Goal: Information Seeking & Learning: Learn about a topic

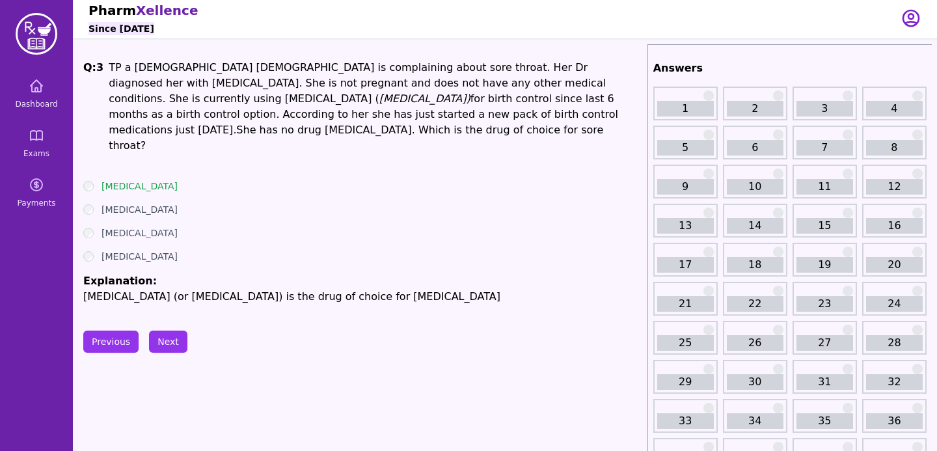
scroll to position [5, 0]
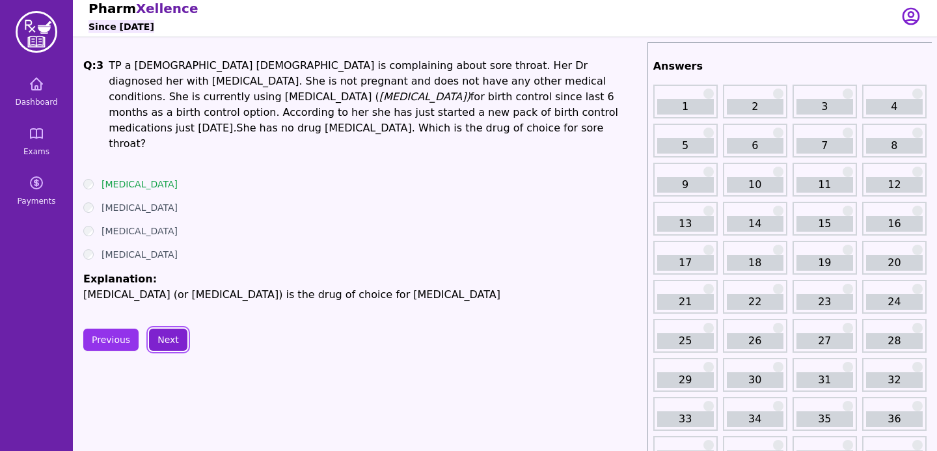
click at [169, 330] on button "Next" at bounding box center [168, 340] width 38 height 22
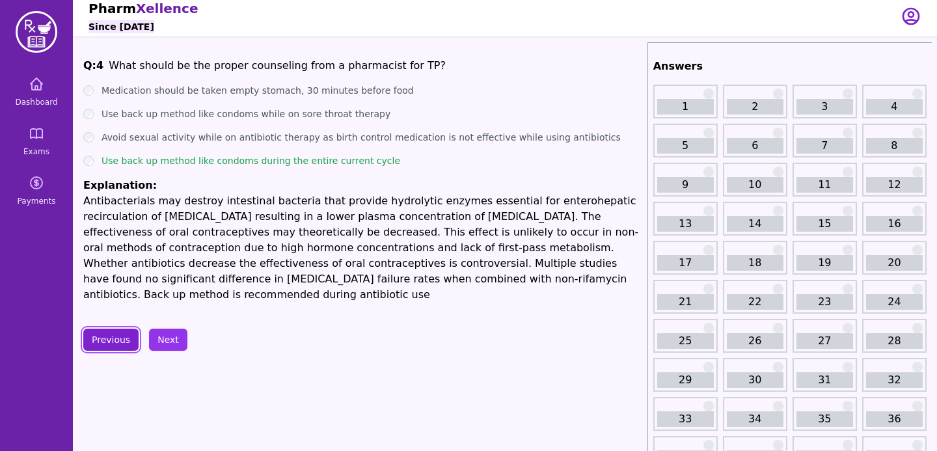
click at [115, 329] on button "Previous" at bounding box center [110, 340] width 55 height 22
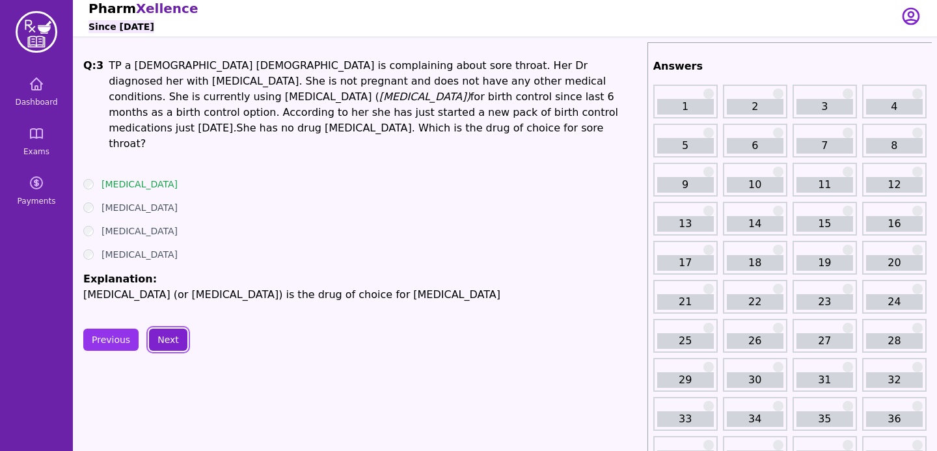
click at [168, 329] on button "Next" at bounding box center [168, 340] width 38 height 22
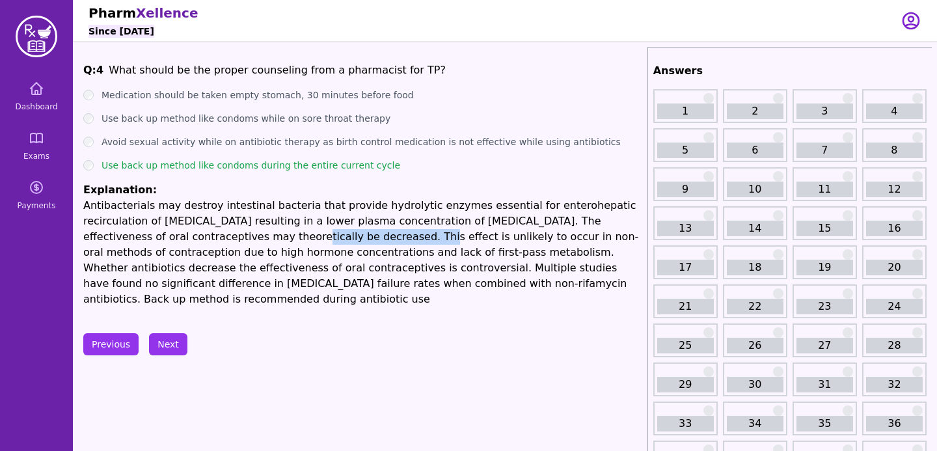
drag, startPoint x: 177, startPoint y: 242, endPoint x: 296, endPoint y: 240, distance: 119.1
click at [299, 241] on p "Antibacterials may destroy intestinal bacteria that provide hydrolytic enzymes …" at bounding box center [362, 252] width 559 height 109
click at [173, 333] on button "Next" at bounding box center [168, 344] width 38 height 22
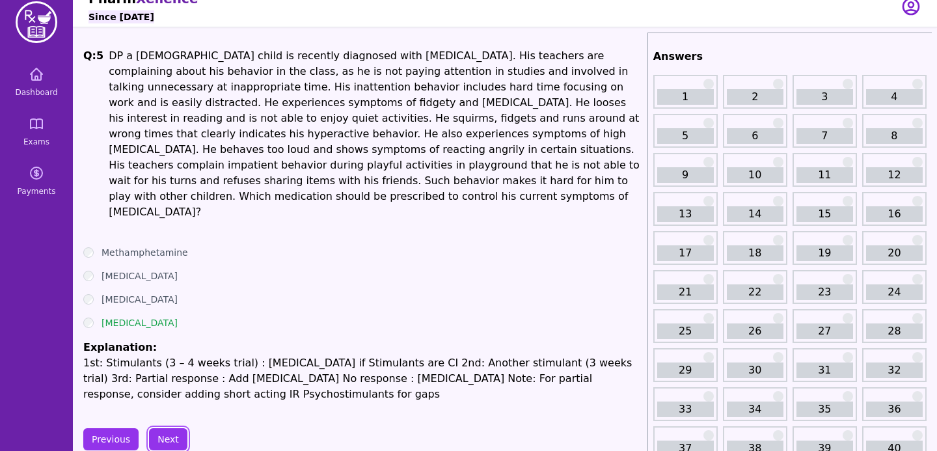
scroll to position [12, 0]
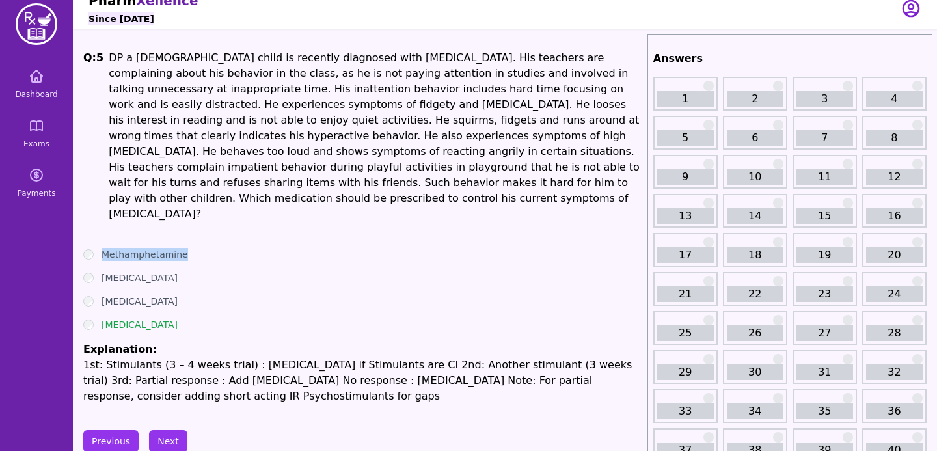
click at [90, 248] on div "Methamphetamine" at bounding box center [362, 254] width 559 height 13
click at [214, 258] on ul "Methamphetamine [MEDICAL_DATA] [MEDICAL_DATA] [MEDICAL_DATA] Explanation: 1st: …" at bounding box center [362, 326] width 559 height 156
click at [170, 430] on button "Next" at bounding box center [168, 441] width 38 height 22
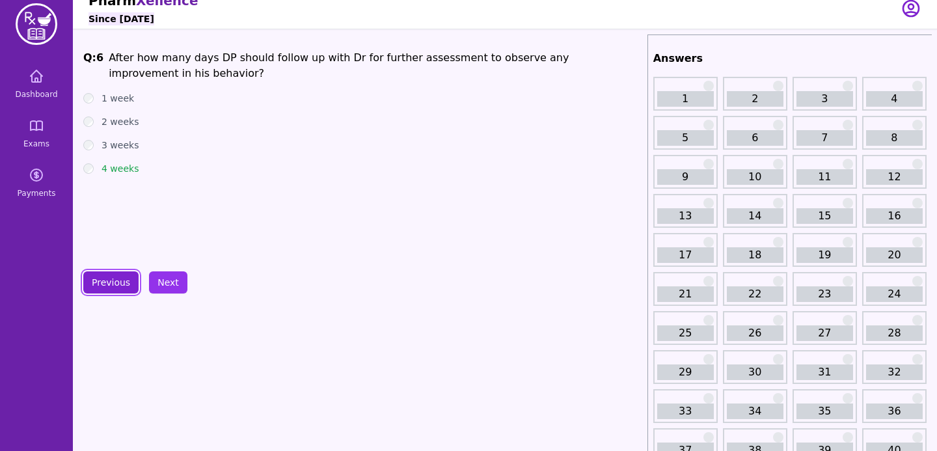
click at [126, 290] on button "Previous" at bounding box center [110, 282] width 55 height 22
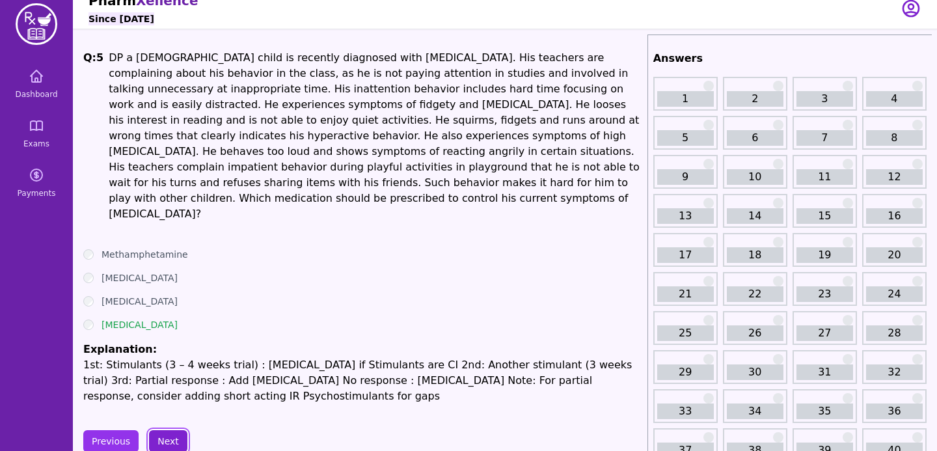
click at [177, 430] on button "Next" at bounding box center [168, 441] width 38 height 22
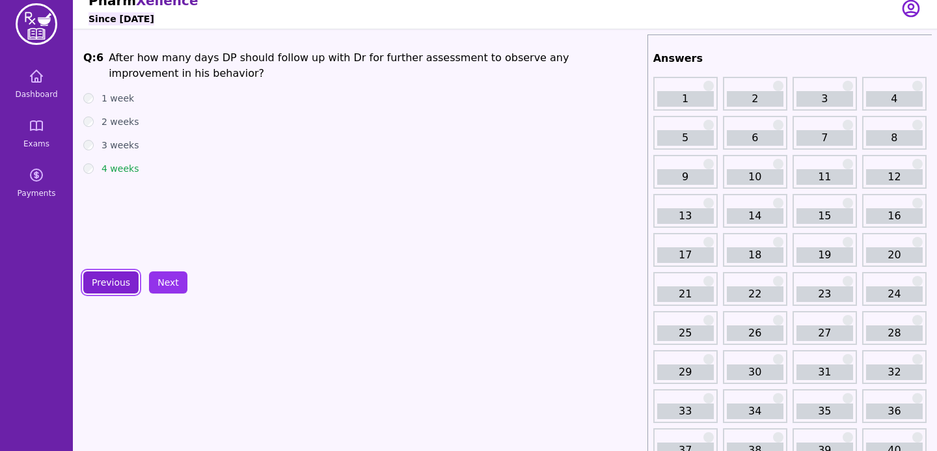
click at [116, 281] on button "Previous" at bounding box center [110, 282] width 55 height 22
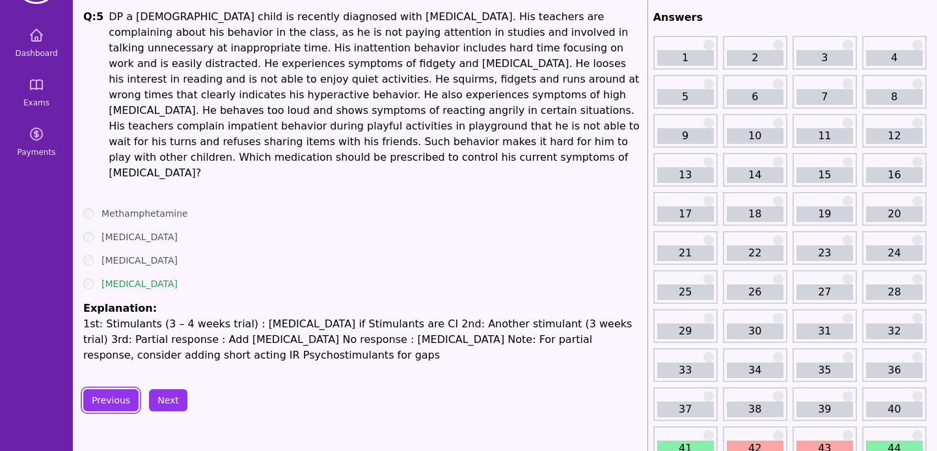
scroll to position [62, 0]
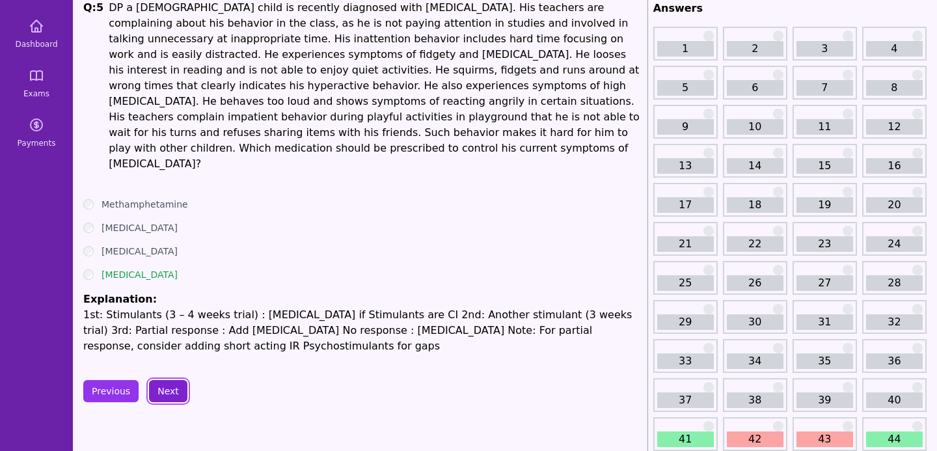
click at [163, 380] on button "Next" at bounding box center [168, 391] width 38 height 22
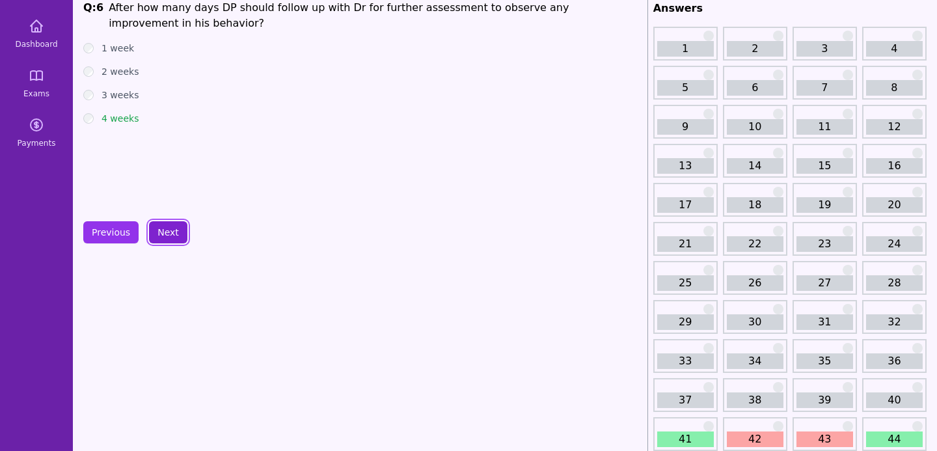
click at [174, 232] on button "Next" at bounding box center [168, 232] width 38 height 22
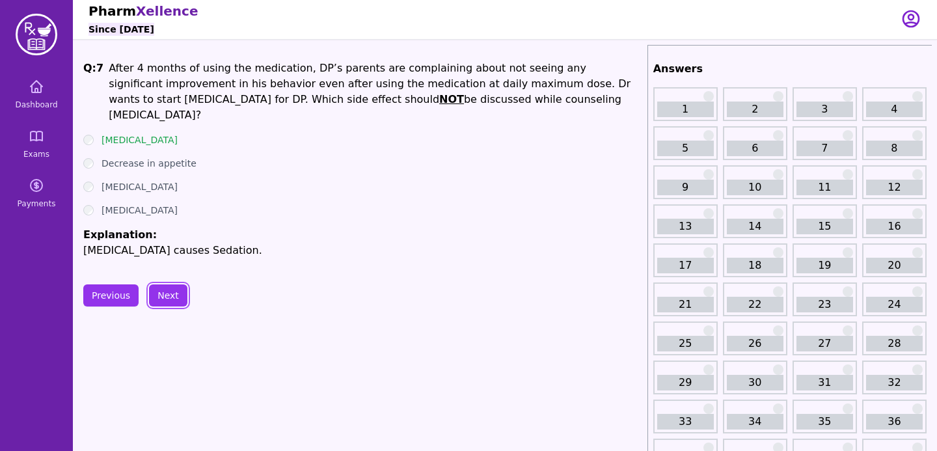
scroll to position [1, 0]
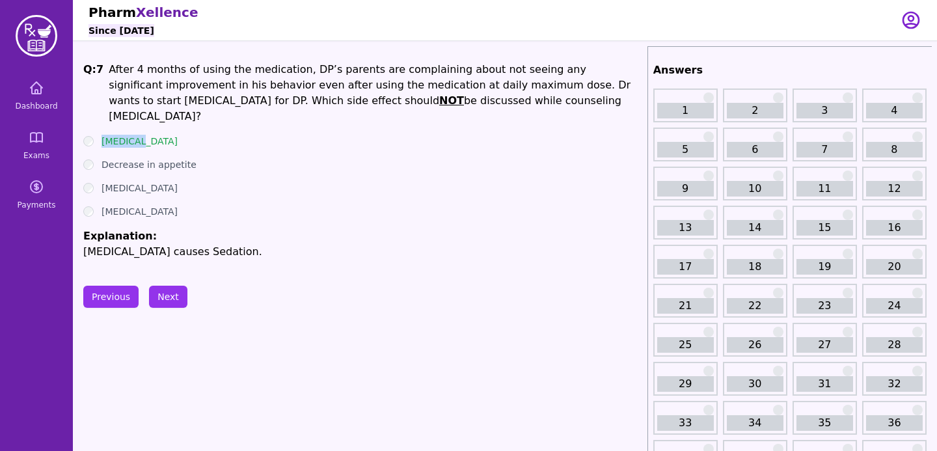
drag, startPoint x: 149, startPoint y: 123, endPoint x: 79, endPoint y: 128, distance: 69.8
click at [163, 205] on div "[MEDICAL_DATA]" at bounding box center [362, 211] width 559 height 13
click at [167, 298] on button "Next" at bounding box center [168, 297] width 38 height 22
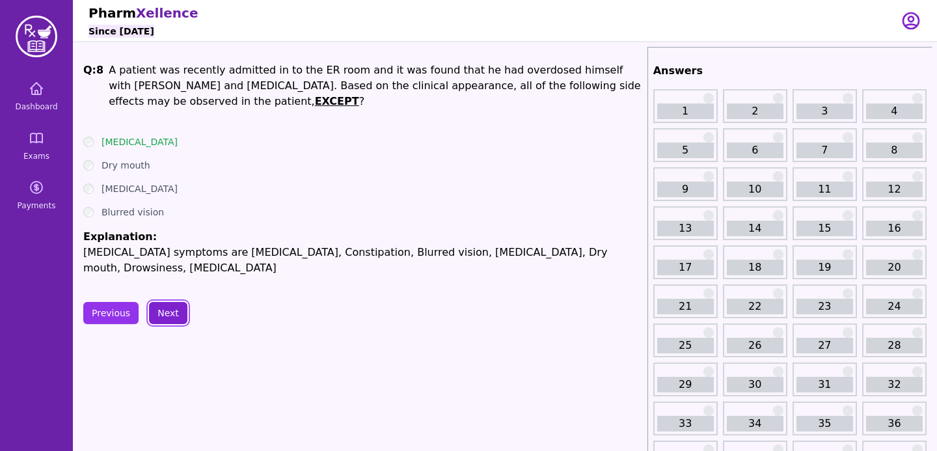
click at [167, 308] on button "Next" at bounding box center [168, 313] width 38 height 22
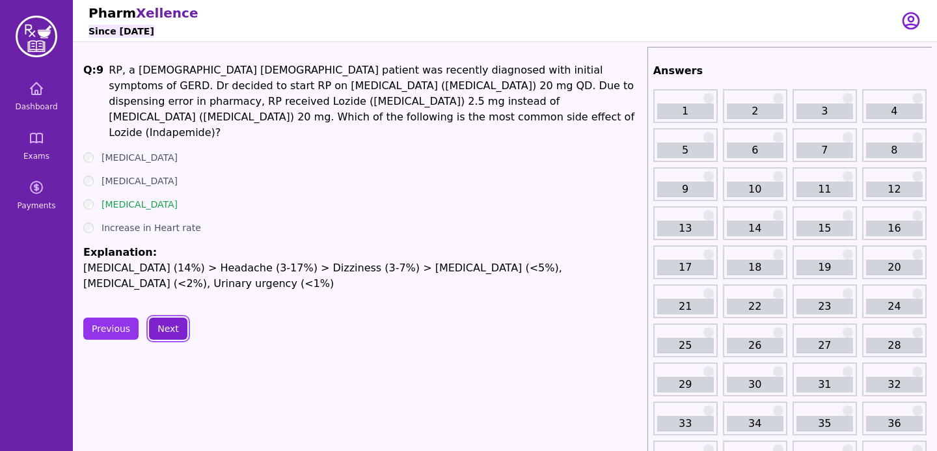
click at [157, 320] on button "Next" at bounding box center [168, 329] width 38 height 22
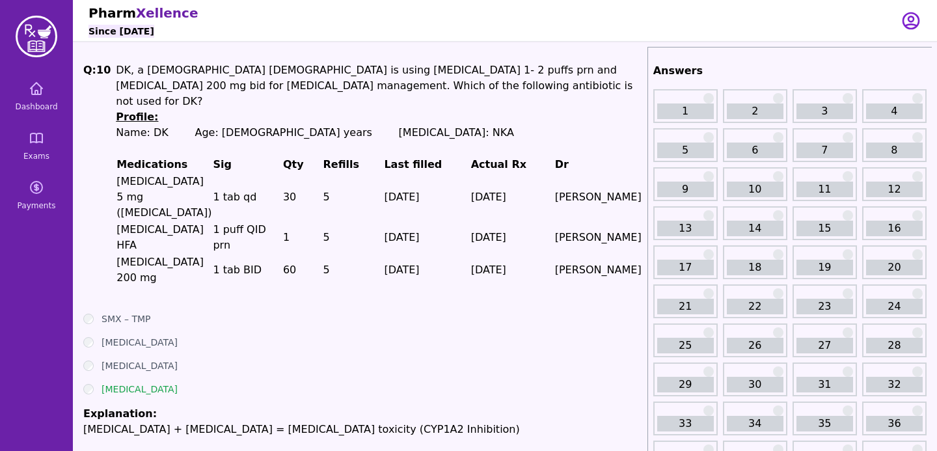
scroll to position [27, 0]
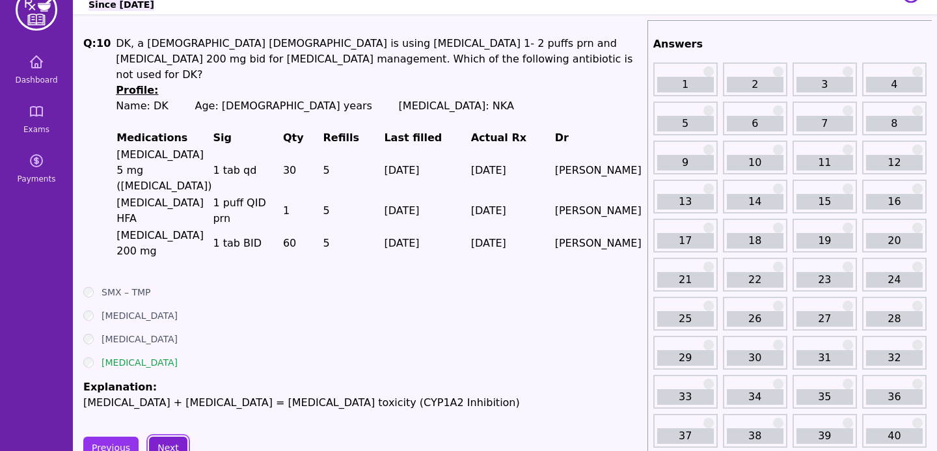
click at [163, 437] on button "Next" at bounding box center [168, 448] width 38 height 22
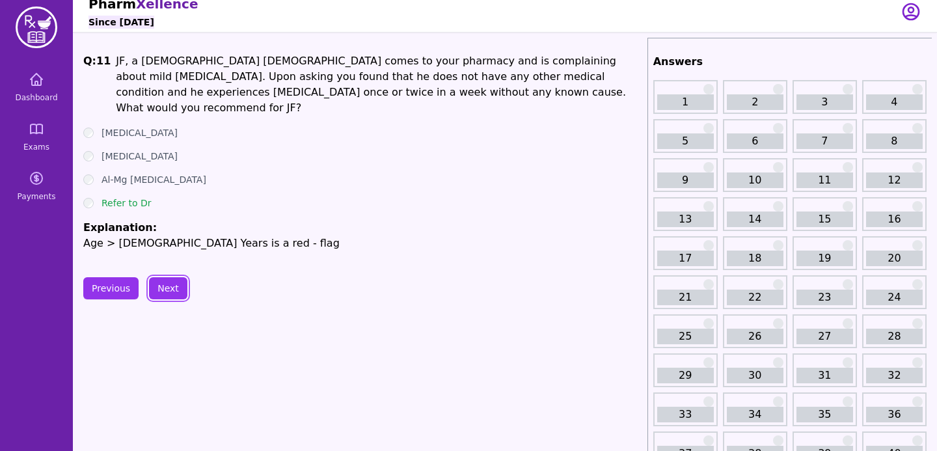
scroll to position [1, 0]
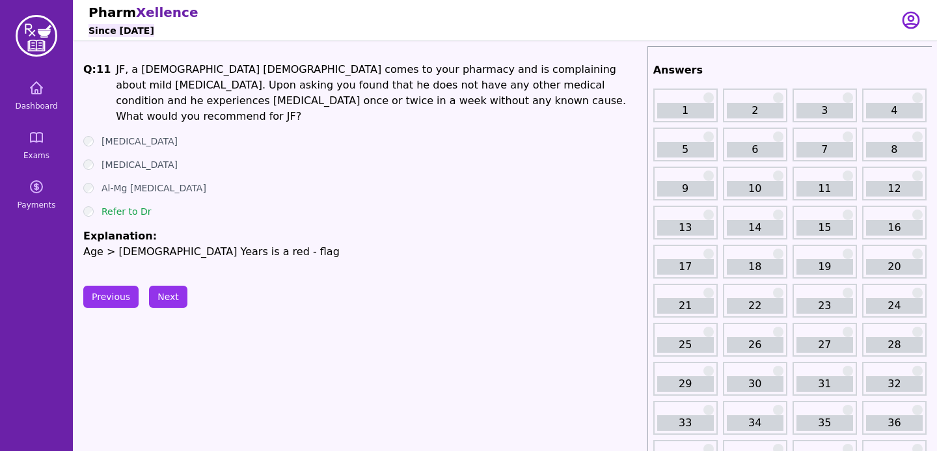
click at [381, 117] on div "Q: 11 JF, a [DEMOGRAPHIC_DATA] [DEMOGRAPHIC_DATA] comes to your pharmacy and is…" at bounding box center [362, 161] width 559 height 198
click at [164, 299] on button "Next" at bounding box center [168, 297] width 38 height 22
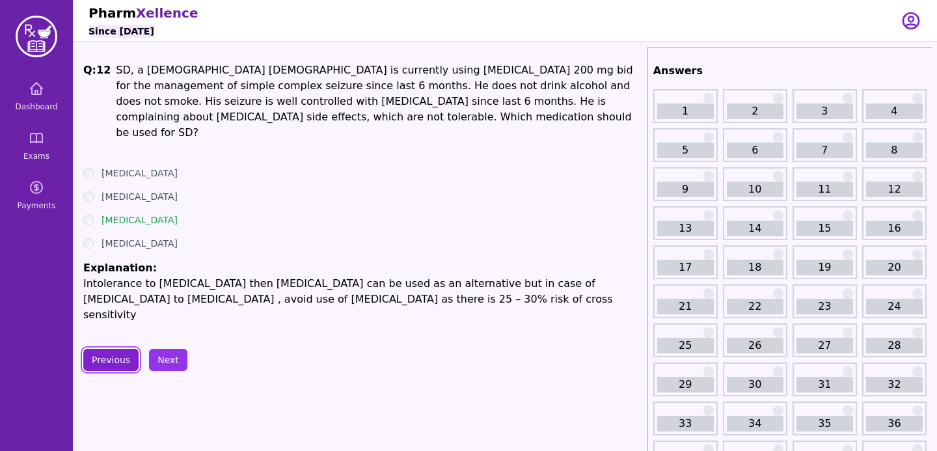
click at [120, 349] on button "Previous" at bounding box center [110, 360] width 55 height 22
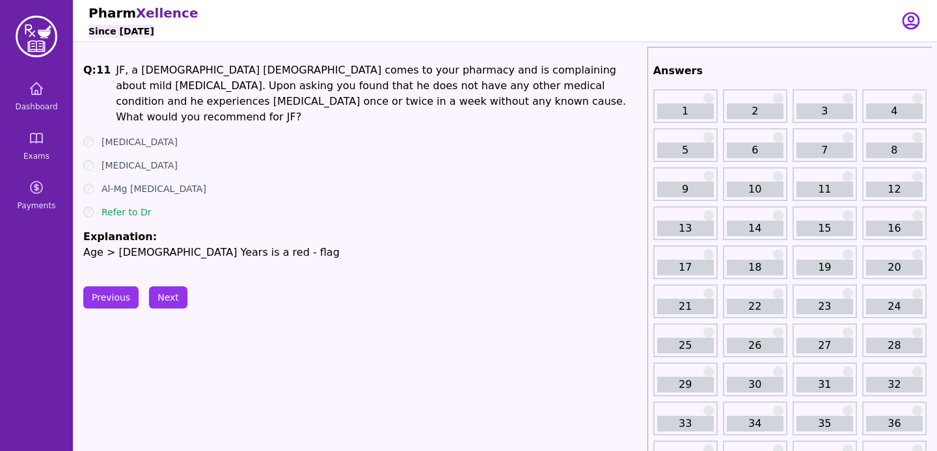
click at [170, 286] on button "Next" at bounding box center [168, 297] width 38 height 22
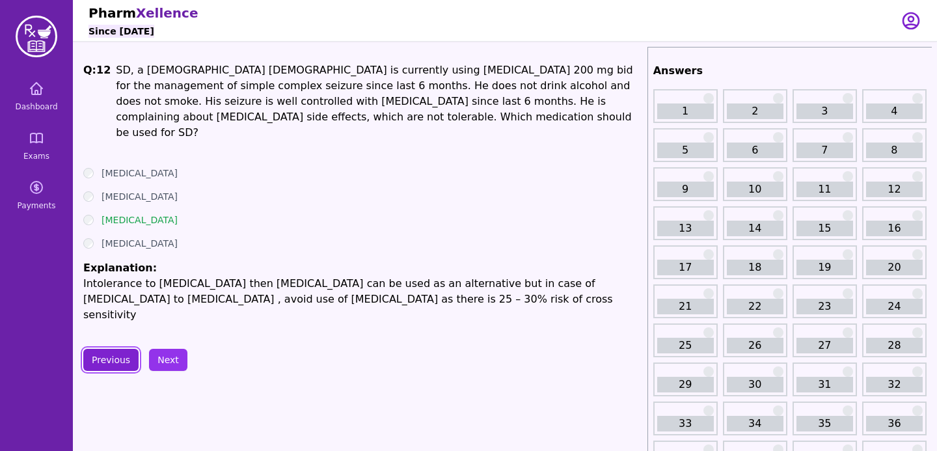
click at [118, 349] on button "Previous" at bounding box center [110, 360] width 55 height 22
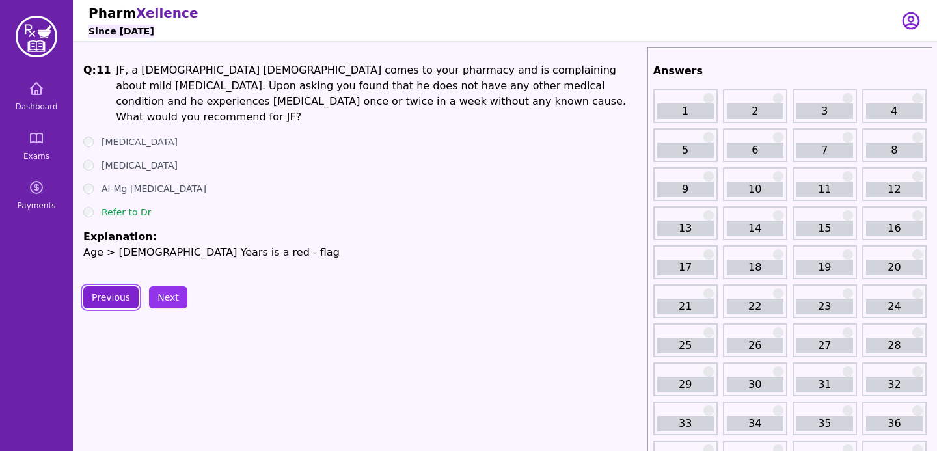
click at [124, 296] on button "Previous" at bounding box center [110, 297] width 55 height 22
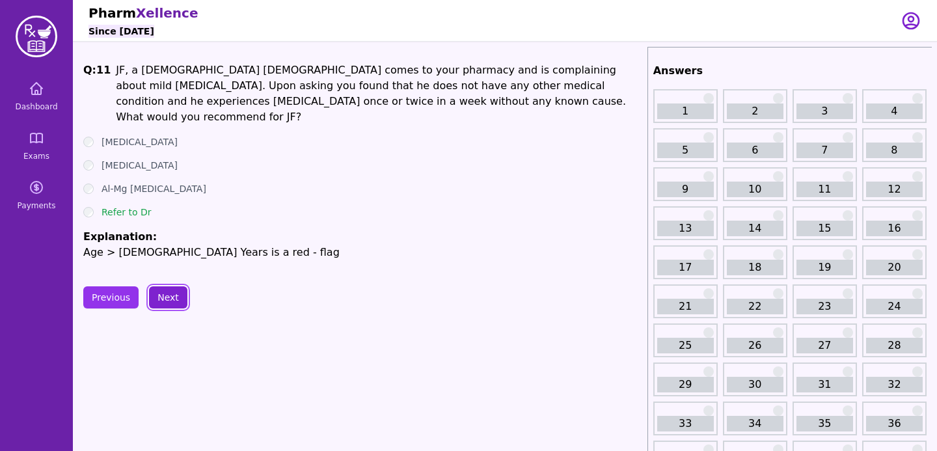
click at [165, 304] on button "Next" at bounding box center [168, 297] width 38 height 22
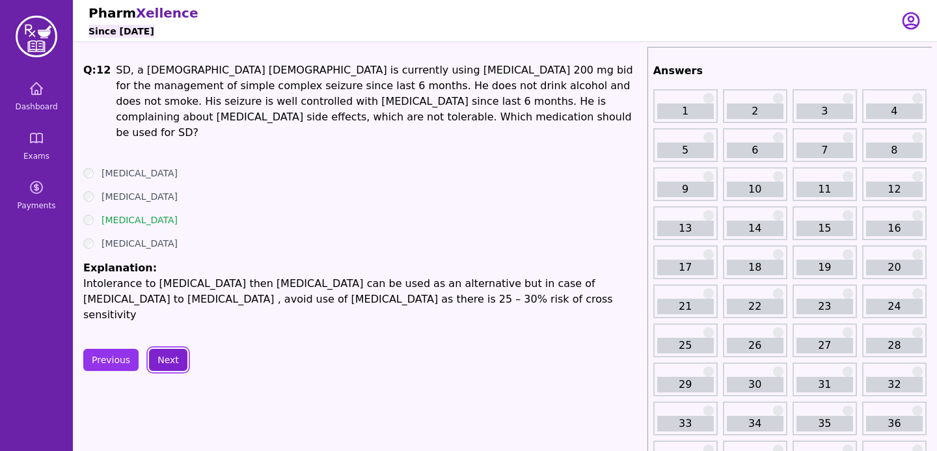
click at [165, 349] on button "Next" at bounding box center [168, 360] width 38 height 22
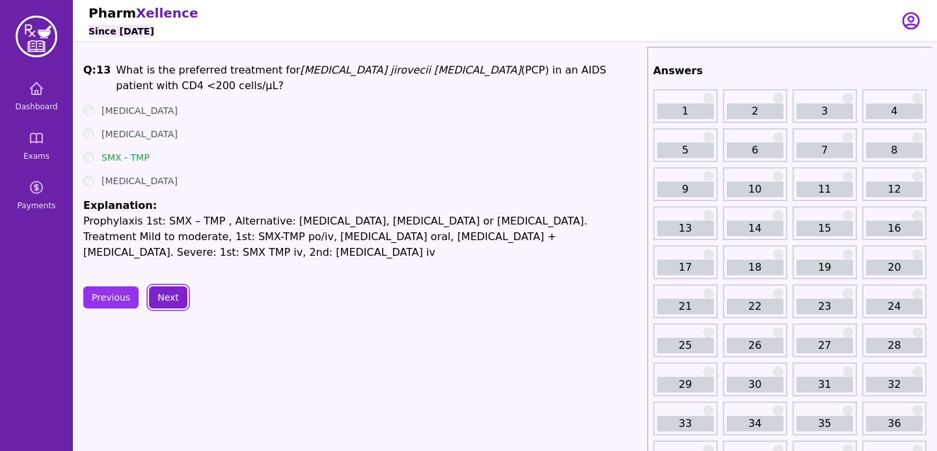
click at [174, 293] on button "Next" at bounding box center [168, 297] width 38 height 22
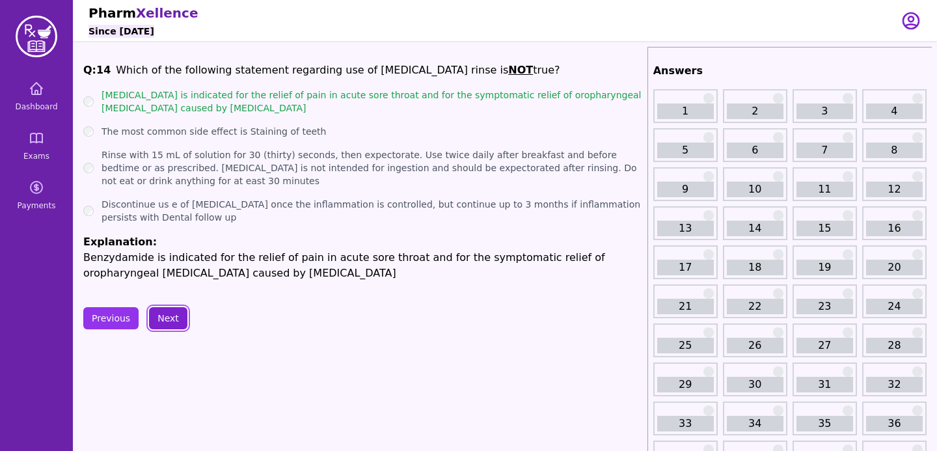
click at [165, 316] on button "Next" at bounding box center [168, 318] width 38 height 22
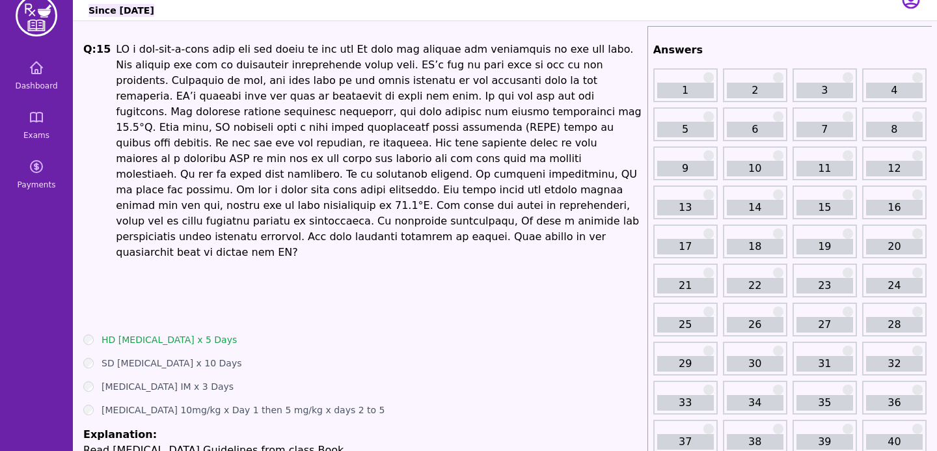
scroll to position [25, 0]
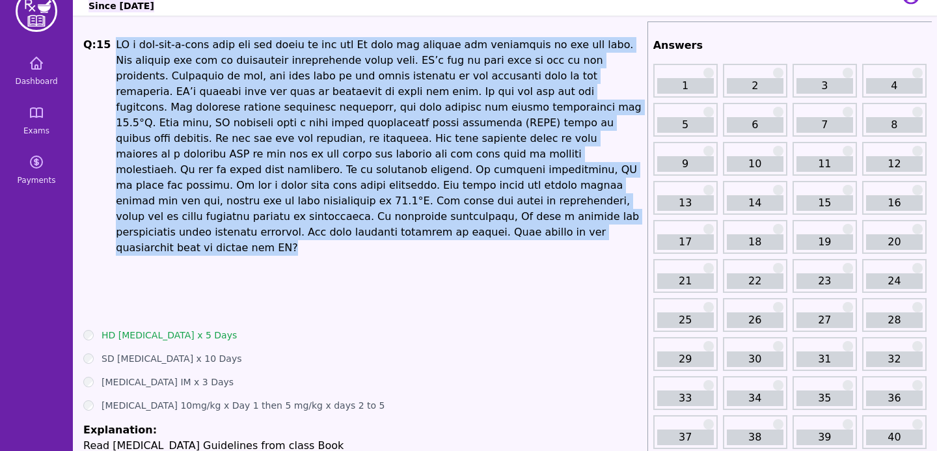
drag, startPoint x: 109, startPoint y: 42, endPoint x: 499, endPoint y: 217, distance: 427.5
click at [503, 222] on span "Q: 15" at bounding box center [362, 177] width 559 height 281
click at [499, 217] on p at bounding box center [379, 146] width 526 height 219
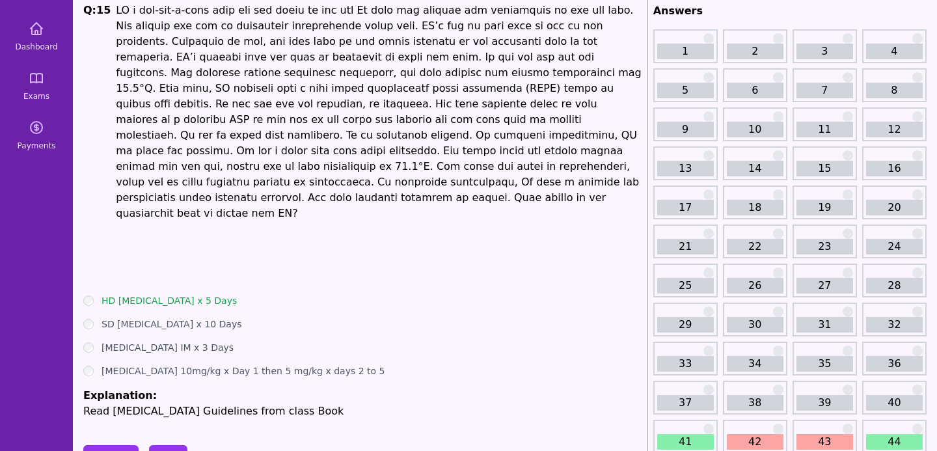
scroll to position [64, 0]
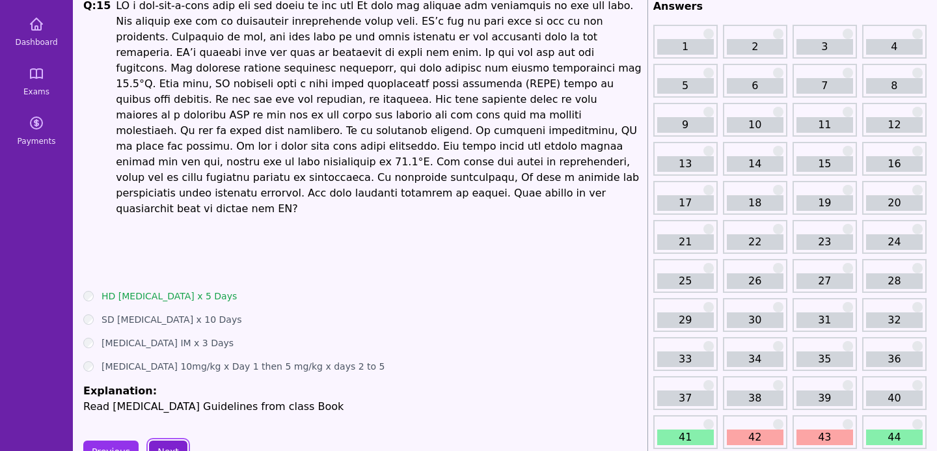
click at [161, 441] on button "Next" at bounding box center [168, 452] width 38 height 22
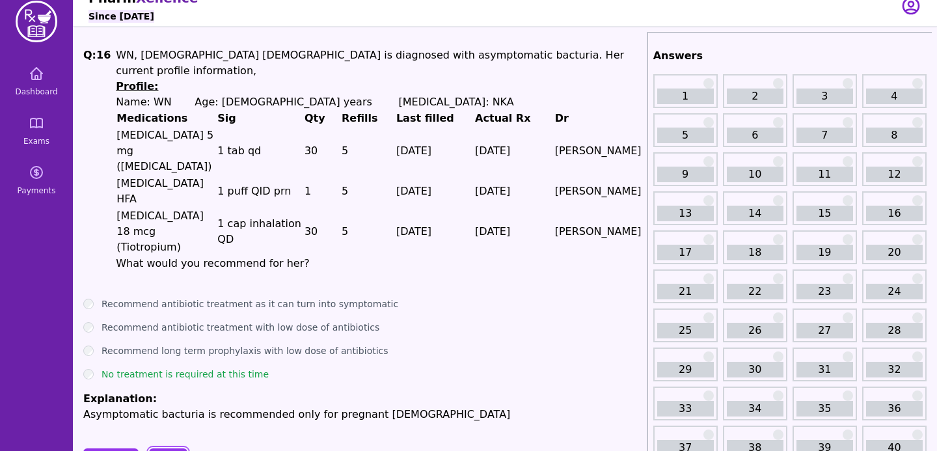
scroll to position [13, 0]
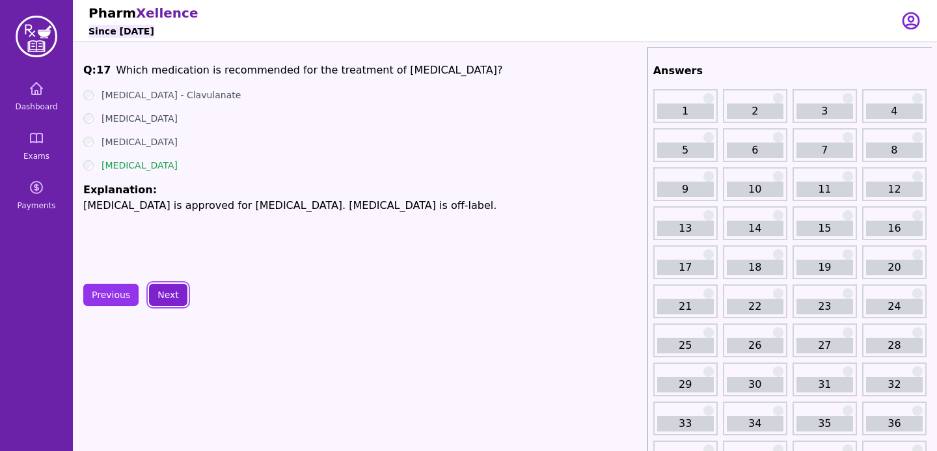
click at [167, 297] on button "Next" at bounding box center [168, 295] width 38 height 22
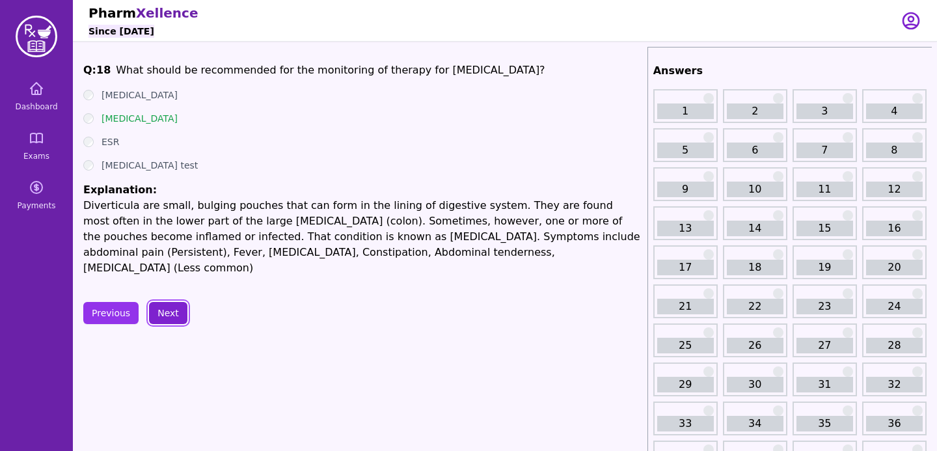
click at [152, 302] on button "Next" at bounding box center [168, 313] width 38 height 22
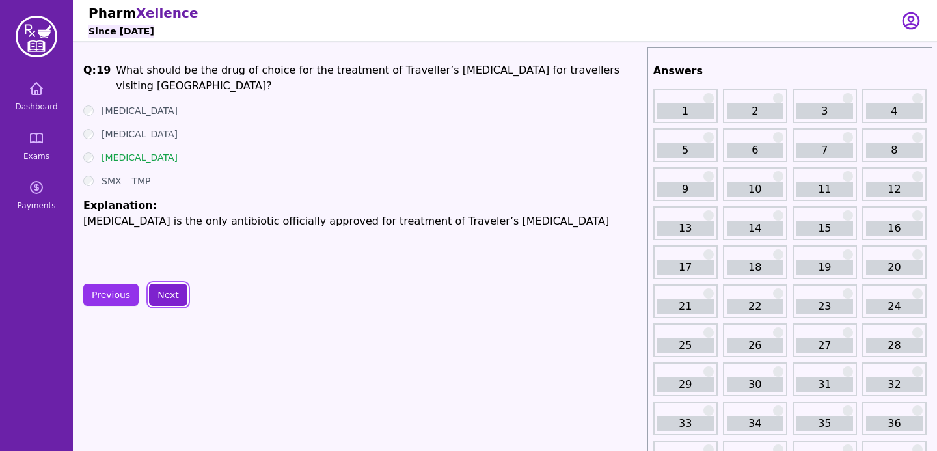
click at [167, 296] on button "Next" at bounding box center [168, 295] width 38 height 22
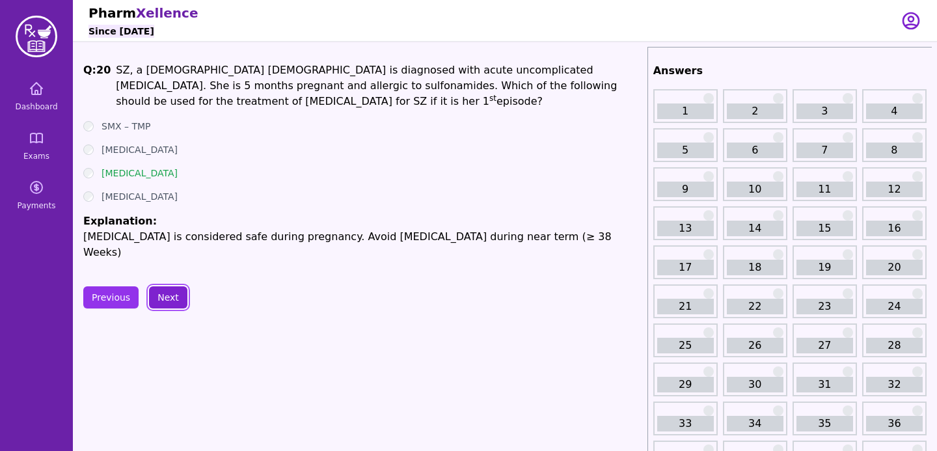
click at [166, 291] on button "Next" at bounding box center [168, 297] width 38 height 22
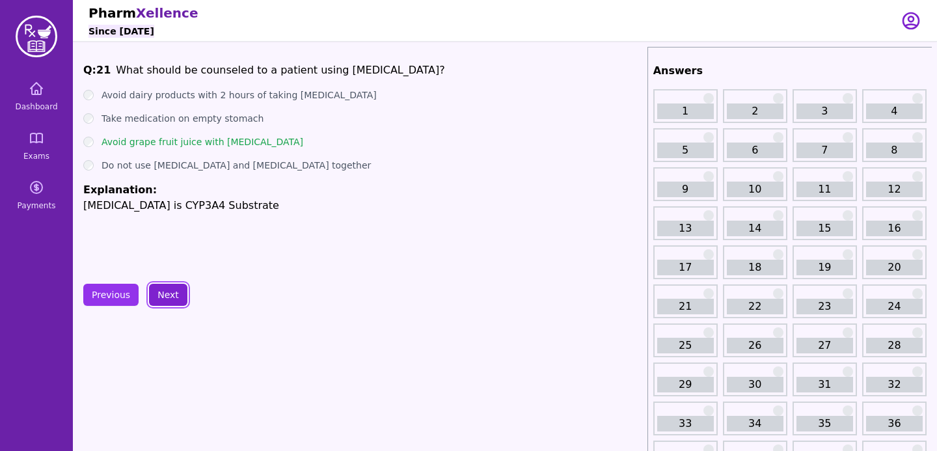
click at [176, 286] on button "Next" at bounding box center [168, 295] width 38 height 22
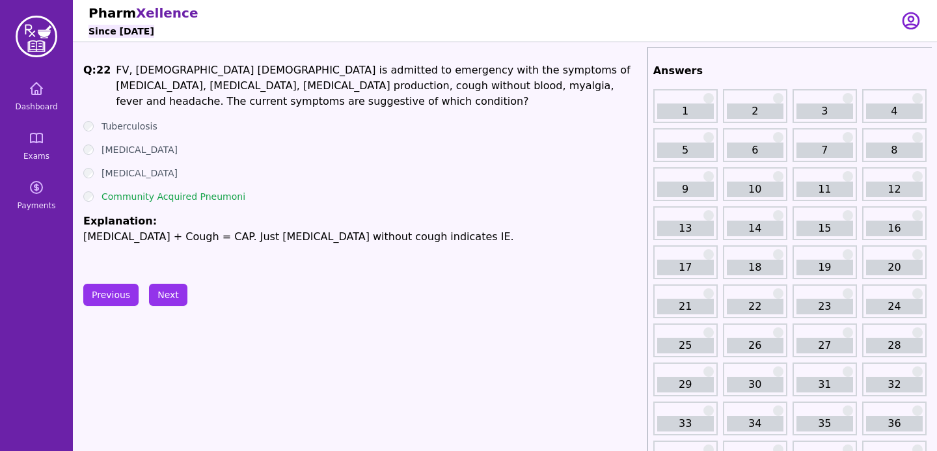
click at [256, 187] on ul "Tuberculosis [MEDICAL_DATA] [MEDICAL_DATA] Community Acquired Pneumoni Explanat…" at bounding box center [362, 182] width 559 height 125
click at [177, 293] on button "Next" at bounding box center [168, 295] width 38 height 22
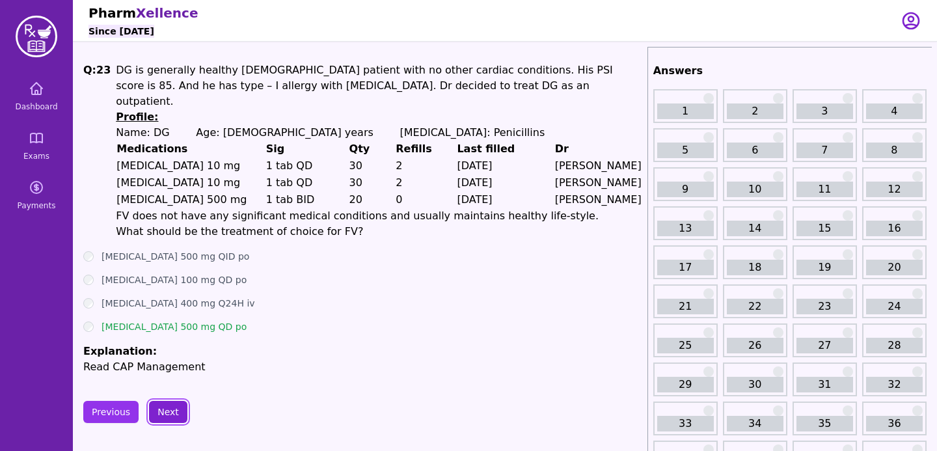
click at [165, 401] on button "Next" at bounding box center [168, 412] width 38 height 22
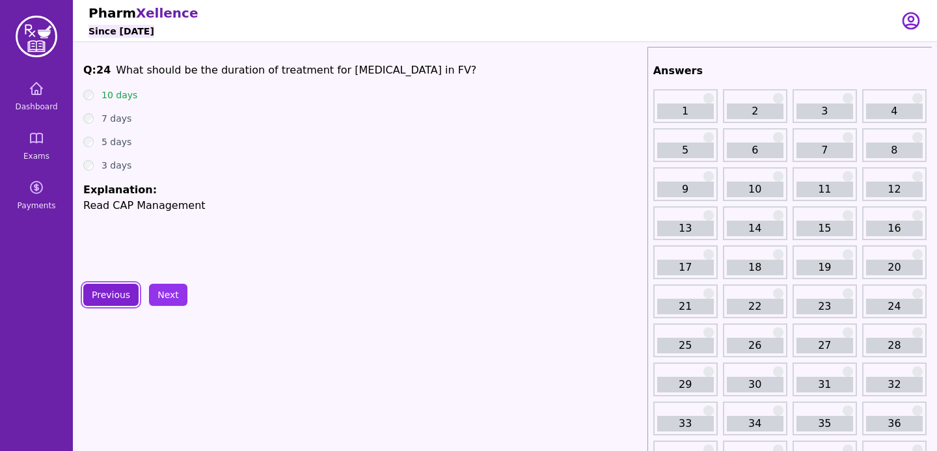
click at [121, 303] on button "Previous" at bounding box center [110, 295] width 55 height 22
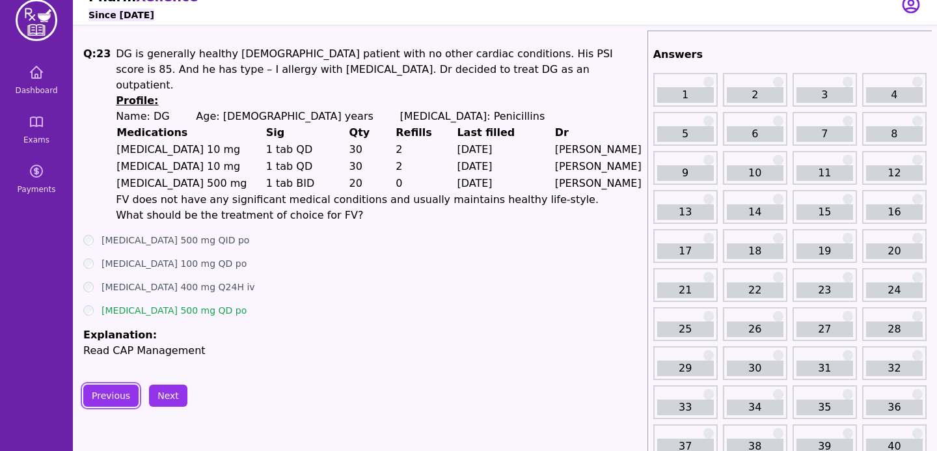
scroll to position [19, 0]
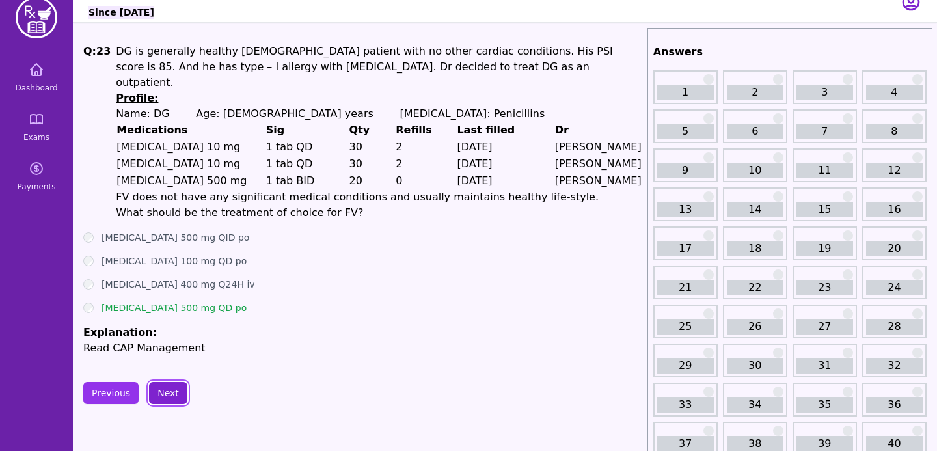
click at [164, 382] on button "Next" at bounding box center [168, 393] width 38 height 22
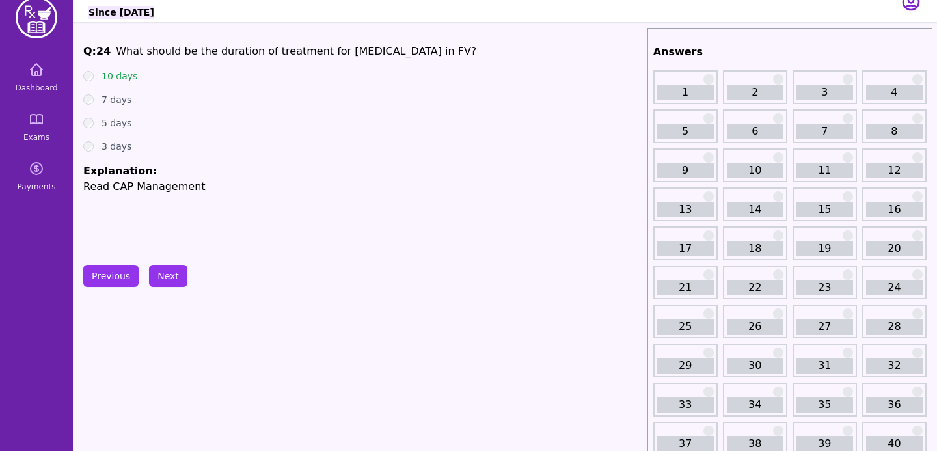
click at [308, 223] on div "Q: 24 What should be the duration of treatment for [MEDICAL_DATA] in FV? 10 day…" at bounding box center [362, 141] width 559 height 195
click at [176, 273] on button "Next" at bounding box center [168, 276] width 38 height 22
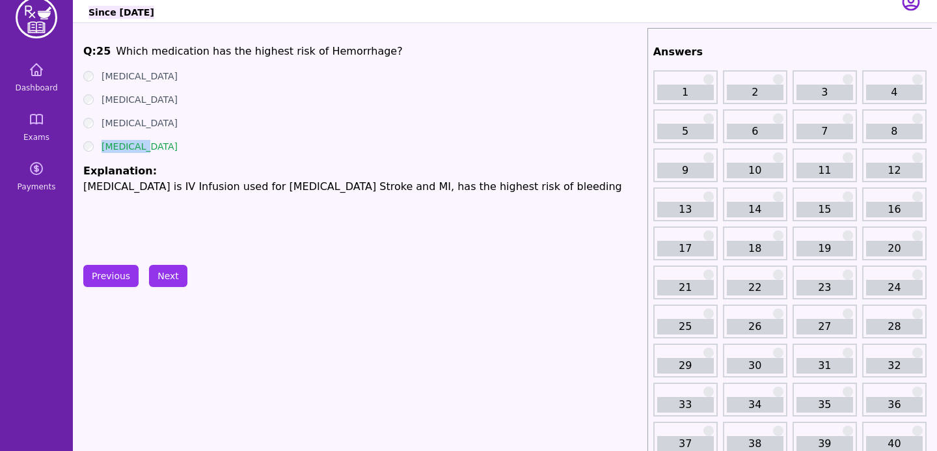
drag, startPoint x: 141, startPoint y: 150, endPoint x: 77, endPoint y: 142, distance: 64.9
click at [147, 208] on div "Q: 25 Which medication has the highest risk of Hemorrhage? [MEDICAL_DATA] [MEDI…" at bounding box center [362, 141] width 559 height 195
click at [171, 274] on button "Next" at bounding box center [168, 276] width 38 height 22
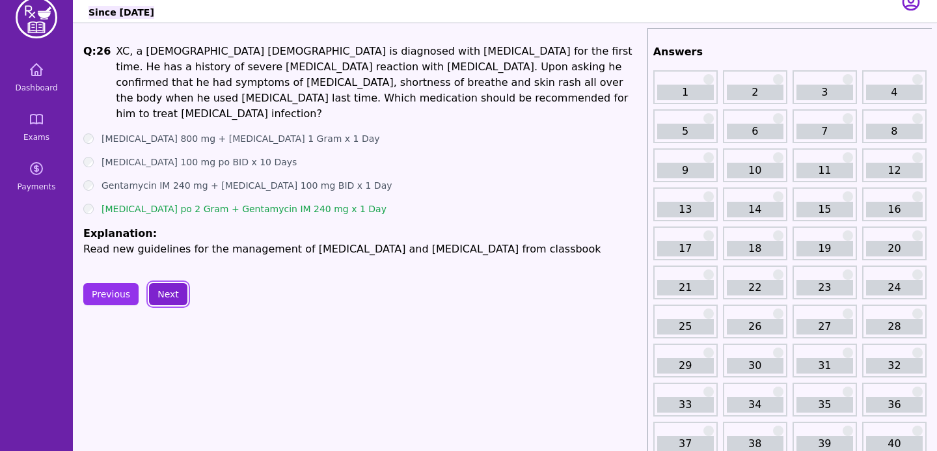
click at [164, 283] on button "Next" at bounding box center [168, 294] width 38 height 22
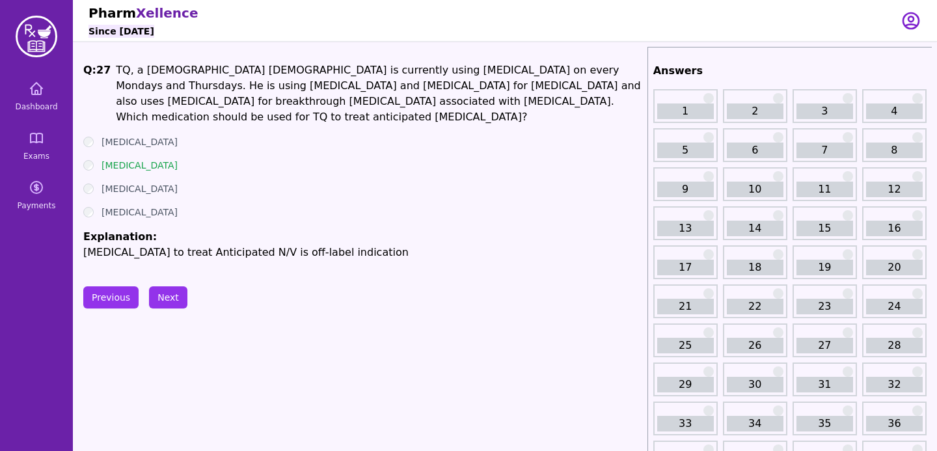
click at [454, 146] on div "[MEDICAL_DATA]" at bounding box center [362, 141] width 559 height 13
drag, startPoint x: 141, startPoint y: 171, endPoint x: 74, endPoint y: 148, distance: 70.0
click at [169, 179] on ul "[MEDICAL_DATA] [MEDICAL_DATA] [MEDICAL_DATA] [MEDICAL_DATA] Explanation: [MEDIC…" at bounding box center [362, 197] width 559 height 125
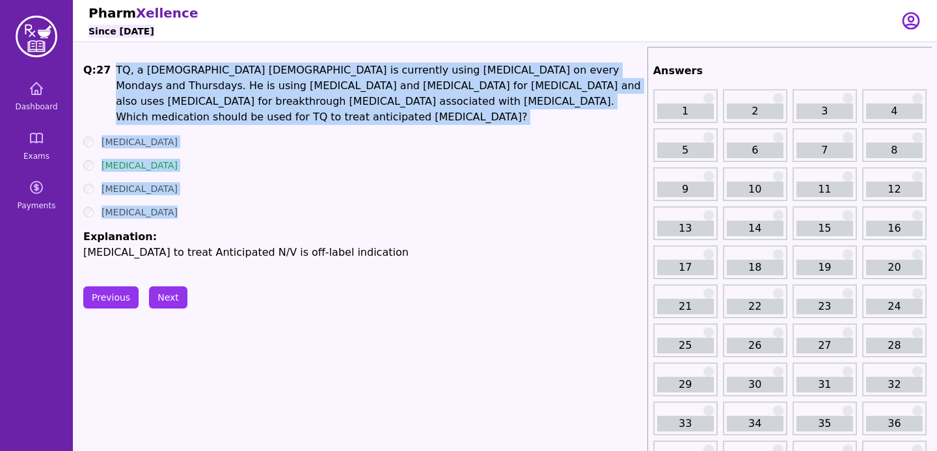
drag, startPoint x: 184, startPoint y: 220, endPoint x: 113, endPoint y: 66, distance: 169.2
click at [113, 66] on div "Q: 27 TQ, a [DEMOGRAPHIC_DATA] [DEMOGRAPHIC_DATA] is currently using [MEDICAL_D…" at bounding box center [362, 161] width 559 height 198
click at [116, 66] on p "TQ, a [DEMOGRAPHIC_DATA] [DEMOGRAPHIC_DATA] is currently using [MEDICAL_DATA] o…" at bounding box center [379, 93] width 526 height 62
drag, startPoint x: 113, startPoint y: 66, endPoint x: 182, endPoint y: 230, distance: 178.0
click at [182, 230] on div "Q: 27 TQ, a [DEMOGRAPHIC_DATA] [DEMOGRAPHIC_DATA] is currently using [MEDICAL_D…" at bounding box center [362, 161] width 559 height 198
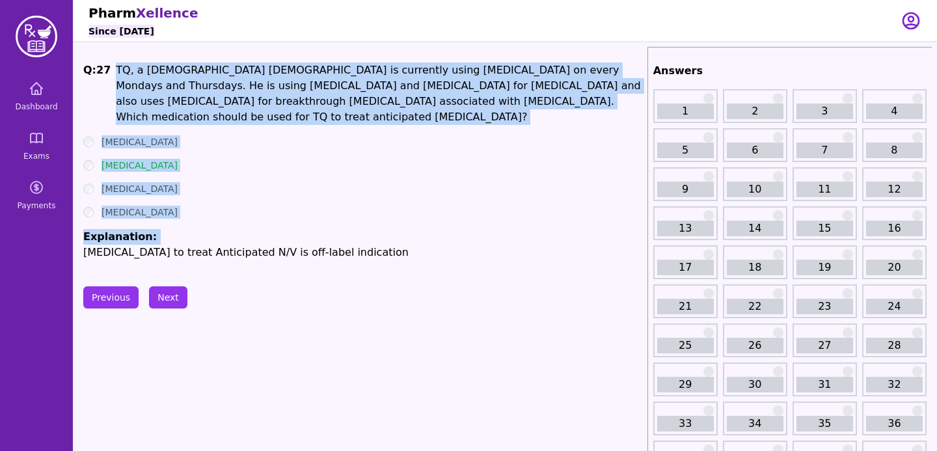
click at [183, 223] on ul "[MEDICAL_DATA] [MEDICAL_DATA] [MEDICAL_DATA] [MEDICAL_DATA] Explanation: [MEDIC…" at bounding box center [362, 197] width 559 height 125
drag, startPoint x: 183, startPoint y: 223, endPoint x: 99, endPoint y: 66, distance: 178.0
click at [99, 66] on div "Q: 27 TQ, a [DEMOGRAPHIC_DATA] [DEMOGRAPHIC_DATA] is currently using [MEDICAL_D…" at bounding box center [362, 161] width 559 height 198
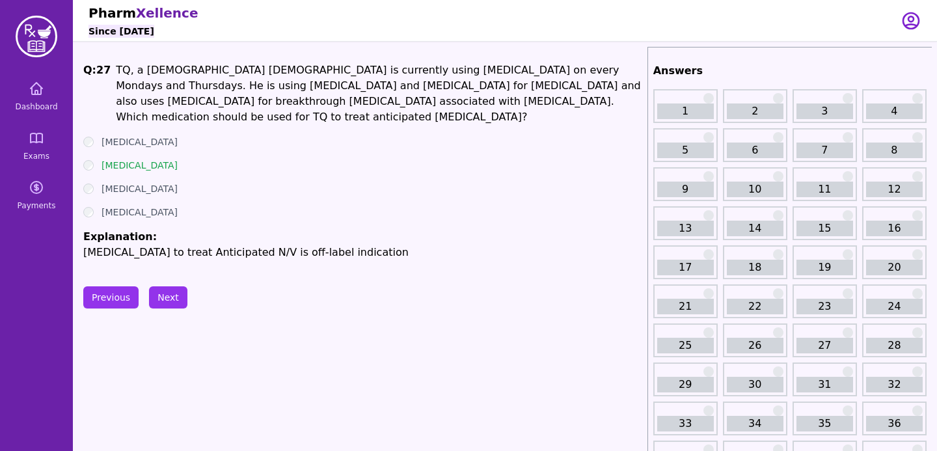
click at [105, 79] on h1 "Q: 27" at bounding box center [96, 93] width 27 height 62
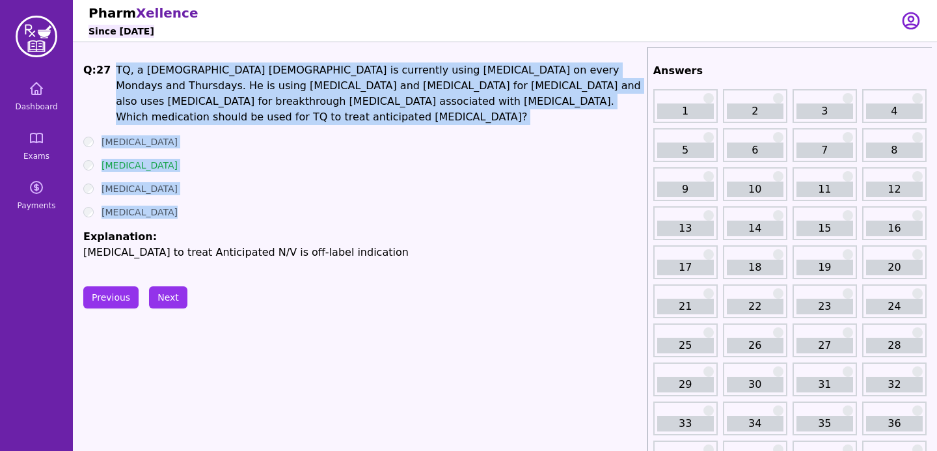
drag, startPoint x: 113, startPoint y: 61, endPoint x: 184, endPoint y: 229, distance: 182.3
click at [184, 229] on li "Explanation: [MEDICAL_DATA] to treat Anticipated N/V is off-label indication" at bounding box center [362, 244] width 559 height 31
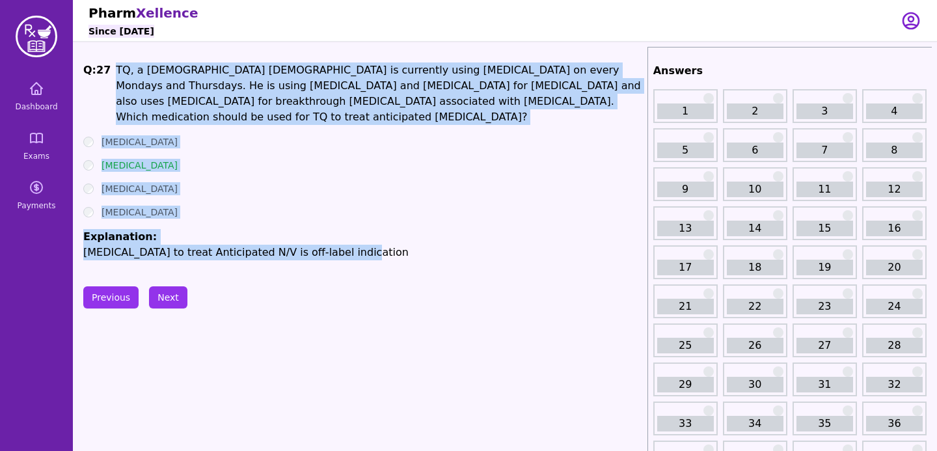
drag, startPoint x: 110, startPoint y: 67, endPoint x: 376, endPoint y: 247, distance: 320.7
click at [376, 247] on div "Q: 27 TQ, a [DEMOGRAPHIC_DATA] [DEMOGRAPHIC_DATA] is currently using [MEDICAL_D…" at bounding box center [362, 161] width 559 height 198
copy div "TQ, a [DEMOGRAPHIC_DATA] [DEMOGRAPHIC_DATA] is currently using [MEDICAL_DATA] o…"
click at [507, 223] on ul "[MEDICAL_DATA] [MEDICAL_DATA] [MEDICAL_DATA] [MEDICAL_DATA] Explanation: [MEDIC…" at bounding box center [362, 197] width 559 height 125
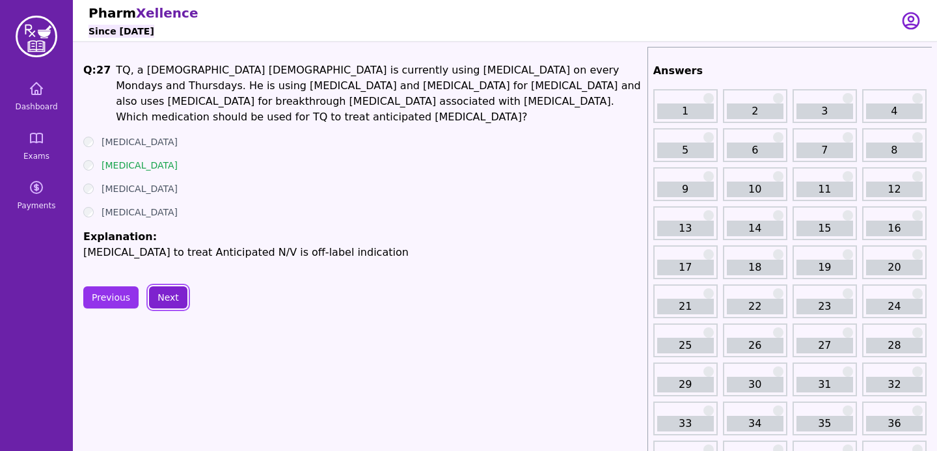
click at [167, 302] on button "Next" at bounding box center [168, 297] width 38 height 22
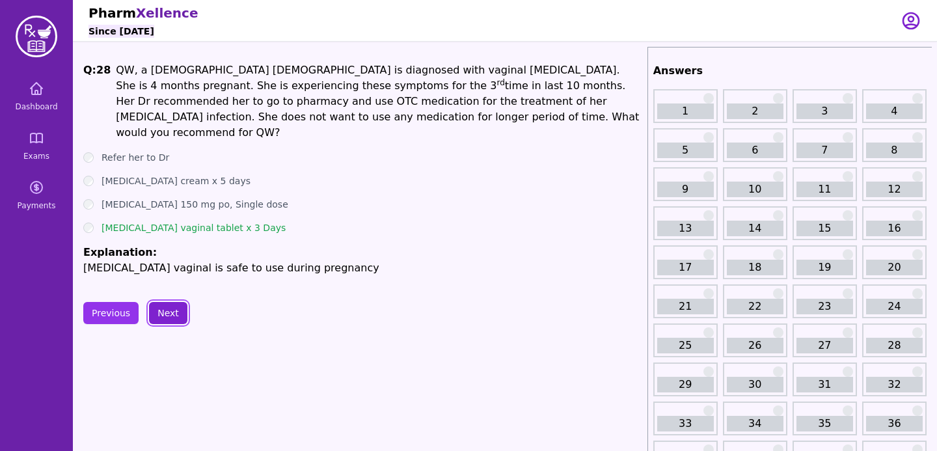
click at [171, 302] on button "Next" at bounding box center [168, 313] width 38 height 22
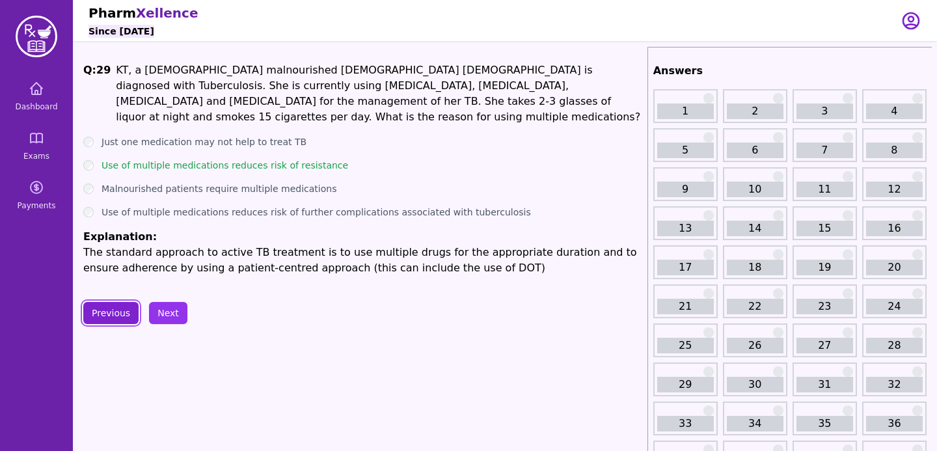
click at [113, 305] on button "Previous" at bounding box center [110, 313] width 55 height 22
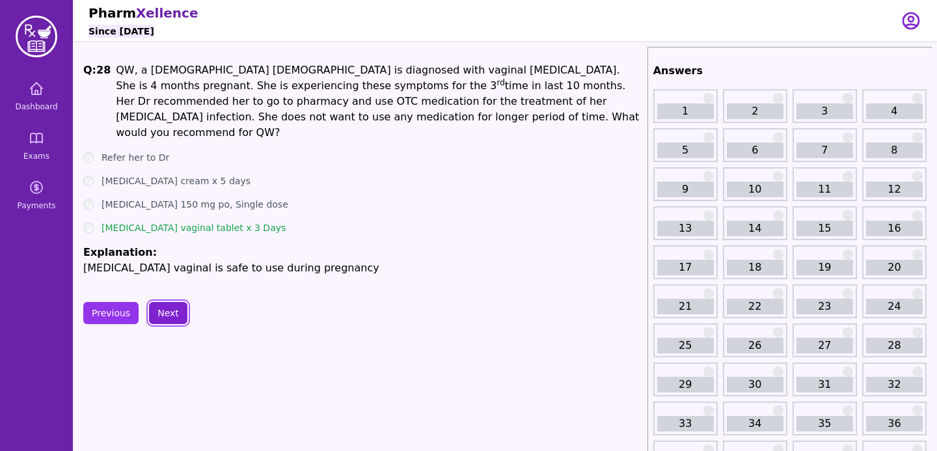
click at [169, 305] on button "Next" at bounding box center [168, 313] width 38 height 22
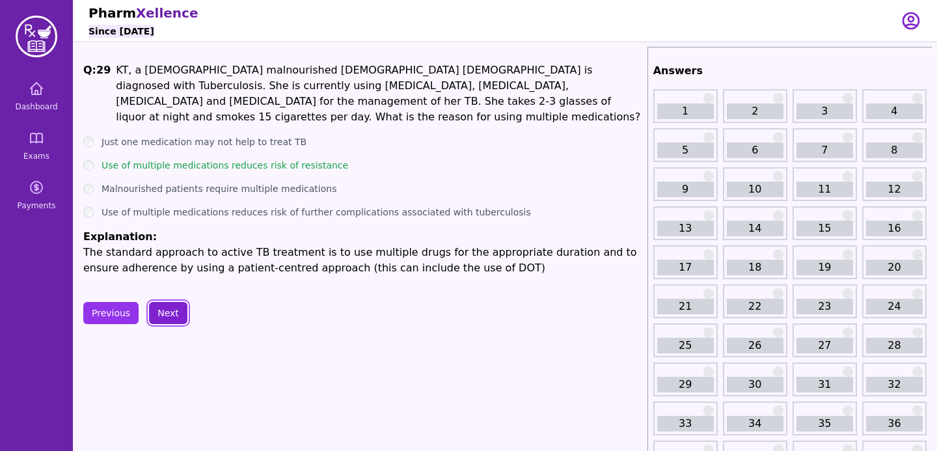
click at [169, 305] on button "Next" at bounding box center [168, 313] width 38 height 22
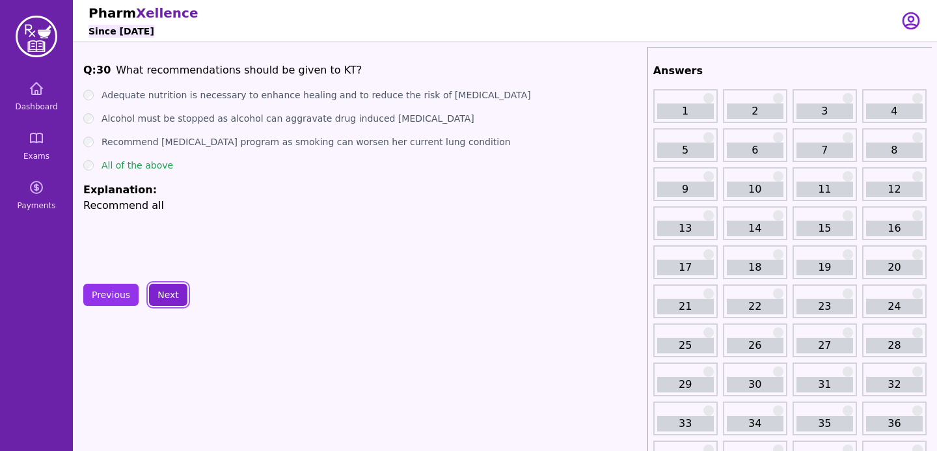
click at [169, 305] on button "Next" at bounding box center [168, 295] width 38 height 22
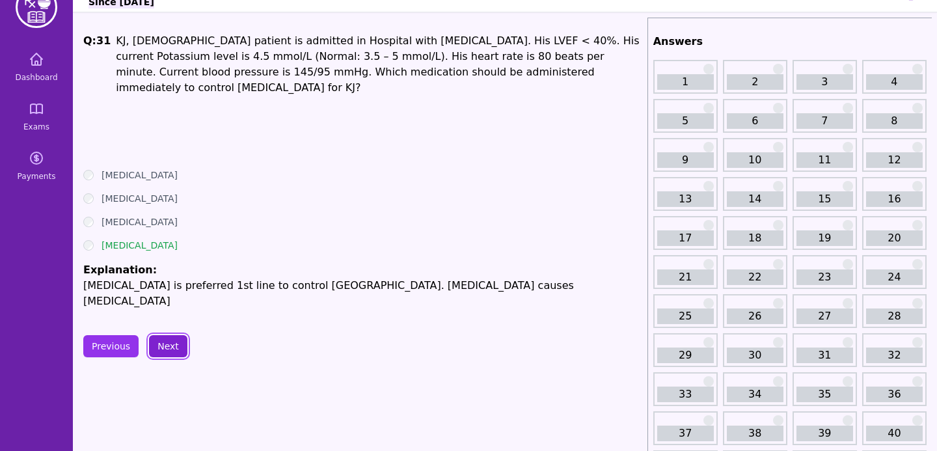
scroll to position [33, 0]
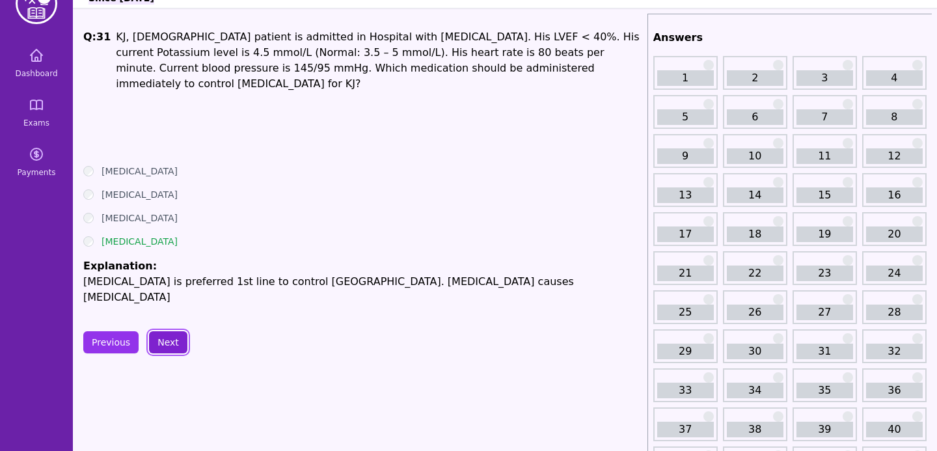
click at [158, 331] on button "Next" at bounding box center [168, 342] width 38 height 22
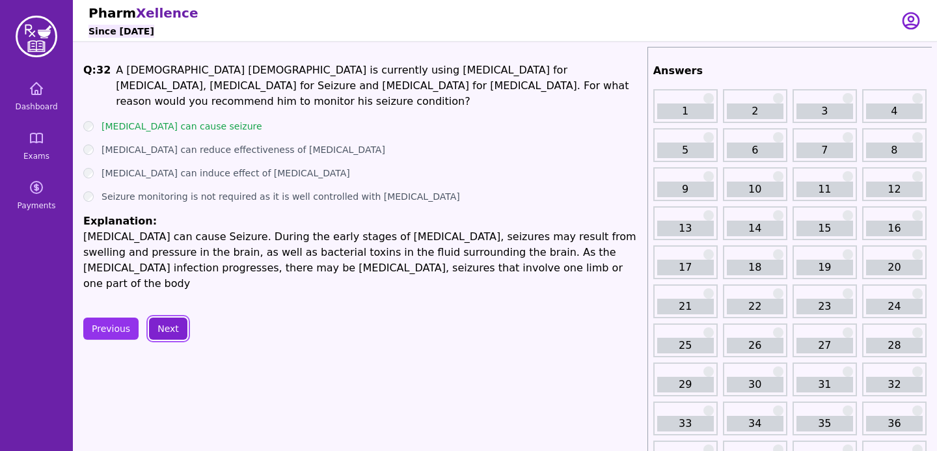
click at [167, 318] on button "Next" at bounding box center [168, 329] width 38 height 22
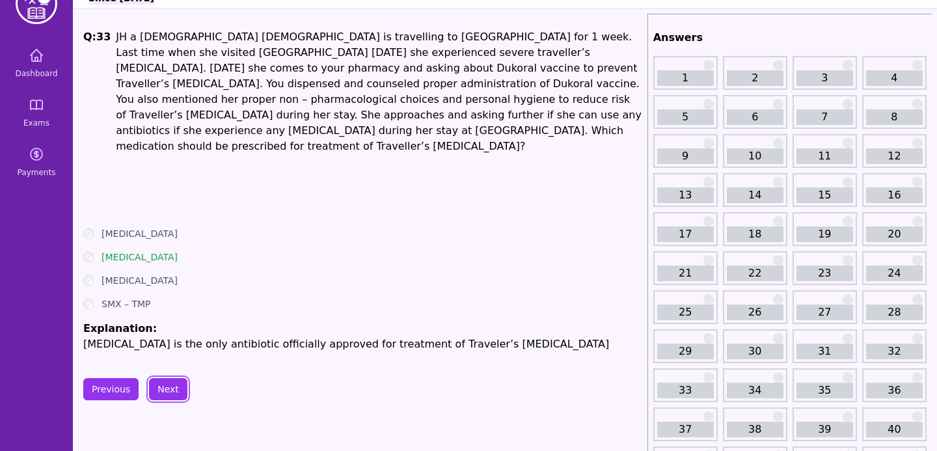
scroll to position [57, 0]
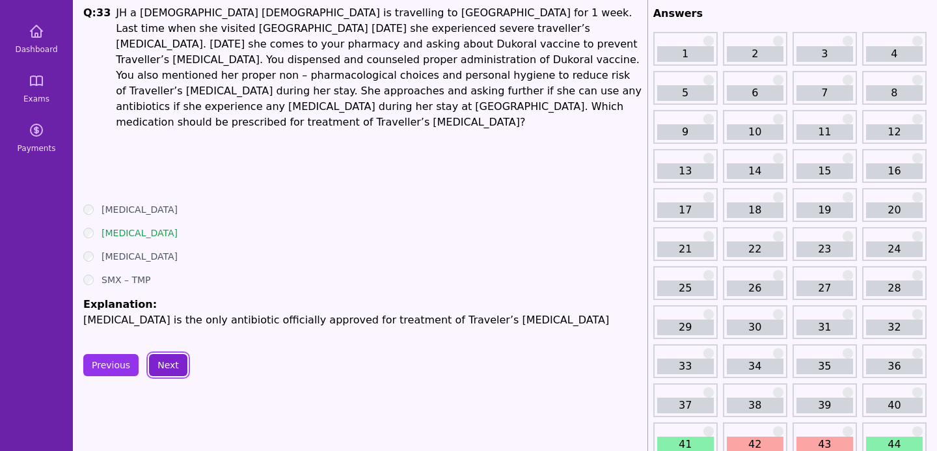
click at [171, 354] on button "Next" at bounding box center [168, 365] width 38 height 22
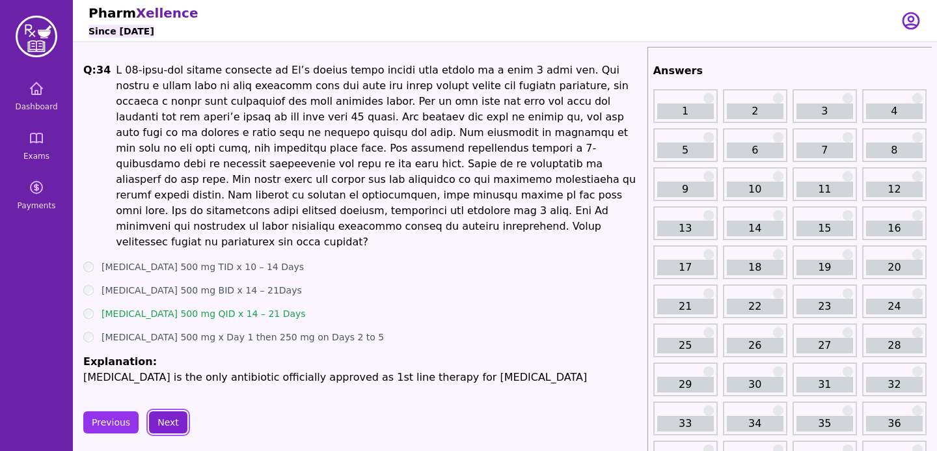
click at [178, 411] on button "Next" at bounding box center [168, 422] width 38 height 22
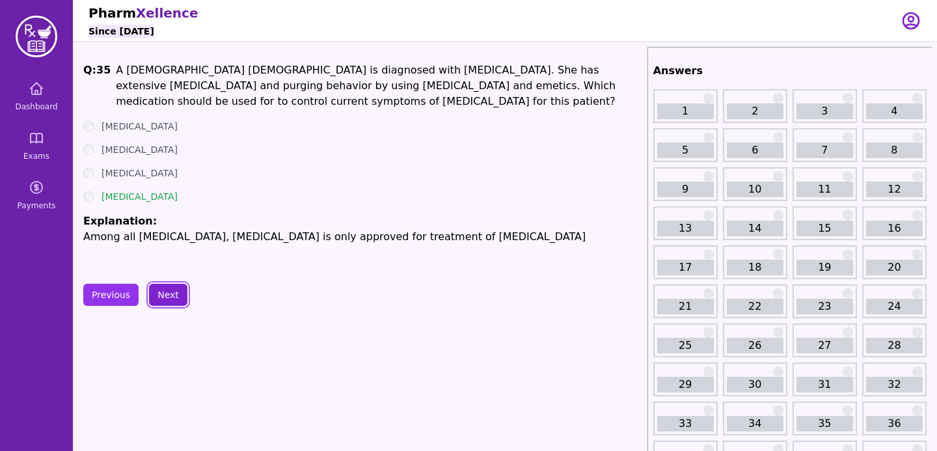
click at [172, 305] on button "Next" at bounding box center [168, 295] width 38 height 22
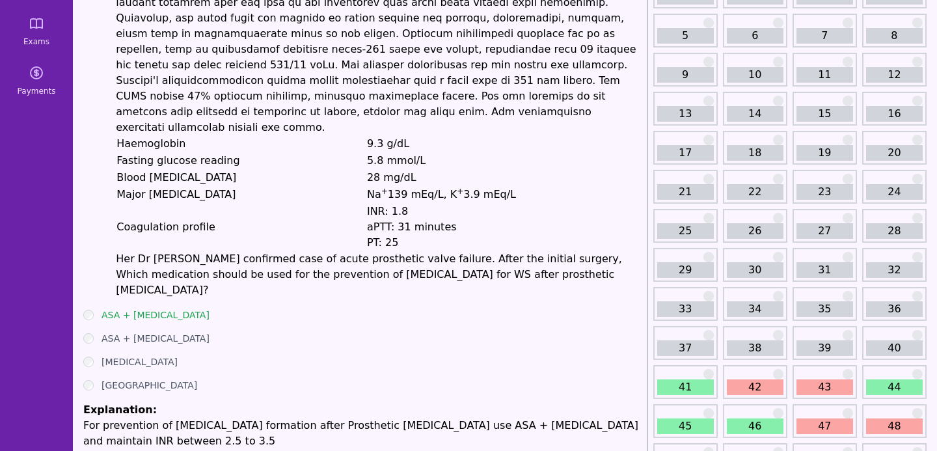
scroll to position [152, 0]
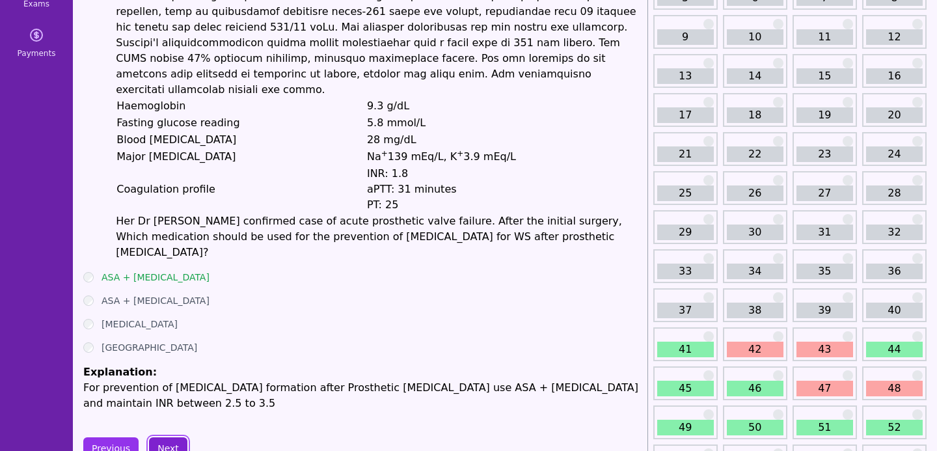
click at [178, 437] on button "Next" at bounding box center [168, 448] width 38 height 22
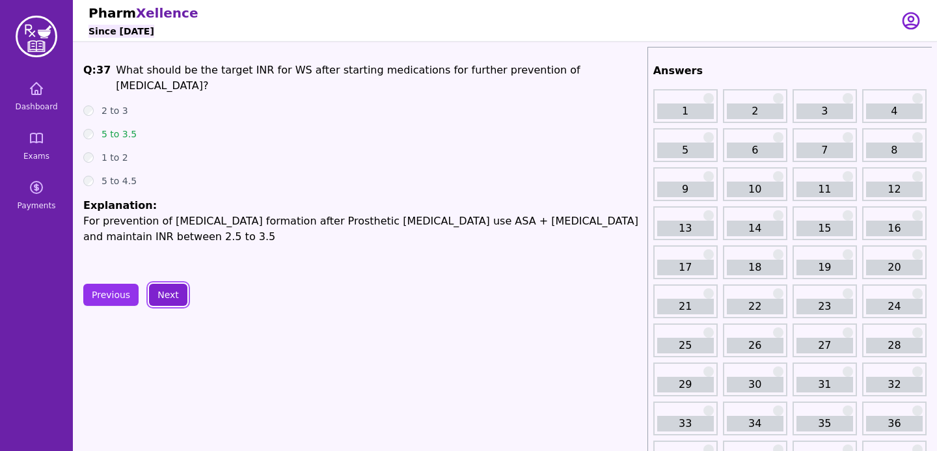
click at [166, 296] on button "Next" at bounding box center [168, 295] width 38 height 22
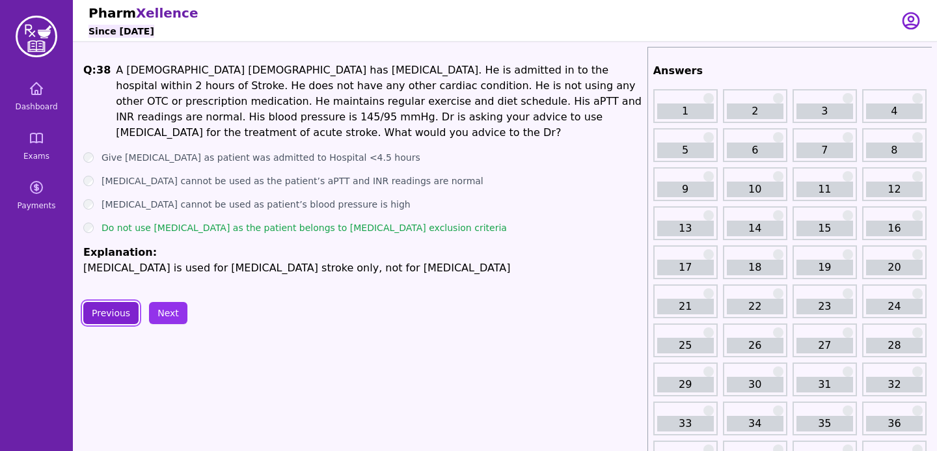
click at [122, 302] on button "Previous" at bounding box center [110, 313] width 55 height 22
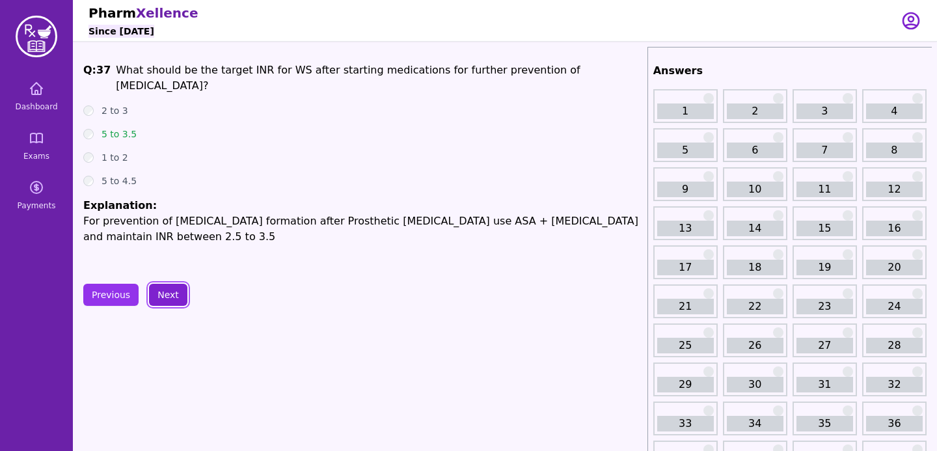
click at [165, 305] on button "Next" at bounding box center [168, 295] width 38 height 22
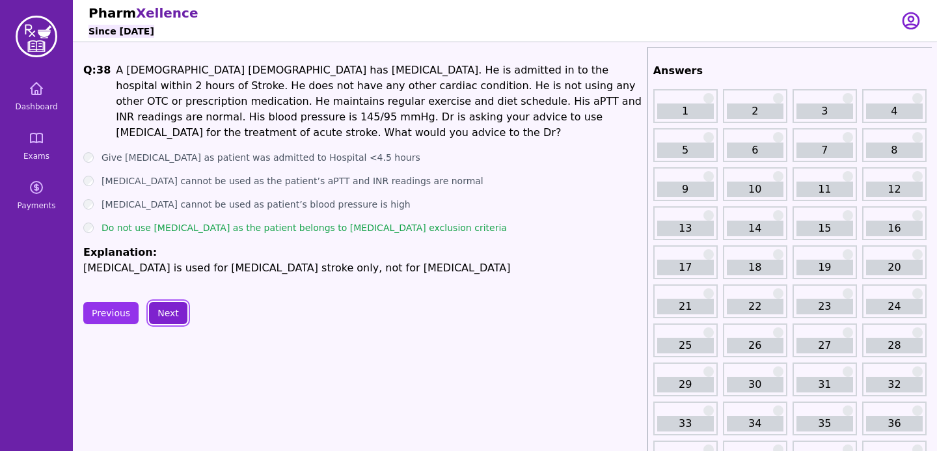
click at [176, 302] on button "Next" at bounding box center [168, 313] width 38 height 22
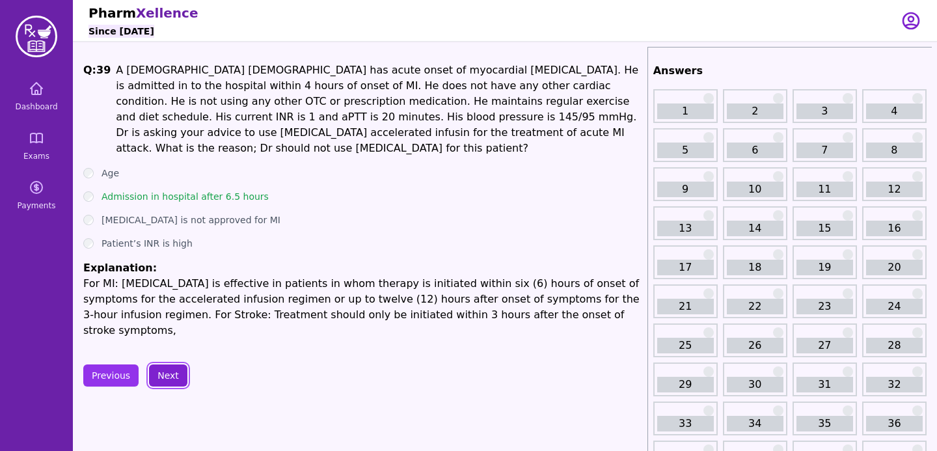
click at [173, 365] on button "Next" at bounding box center [168, 376] width 38 height 22
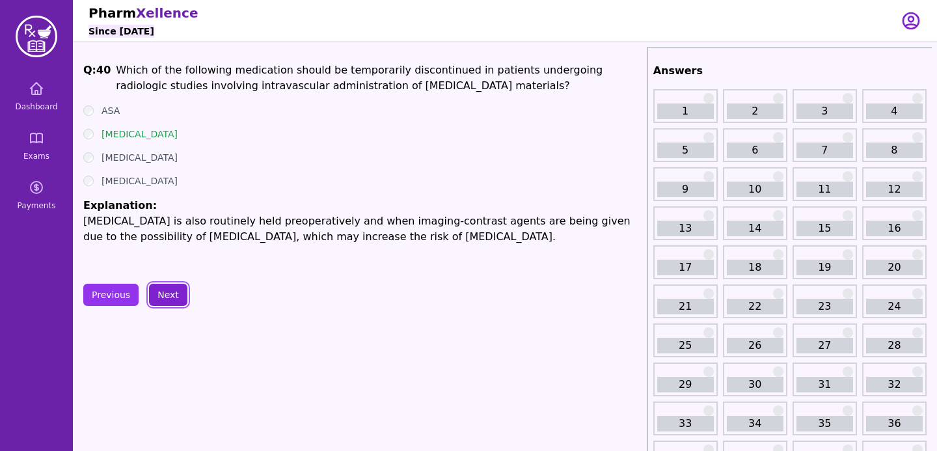
click at [166, 297] on button "Next" at bounding box center [168, 295] width 38 height 22
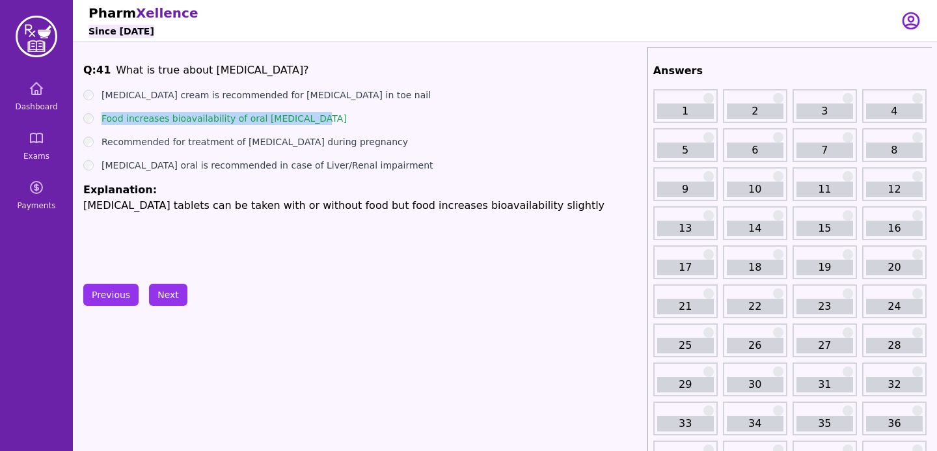
drag, startPoint x: 307, startPoint y: 115, endPoint x: 96, endPoint y: 116, distance: 211.6
click at [96, 116] on div "Food increases bioavailability of oral [MEDICAL_DATA]" at bounding box center [362, 118] width 559 height 13
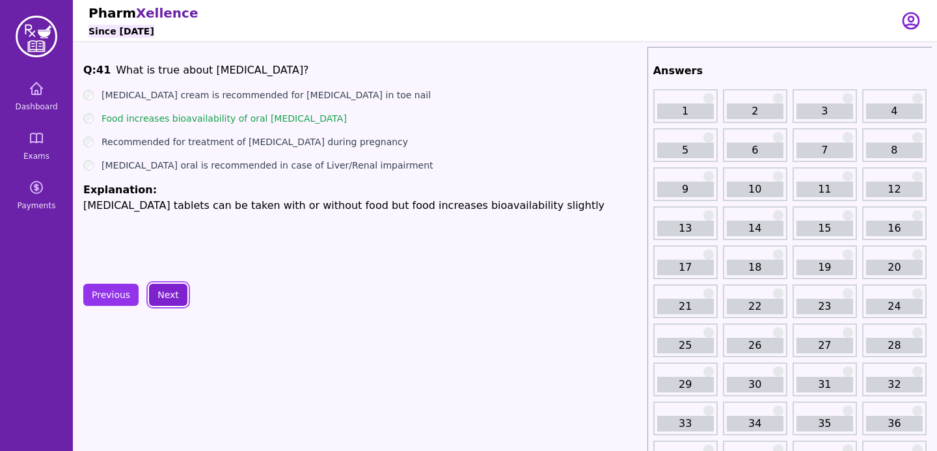
click at [161, 294] on button "Next" at bounding box center [168, 295] width 38 height 22
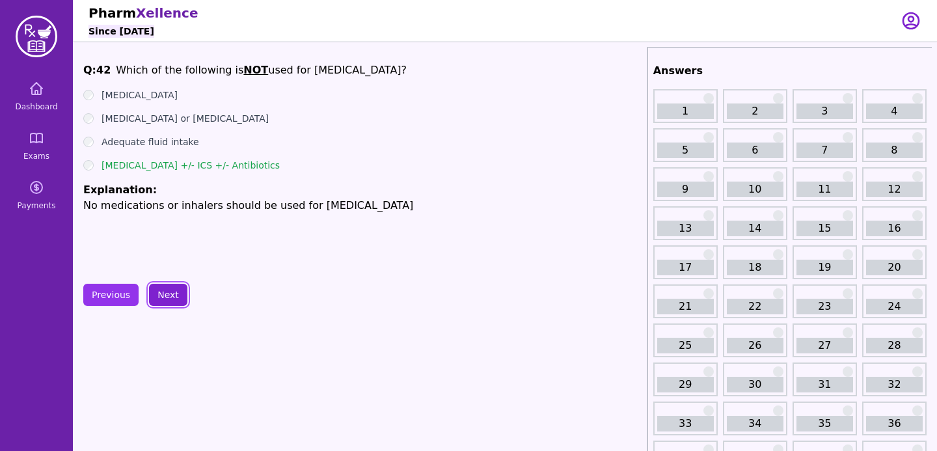
click at [171, 287] on button "Next" at bounding box center [168, 295] width 38 height 22
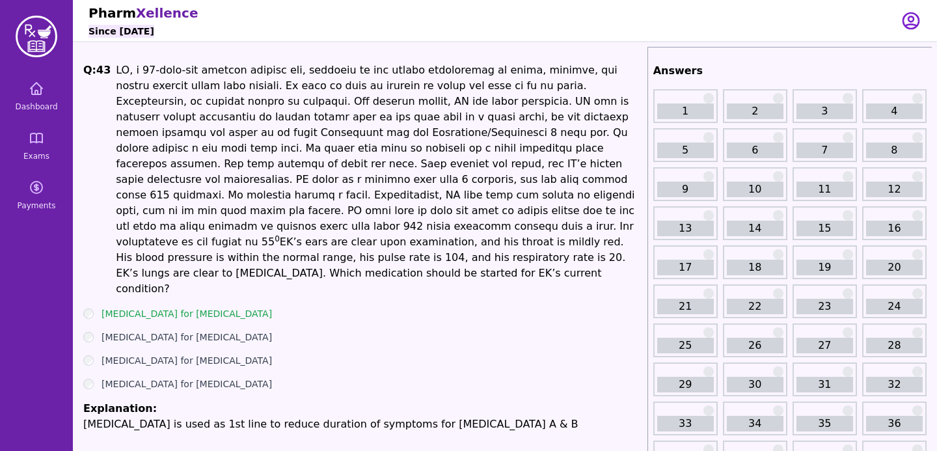
scroll to position [34, 0]
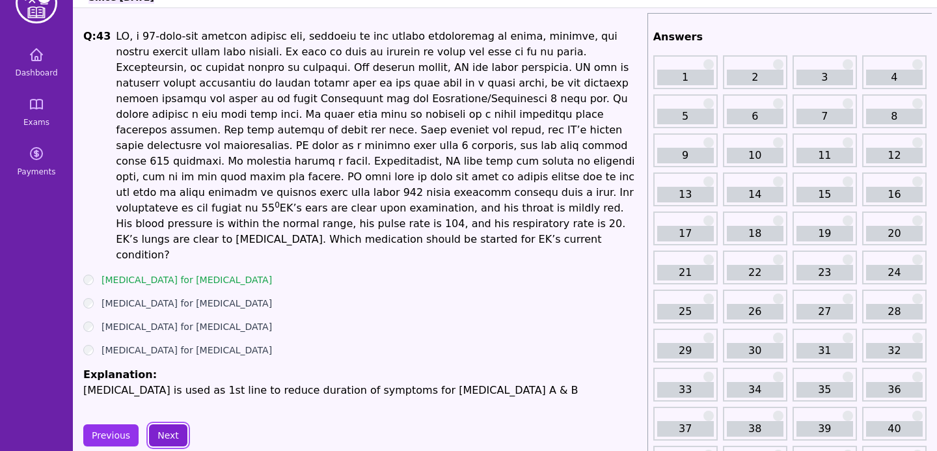
click at [171, 424] on button "Next" at bounding box center [168, 435] width 38 height 22
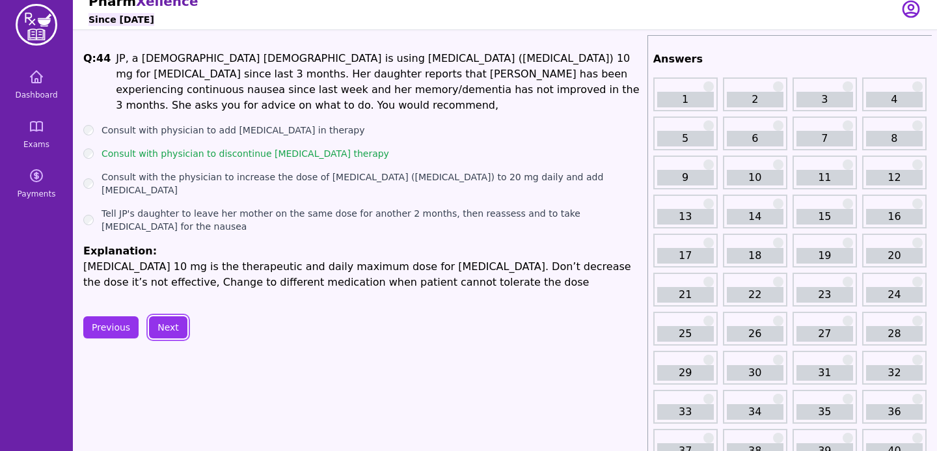
scroll to position [17, 0]
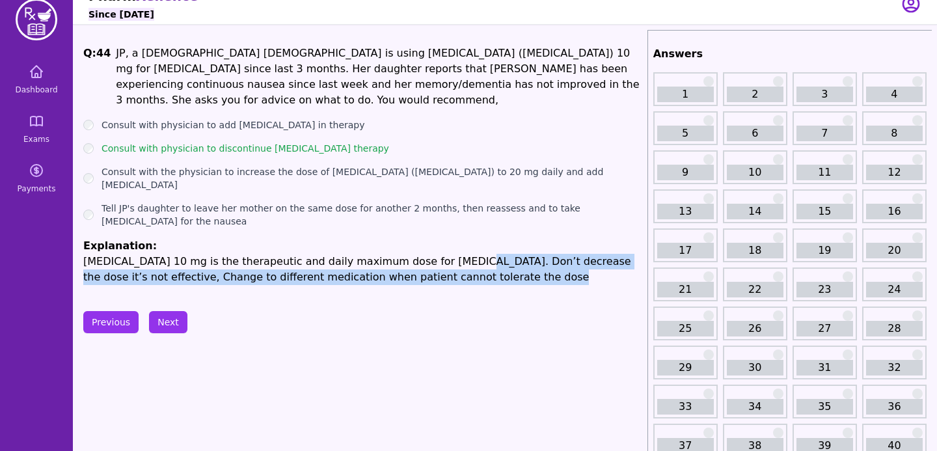
drag, startPoint x: 439, startPoint y: 232, endPoint x: 477, endPoint y: 262, distance: 48.7
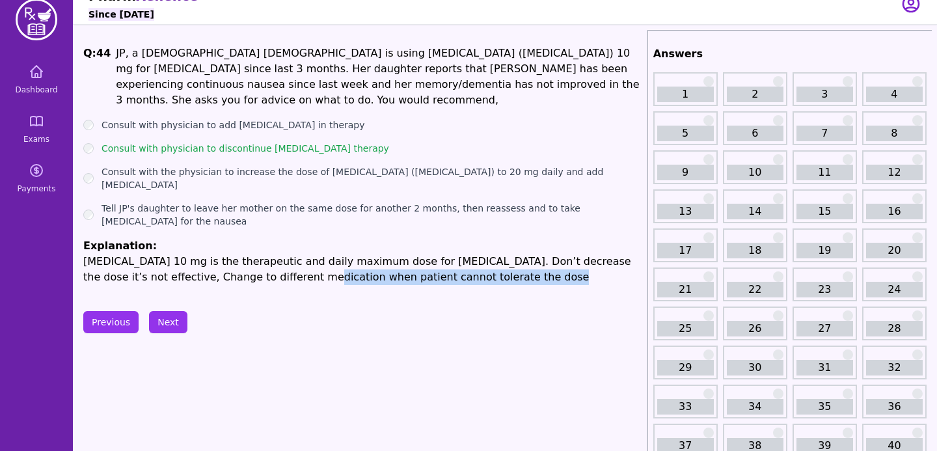
drag, startPoint x: 242, startPoint y: 248, endPoint x: 413, endPoint y: 257, distance: 171.5
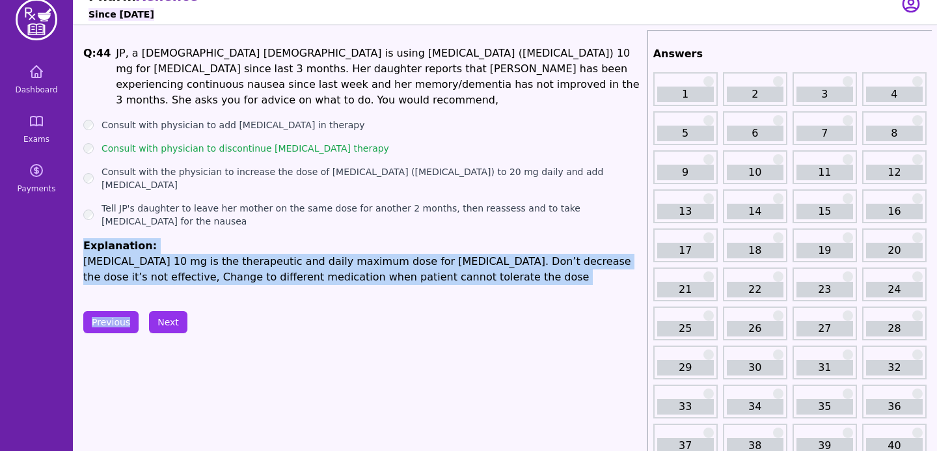
drag, startPoint x: 413, startPoint y: 257, endPoint x: 120, endPoint y: 210, distance: 296.1
click at [179, 311] on button "Next" at bounding box center [168, 322] width 38 height 22
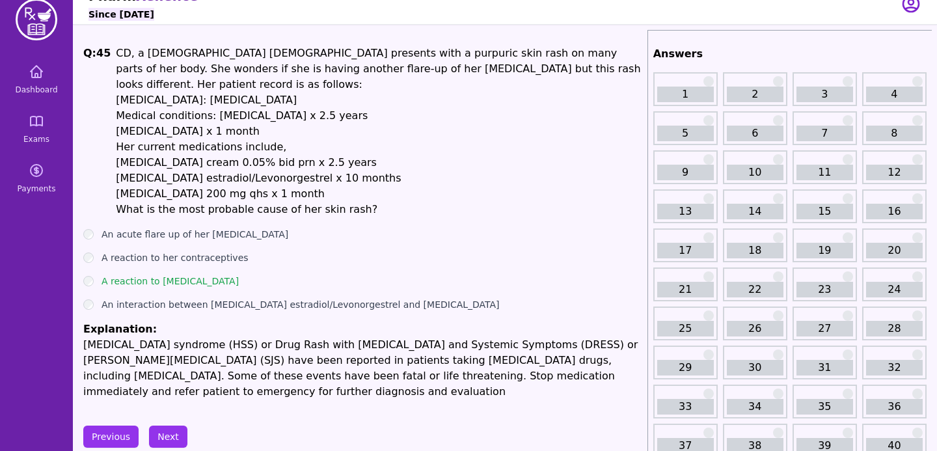
click at [113, 426] on button "Previous" at bounding box center [110, 437] width 55 height 22
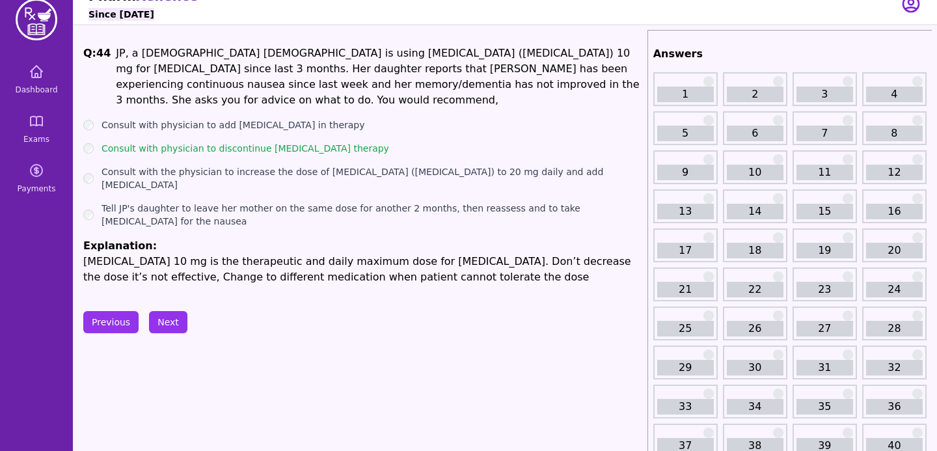
click at [167, 311] on button "Next" at bounding box center [168, 322] width 38 height 22
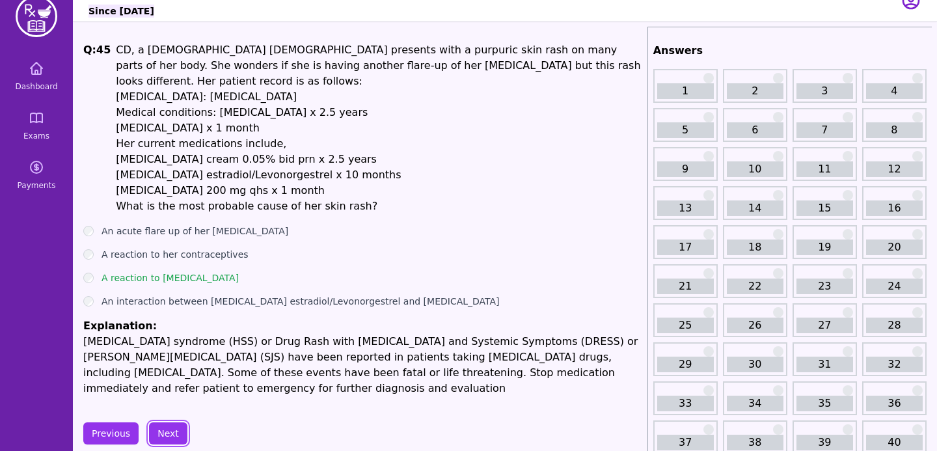
scroll to position [20, 0]
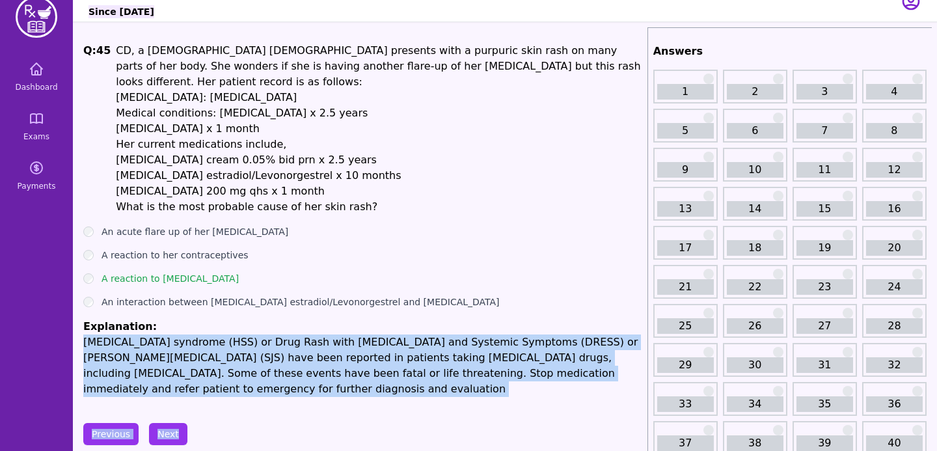
drag, startPoint x: 85, startPoint y: 325, endPoint x: 255, endPoint y: 409, distance: 188.9
click at [201, 374] on p "[MEDICAL_DATA] syndrome (HSS) or Drug Rash with [MEDICAL_DATA] and Systemic Sym…" at bounding box center [362, 366] width 559 height 62
drag, startPoint x: 201, startPoint y: 374, endPoint x: 93, endPoint y: 320, distance: 120.5
click at [93, 335] on p "[MEDICAL_DATA] syndrome (HSS) or Drug Rash with [MEDICAL_DATA] and Systemic Sym…" at bounding box center [362, 366] width 559 height 62
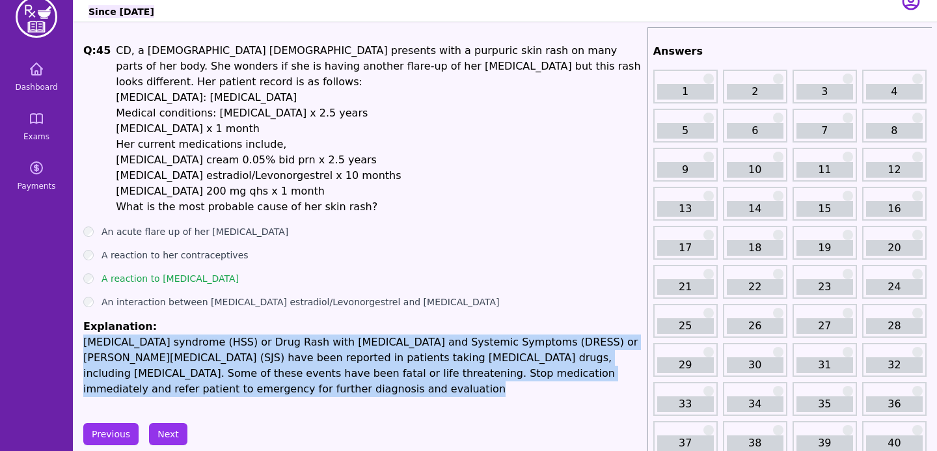
click at [93, 335] on p "[MEDICAL_DATA] syndrome (HSS) or Drug Rash with [MEDICAL_DATA] and Systemic Sym…" at bounding box center [362, 366] width 559 height 62
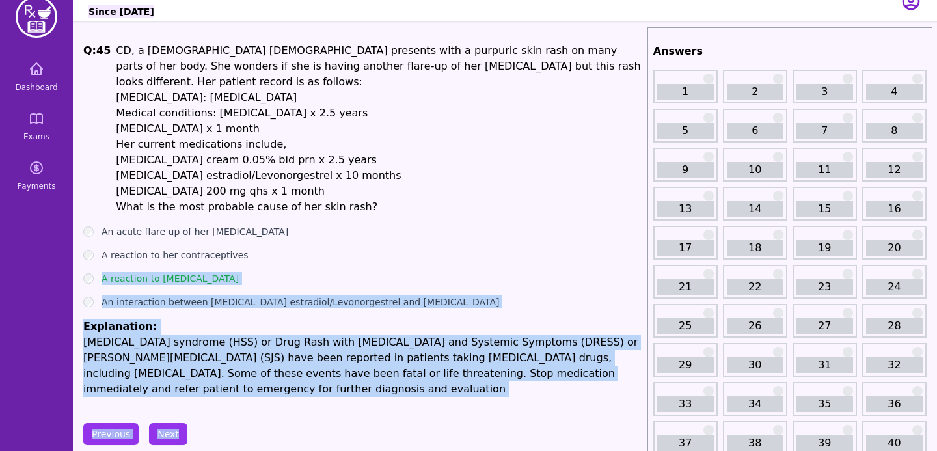
drag, startPoint x: 99, startPoint y: 255, endPoint x: 227, endPoint y: 409, distance: 200.2
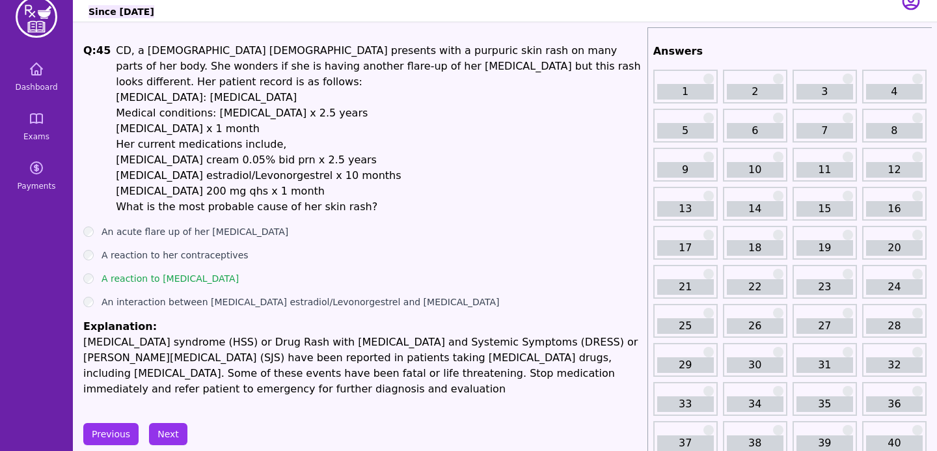
click at [227, 423] on div "Previous Next" at bounding box center [362, 434] width 559 height 22
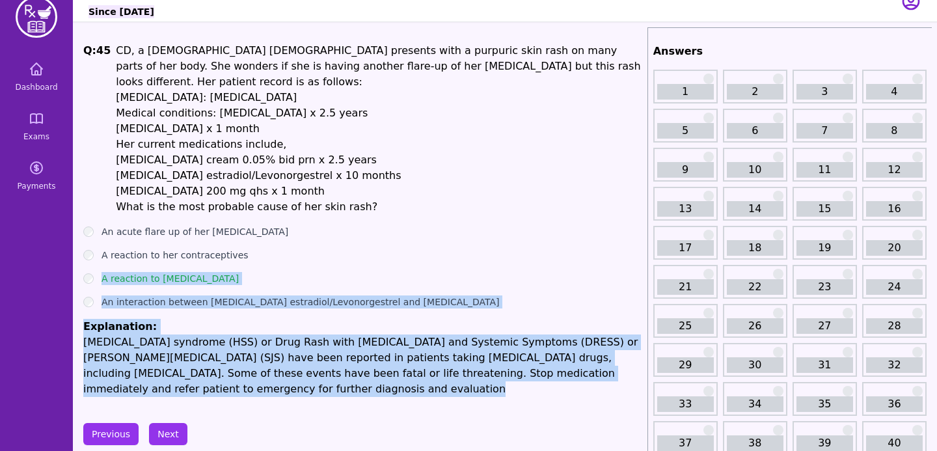
drag, startPoint x: 215, startPoint y: 397, endPoint x: 95, endPoint y: 258, distance: 183.2
click at [102, 272] on label "A reaction to [MEDICAL_DATA]" at bounding box center [170, 278] width 137 height 13
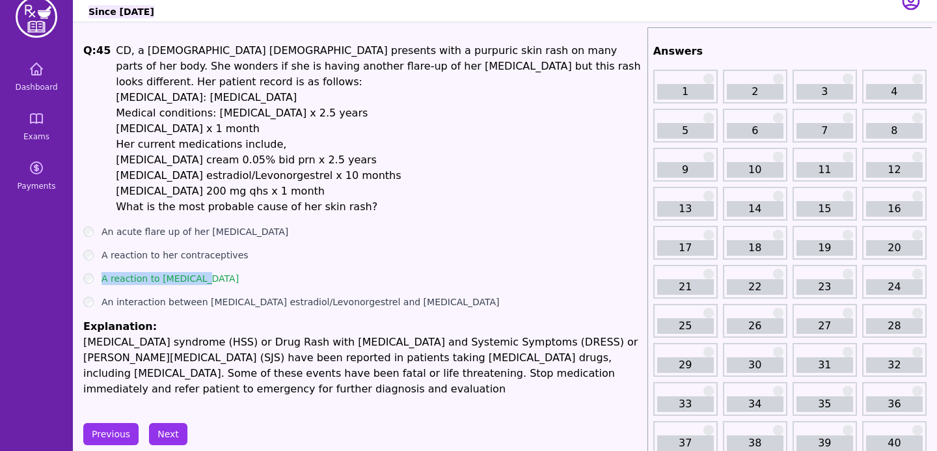
drag, startPoint x: 100, startPoint y: 263, endPoint x: 208, endPoint y: 266, distance: 108.1
click at [208, 272] on div "A reaction to [MEDICAL_DATA]" at bounding box center [362, 278] width 559 height 13
drag, startPoint x: 208, startPoint y: 266, endPoint x: 77, endPoint y: 253, distance: 132.1
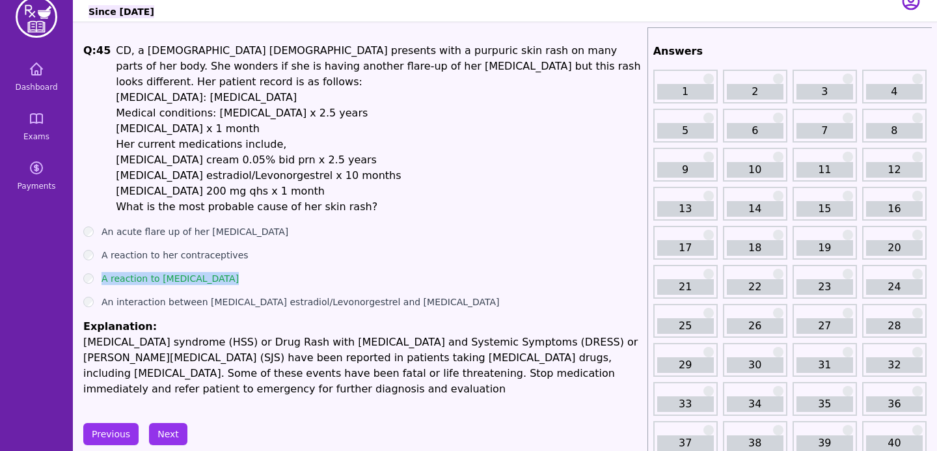
drag, startPoint x: 81, startPoint y: 256, endPoint x: 218, endPoint y: 275, distance: 138.0
click at [218, 275] on ul "An acute flare up of her [MEDICAL_DATA] A reaction to her contraceptives A reac…" at bounding box center [362, 311] width 559 height 172
drag, startPoint x: 210, startPoint y: 268, endPoint x: 96, endPoint y: 264, distance: 114.6
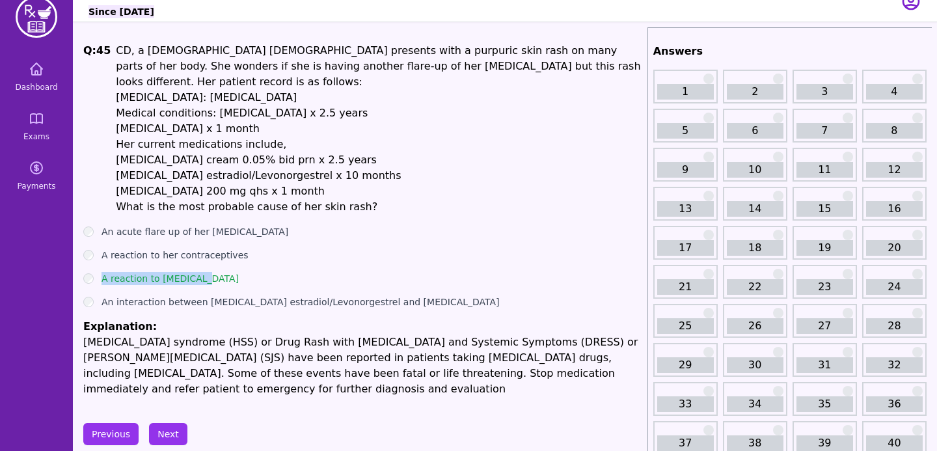
click at [96, 272] on div "A reaction to [MEDICAL_DATA]" at bounding box center [362, 278] width 559 height 13
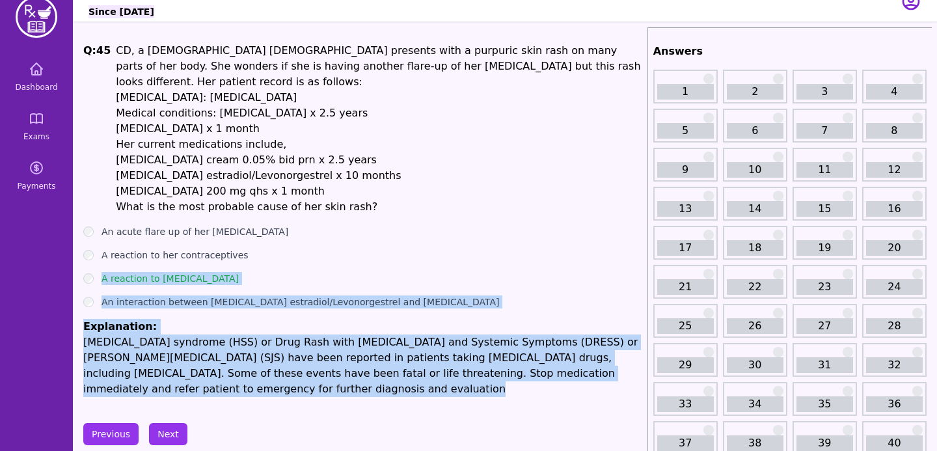
drag, startPoint x: 98, startPoint y: 264, endPoint x: 206, endPoint y: 383, distance: 161.8
drag, startPoint x: 206, startPoint y: 383, endPoint x: 97, endPoint y: 254, distance: 169.5
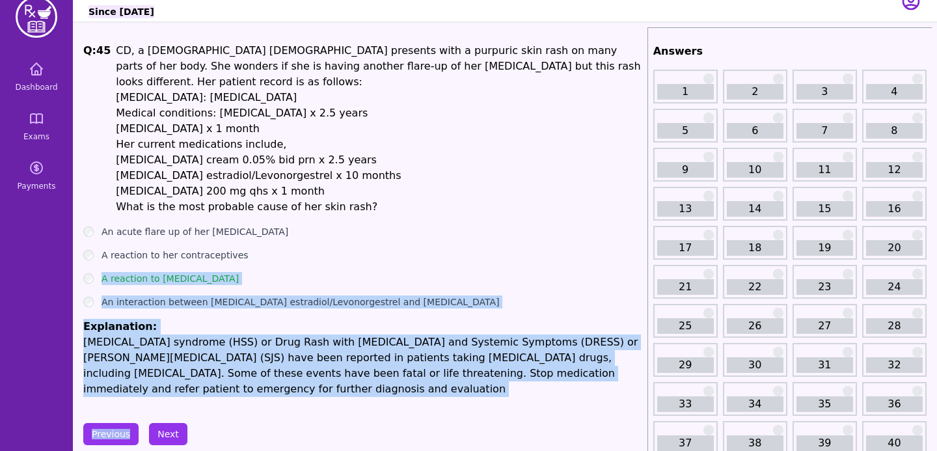
click at [97, 254] on ul "An acute flare up of her [MEDICAL_DATA] A reaction to her contraceptives A reac…" at bounding box center [362, 311] width 559 height 172
drag, startPoint x: 100, startPoint y: 264, endPoint x: 223, endPoint y: 392, distance: 177.3
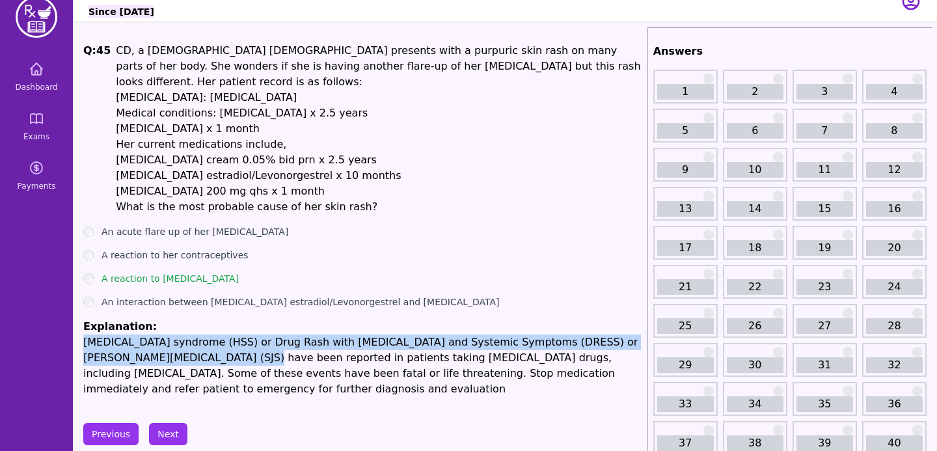
drag, startPoint x: 176, startPoint y: 339, endPoint x: 84, endPoint y: 326, distance: 93.4
click at [84, 335] on p "[MEDICAL_DATA] syndrome (HSS) or Drug Rash with [MEDICAL_DATA] and Systemic Sym…" at bounding box center [362, 366] width 559 height 62
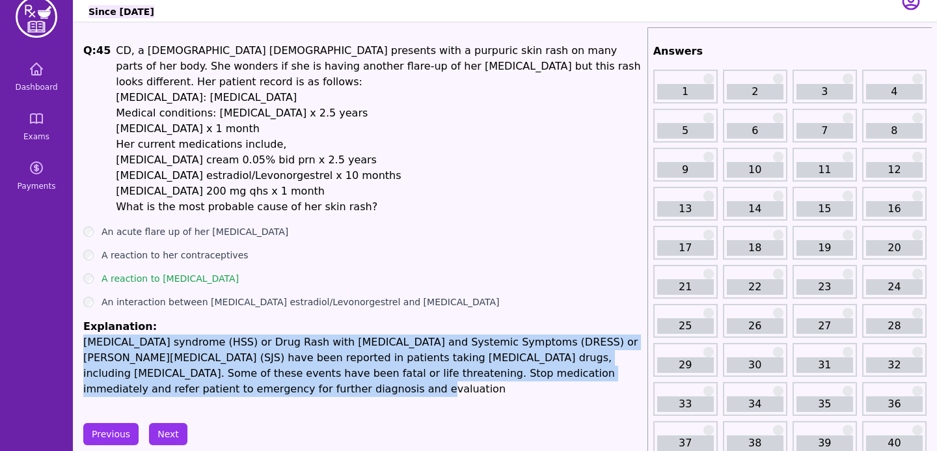
drag, startPoint x: 84, startPoint y: 326, endPoint x: 206, endPoint y: 381, distance: 133.7
click at [206, 381] on p "[MEDICAL_DATA] syndrome (HSS) or Drug Rash with [MEDICAL_DATA] and Systemic Sym…" at bounding box center [362, 366] width 559 height 62
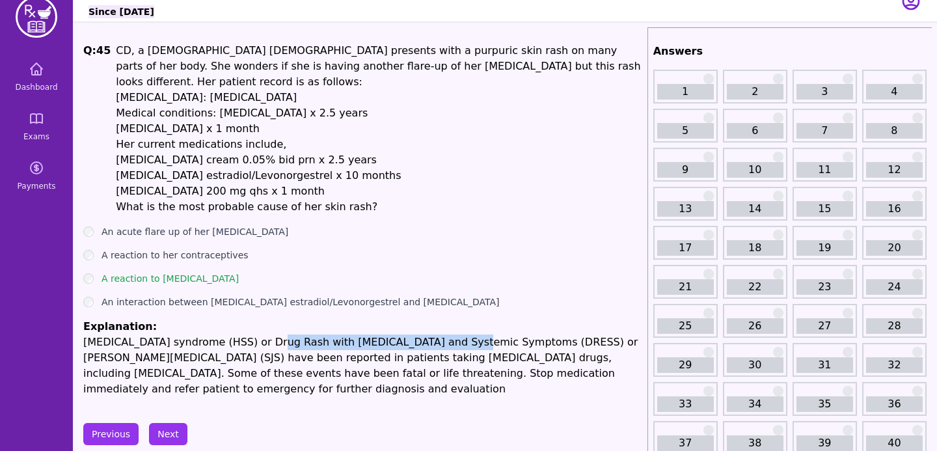
drag, startPoint x: 253, startPoint y: 323, endPoint x: 428, endPoint y: 323, distance: 175.1
click at [428, 335] on p "[MEDICAL_DATA] syndrome (HSS) or Drug Rash with [MEDICAL_DATA] and Systemic Sym…" at bounding box center [362, 366] width 559 height 62
click at [489, 335] on p "[MEDICAL_DATA] syndrome (HSS) or Drug Rash with [MEDICAL_DATA] and Systemic Sym…" at bounding box center [362, 366] width 559 height 62
drag, startPoint x: 544, startPoint y: 327, endPoint x: 256, endPoint y: 322, distance: 288.4
click at [256, 335] on p "[MEDICAL_DATA] syndrome (HSS) or Drug Rash with [MEDICAL_DATA] and Systemic Sym…" at bounding box center [362, 366] width 559 height 62
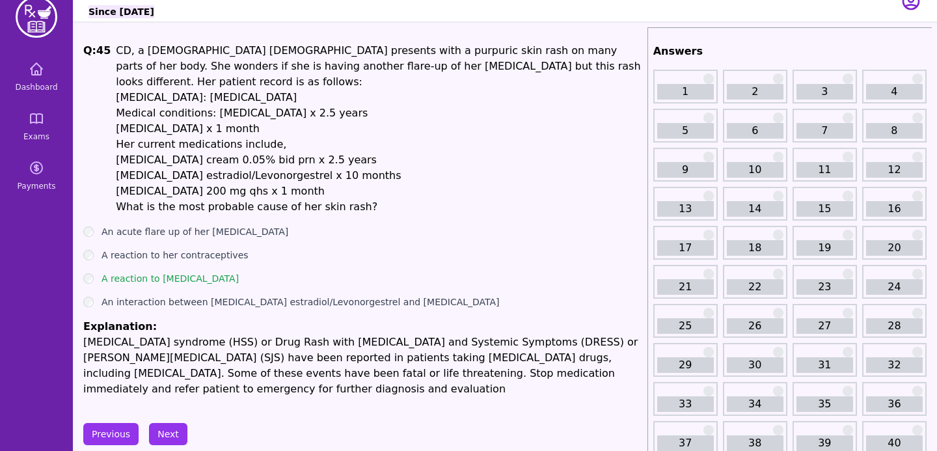
click at [456, 381] on p "[MEDICAL_DATA] syndrome (HSS) or Drug Rash with [MEDICAL_DATA] and Systemic Sym…" at bounding box center [362, 366] width 559 height 62
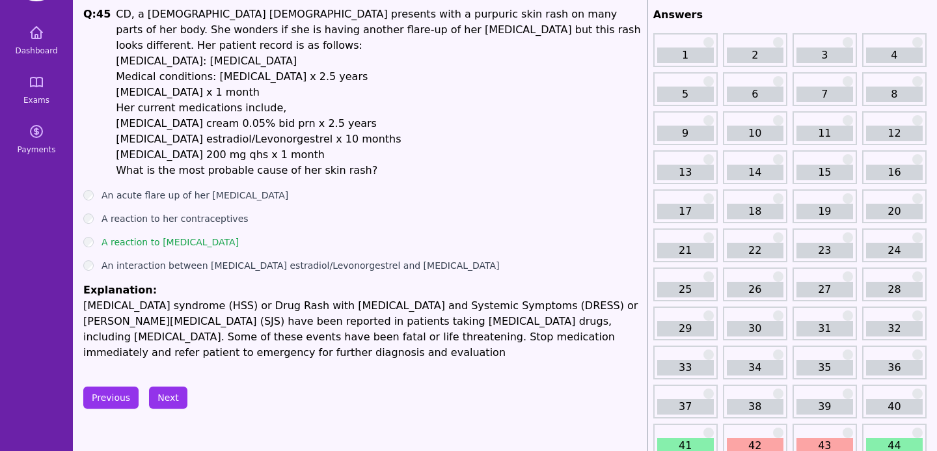
scroll to position [96, 0]
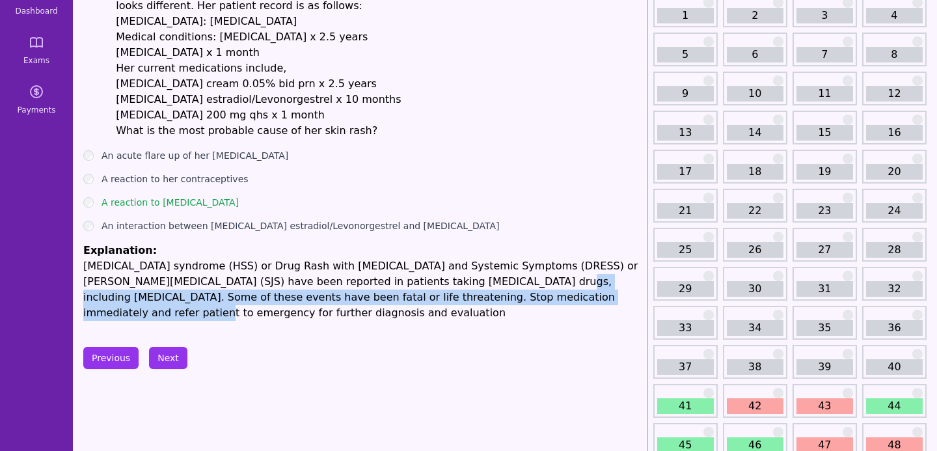
drag, startPoint x: 444, startPoint y: 266, endPoint x: 536, endPoint y: 273, distance: 92.1
click at [536, 274] on p "[MEDICAL_DATA] syndrome (HSS) or Drug Rash with [MEDICAL_DATA] and Systemic Sym…" at bounding box center [362, 289] width 559 height 62
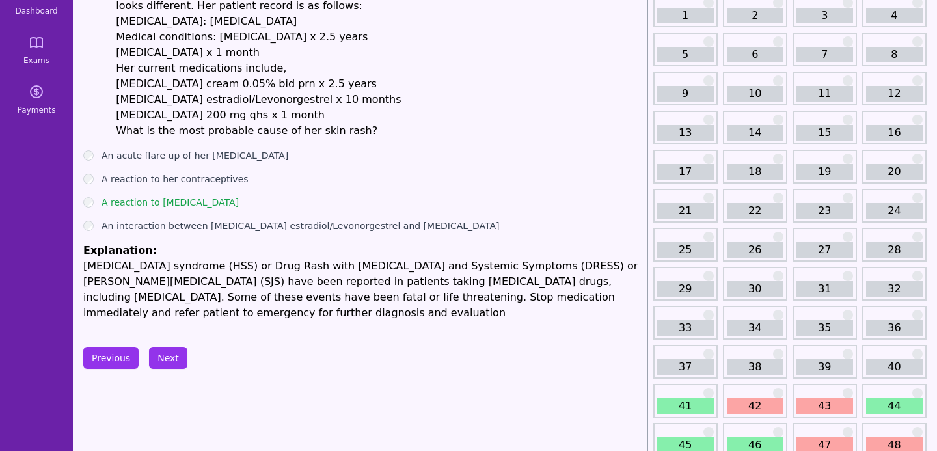
click at [524, 301] on p "[MEDICAL_DATA] syndrome (HSS) or Drug Rash with [MEDICAL_DATA] and Systemic Sym…" at bounding box center [362, 289] width 559 height 62
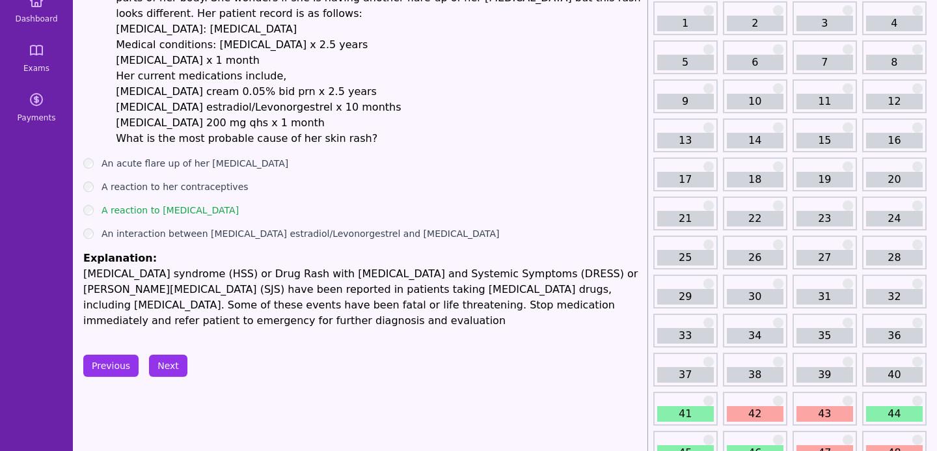
scroll to position [91, 0]
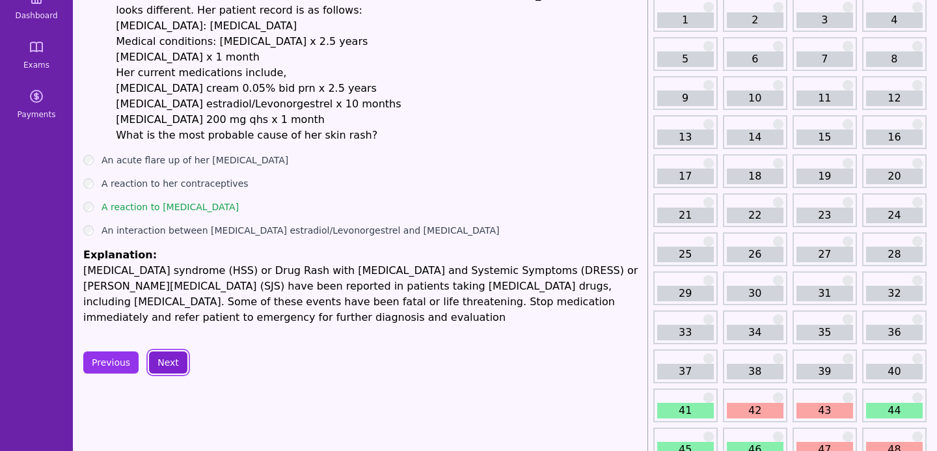
click at [162, 354] on button "Next" at bounding box center [168, 363] width 38 height 22
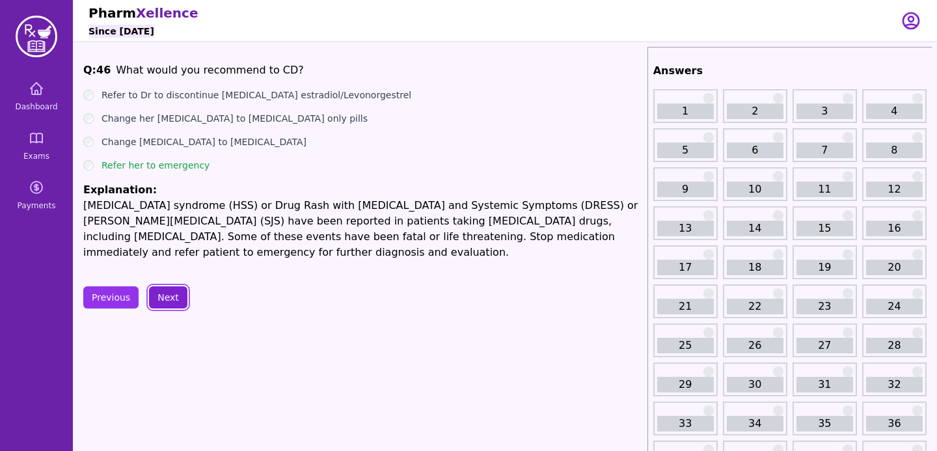
click at [165, 299] on button "Next" at bounding box center [168, 297] width 38 height 22
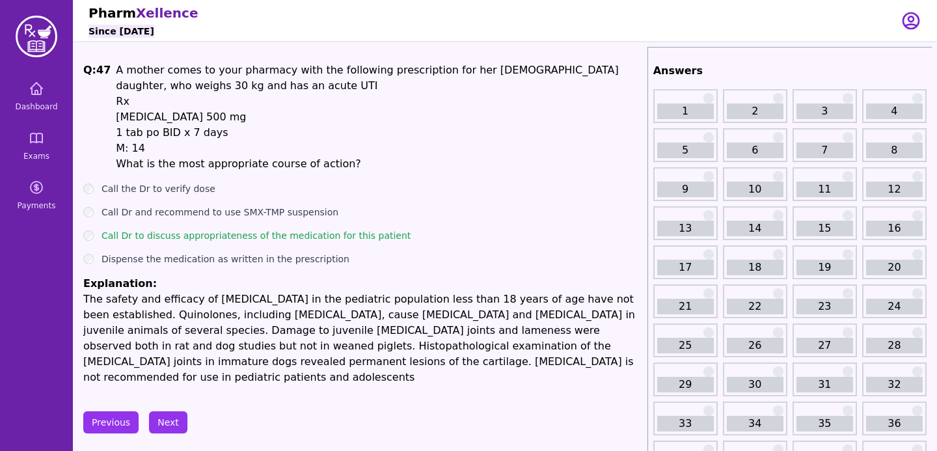
click at [378, 179] on div "Q: 47 A mother comes to your pharmacy with the following prescription for her […" at bounding box center [362, 223] width 559 height 323
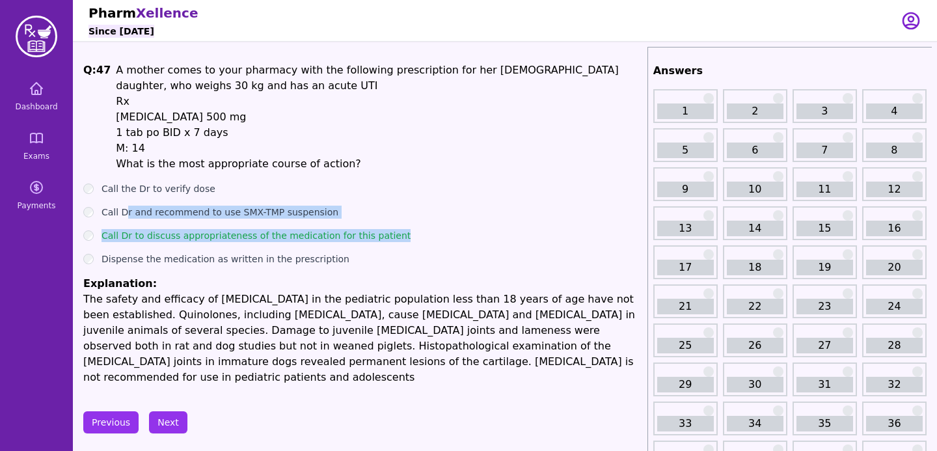
drag, startPoint x: 396, startPoint y: 240, endPoint x: 126, endPoint y: 208, distance: 272.1
click at [126, 208] on ul "Call the Dr to verify dose Call Dr and recommend to use SMX-TMP suspension Call…" at bounding box center [362, 283] width 559 height 203
click at [349, 206] on div "Call Dr and recommend to use SMX-TMP suspension" at bounding box center [362, 212] width 559 height 13
drag, startPoint x: 359, startPoint y: 164, endPoint x: 107, endPoint y: 79, distance: 266.6
click at [107, 79] on span "Q: 47 A mother comes to your pharmacy with the following prescription for her […" at bounding box center [362, 116] width 559 height 109
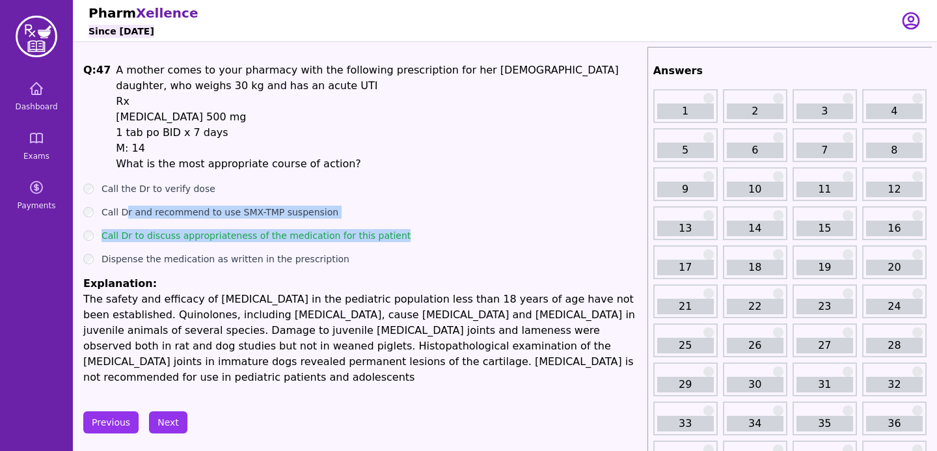
click at [107, 79] on h1 "Q: 47" at bounding box center [96, 116] width 27 height 109
drag, startPoint x: 112, startPoint y: 68, endPoint x: 366, endPoint y: 163, distance: 270.9
click at [366, 163] on span "Q: 47 A mother comes to your pharmacy with the following prescription for her […" at bounding box center [362, 116] width 559 height 109
click at [366, 163] on p "What is the most appropriate course of action?" at bounding box center [379, 164] width 526 height 16
drag, startPoint x: 366, startPoint y: 163, endPoint x: 74, endPoint y: 75, distance: 304.6
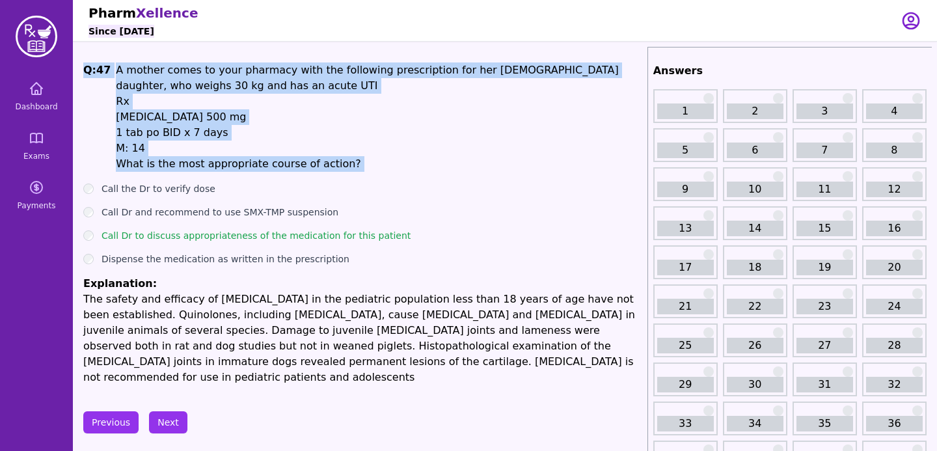
drag, startPoint x: 74, startPoint y: 75, endPoint x: 382, endPoint y: 173, distance: 323.0
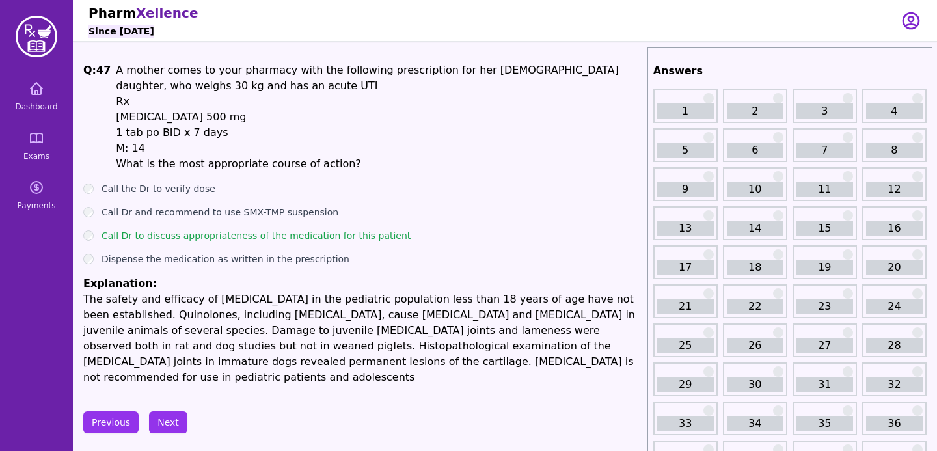
click at [382, 176] on div "Q: 47 A mother comes to your pharmacy with the following prescription for her […" at bounding box center [362, 223] width 559 height 323
drag, startPoint x: 373, startPoint y: 169, endPoint x: 74, endPoint y: 66, distance: 316.2
click at [89, 100] on h1 "Q: 47" at bounding box center [96, 116] width 27 height 109
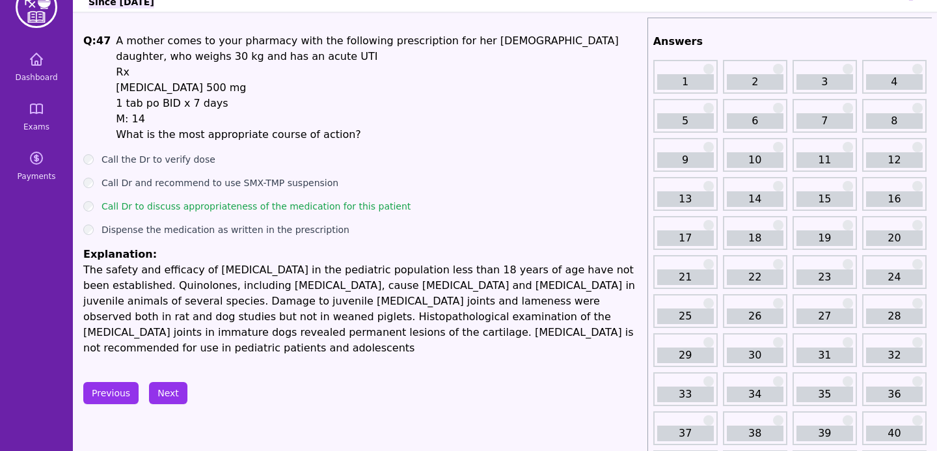
scroll to position [25, 0]
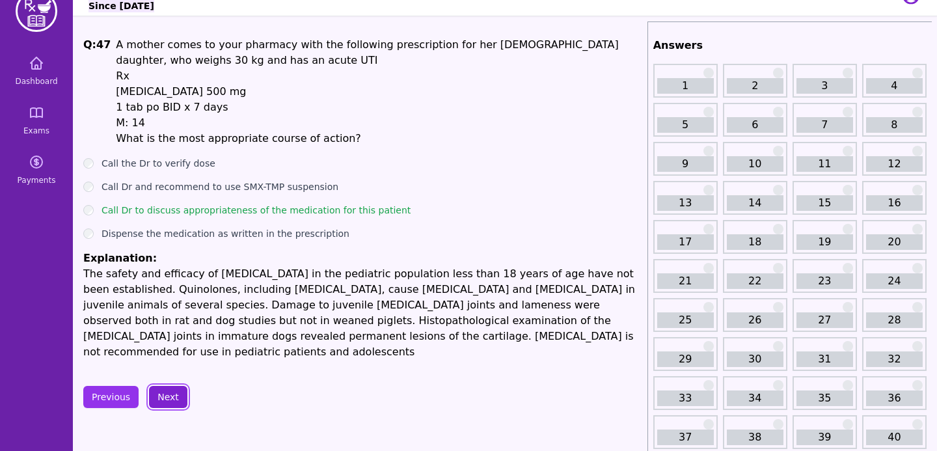
click at [170, 386] on button "Next" at bounding box center [168, 397] width 38 height 22
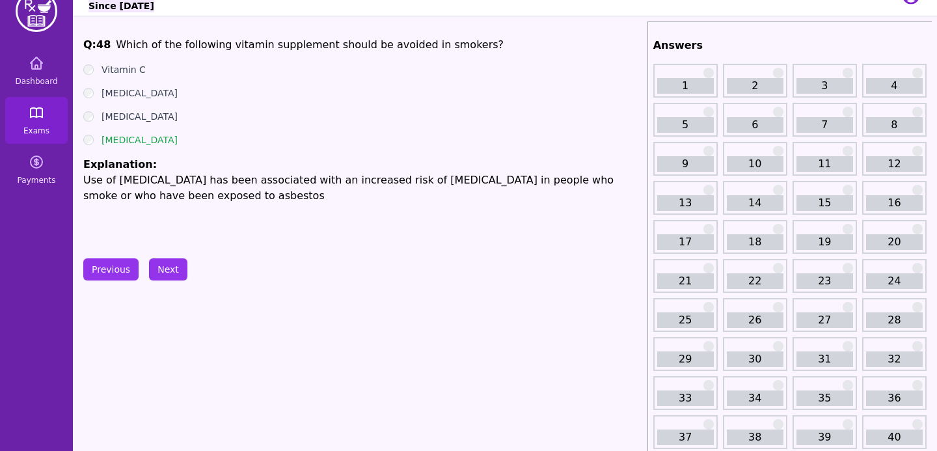
drag, startPoint x: 175, startPoint y: 139, endPoint x: 64, endPoint y: 138, distance: 110.7
click at [146, 173] on p "Use of [MEDICAL_DATA] has been associated with an increased risk of [MEDICAL_DA…" at bounding box center [362, 188] width 559 height 31
click at [175, 265] on button "Next" at bounding box center [168, 269] width 38 height 22
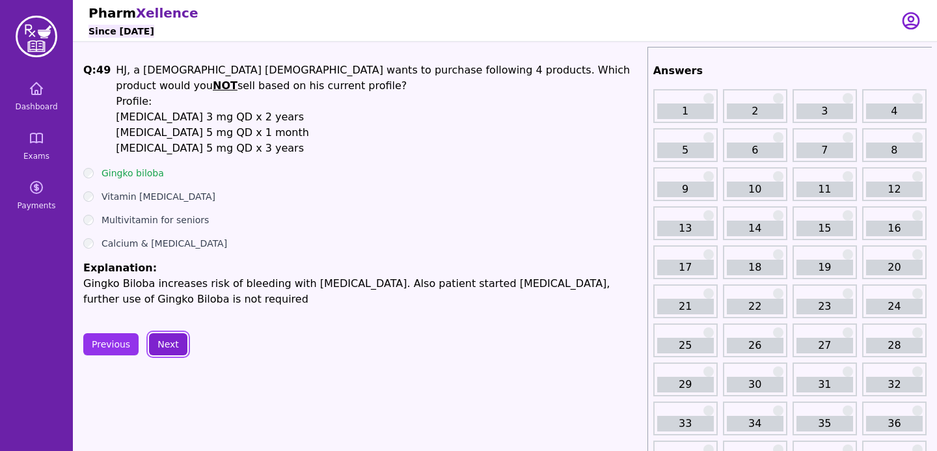
click at [172, 352] on button "Next" at bounding box center [168, 344] width 38 height 22
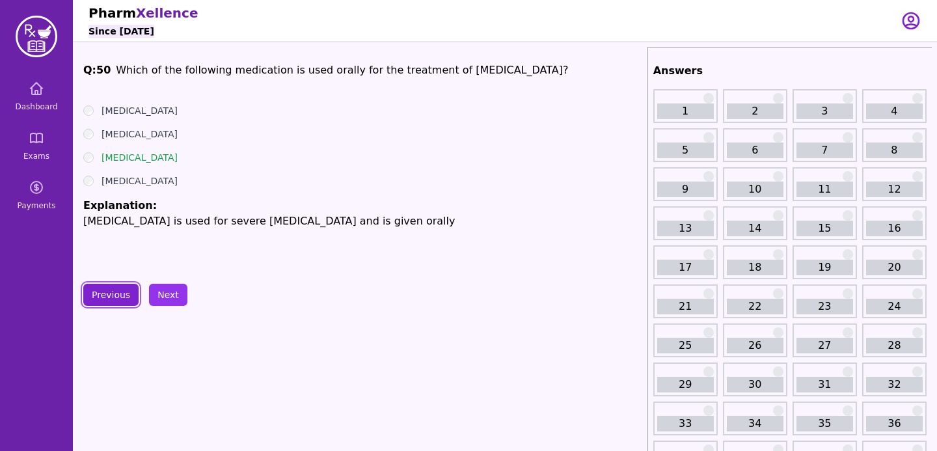
click at [112, 285] on button "Previous" at bounding box center [110, 295] width 55 height 22
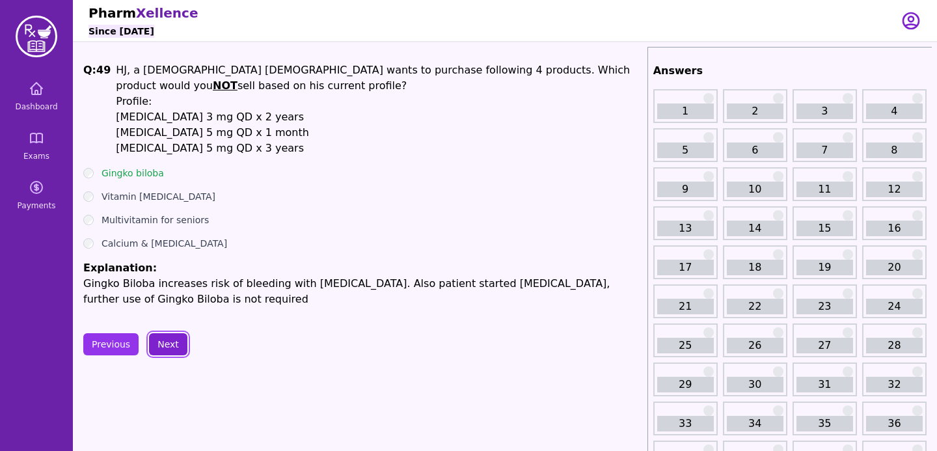
click at [174, 347] on button "Next" at bounding box center [168, 344] width 38 height 22
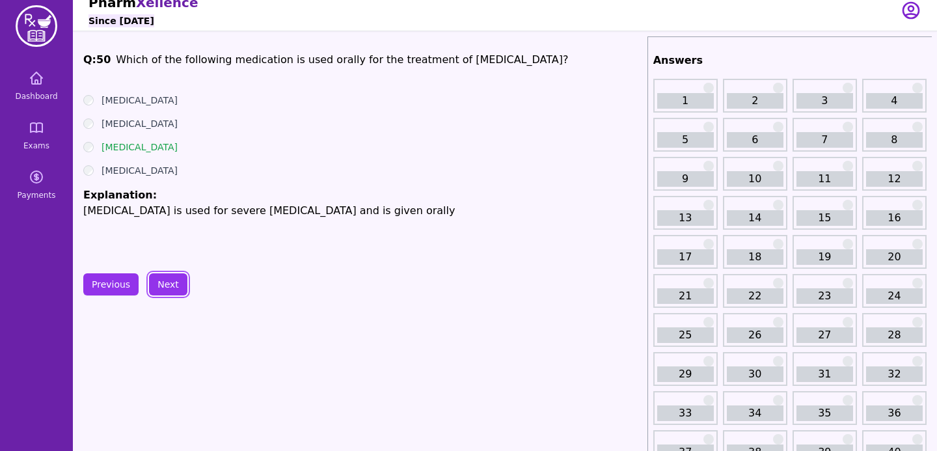
scroll to position [12, 0]
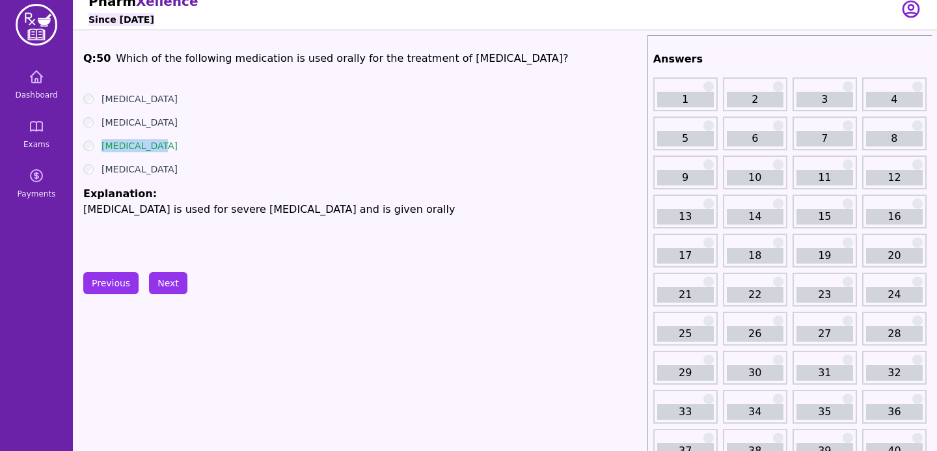
drag, startPoint x: 165, startPoint y: 146, endPoint x: 89, endPoint y: 139, distance: 76.4
click at [89, 139] on div "[MEDICAL_DATA]" at bounding box center [362, 145] width 559 height 13
click at [201, 215] on p "[MEDICAL_DATA] is used for severe [MEDICAL_DATA] and is given orally" at bounding box center [362, 210] width 559 height 16
click at [167, 290] on button "Next" at bounding box center [168, 283] width 38 height 22
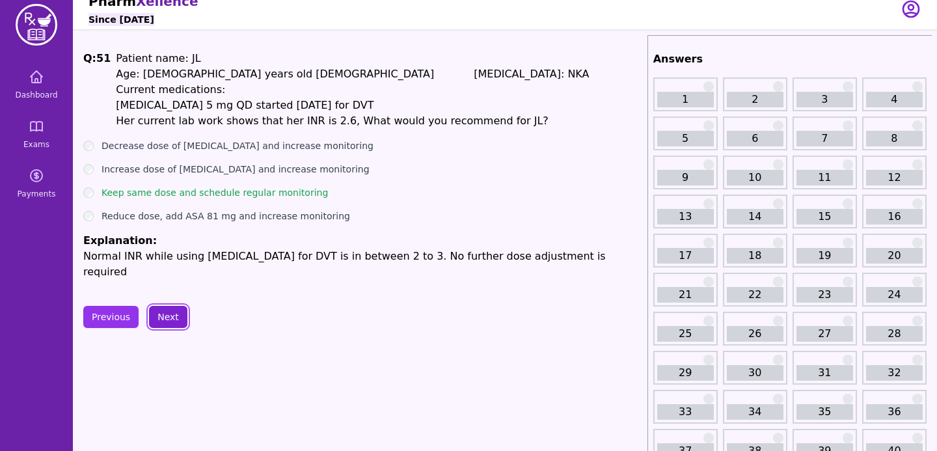
scroll to position [1, 0]
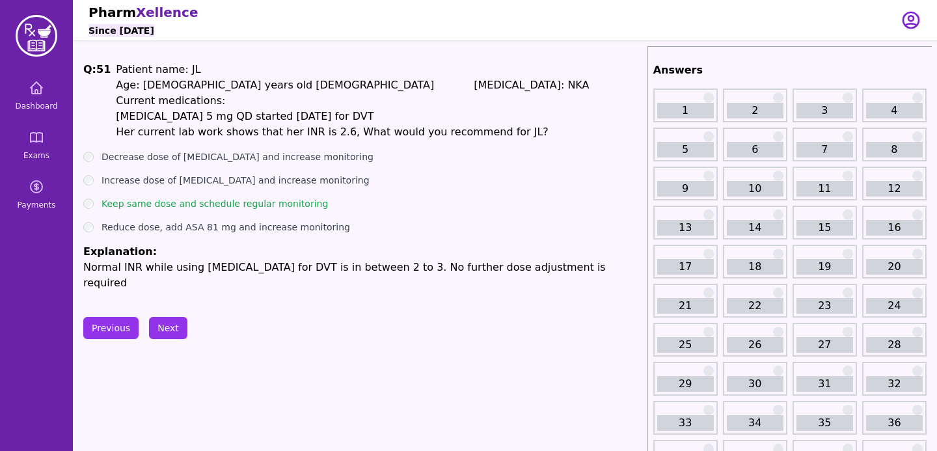
click at [488, 38] on div "Pharm Xellence Since [DATE]" at bounding box center [487, 19] width 797 height 41
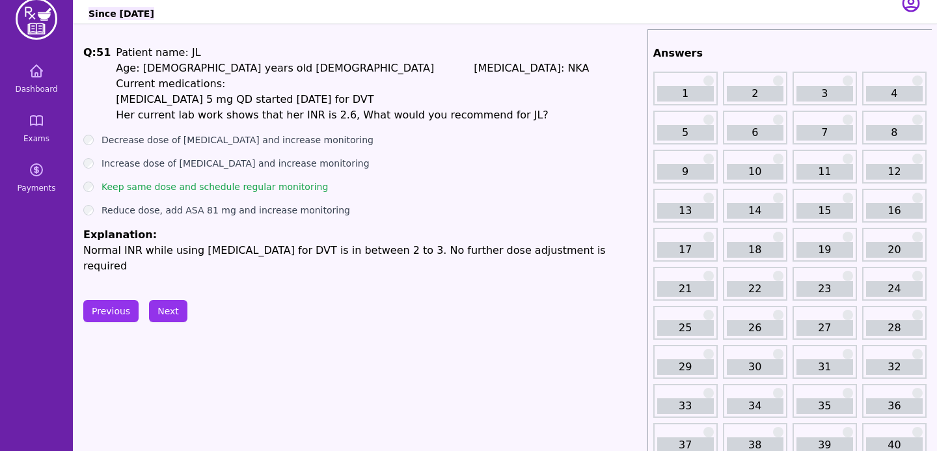
scroll to position [21, 0]
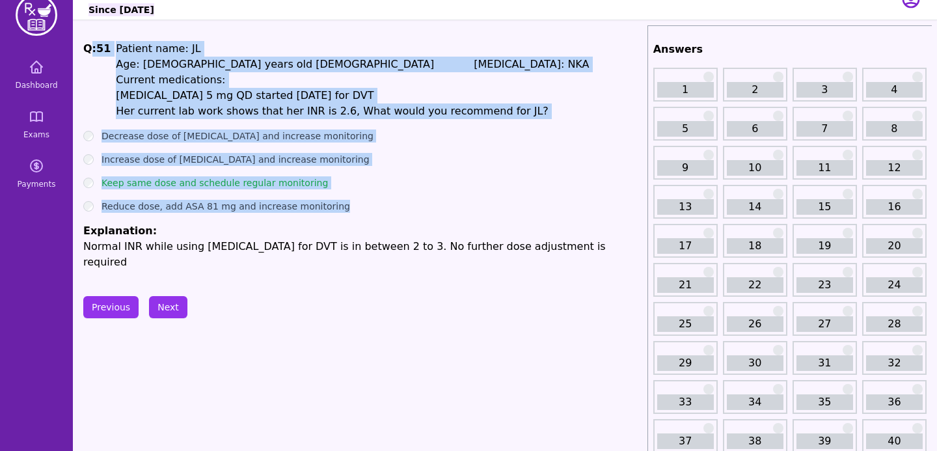
drag, startPoint x: 345, startPoint y: 204, endPoint x: 90, endPoint y: 55, distance: 295.5
click at [90, 55] on div "Q: 51 Patient name: JL Age: [DEMOGRAPHIC_DATA] years old [DEMOGRAPHIC_DATA] [ME…" at bounding box center [362, 155] width 559 height 229
click at [90, 55] on h1 "Q: 51" at bounding box center [96, 80] width 27 height 78
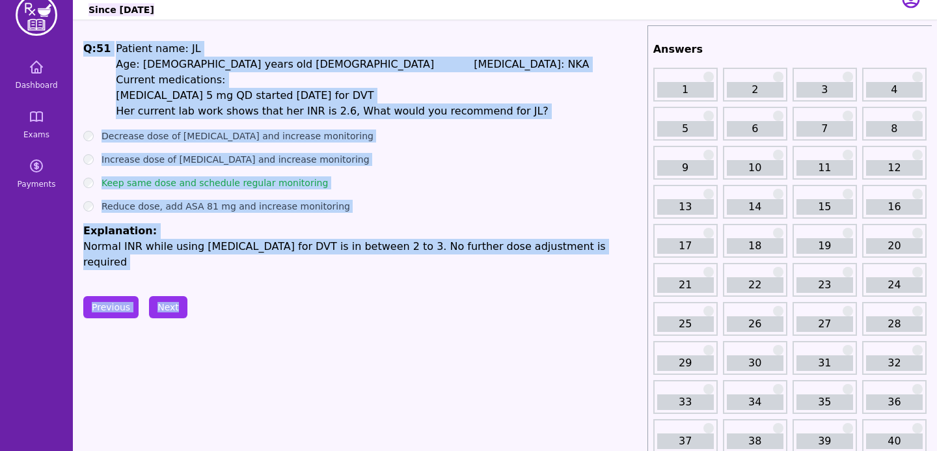
drag, startPoint x: 84, startPoint y: 46, endPoint x: 489, endPoint y: 283, distance: 468.8
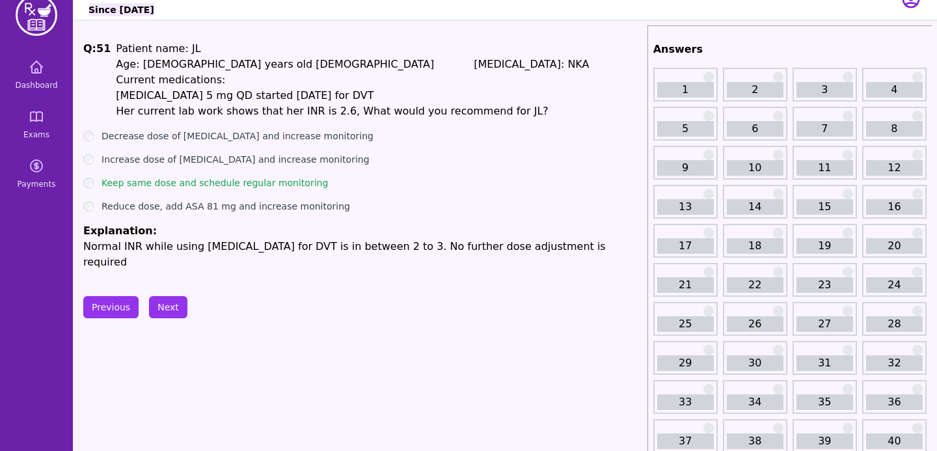
click at [487, 296] on div "Previous Next" at bounding box center [362, 307] width 559 height 22
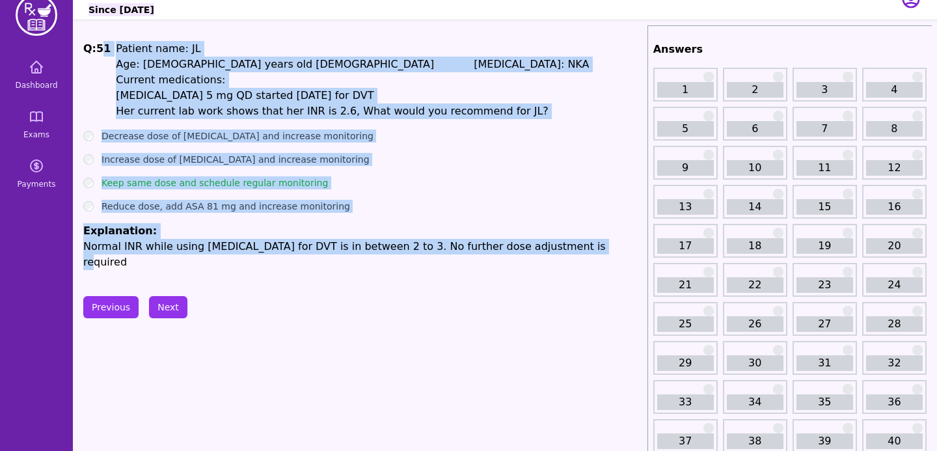
drag, startPoint x: 570, startPoint y: 245, endPoint x: 100, endPoint y: 52, distance: 508.0
click at [100, 52] on div "Q: 51 Patient name: JL Age: [DEMOGRAPHIC_DATA] years old [DEMOGRAPHIC_DATA] [ME…" at bounding box center [362, 155] width 559 height 229
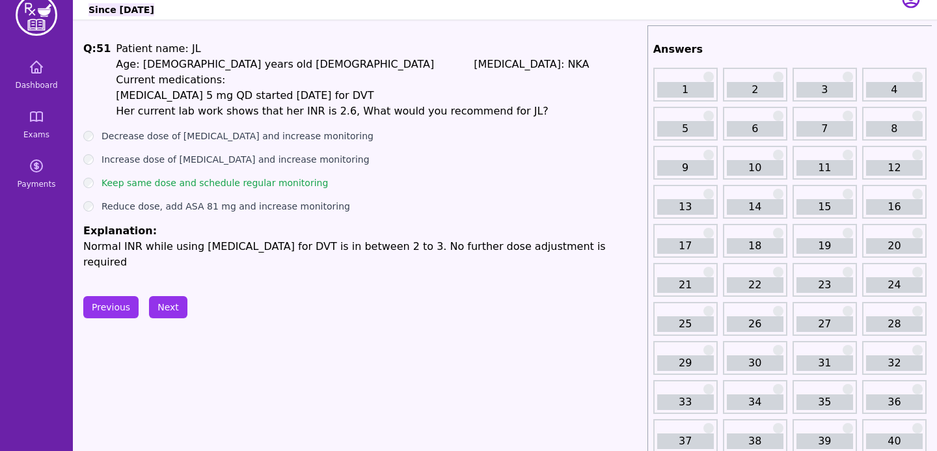
click at [87, 50] on h1 "Q: 51" at bounding box center [96, 80] width 27 height 78
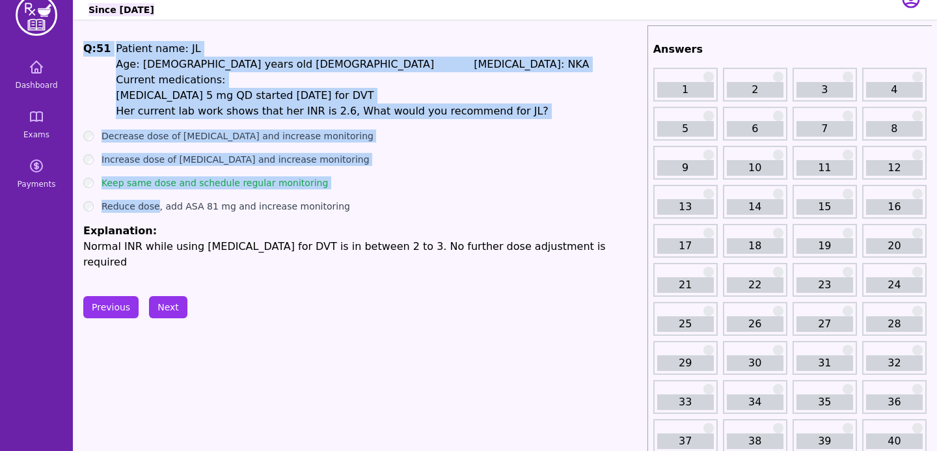
drag, startPoint x: 77, startPoint y: 47, endPoint x: 83, endPoint y: 197, distance: 149.8
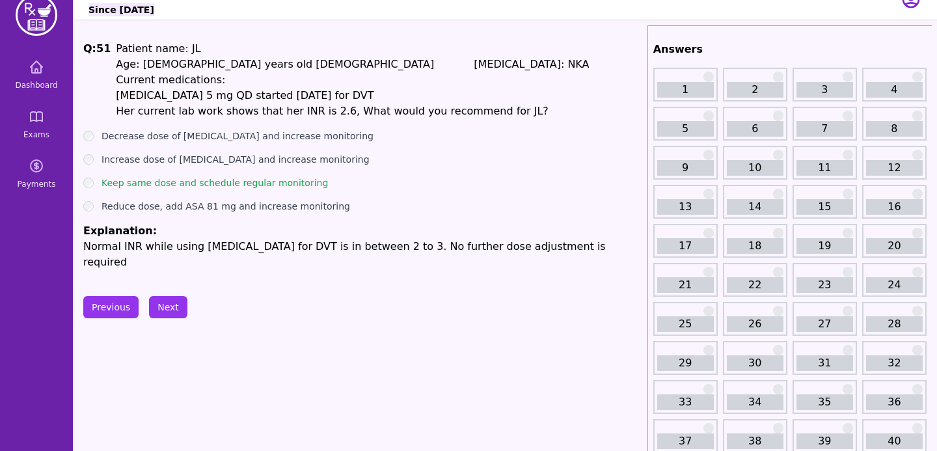
click at [103, 198] on ul "Decrease dose of [MEDICAL_DATA] and increase monitoring Increase dose of [MEDIC…" at bounding box center [362, 200] width 559 height 141
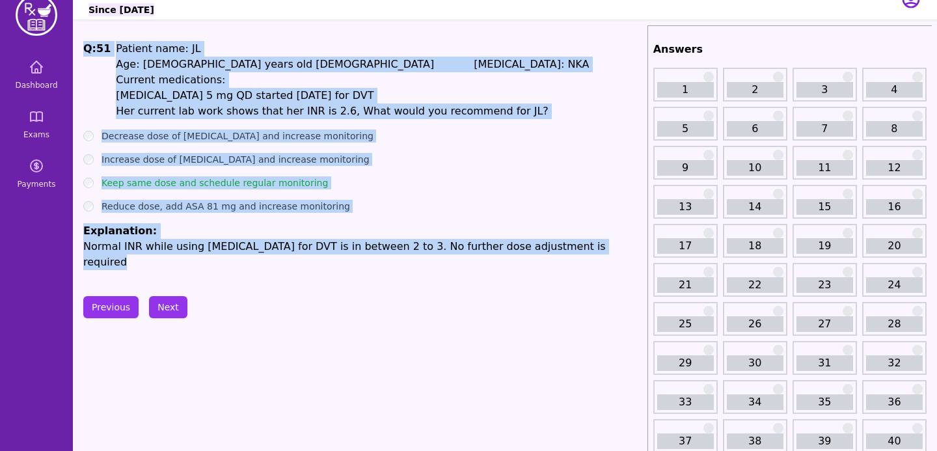
drag, startPoint x: 83, startPoint y: 44, endPoint x: 506, endPoint y: 268, distance: 479.3
click at [294, 226] on li "Explanation: Normal INR while using [MEDICAL_DATA] for DVT is in between 2 to 3…" at bounding box center [362, 246] width 559 height 47
drag, startPoint x: 559, startPoint y: 254, endPoint x: 137, endPoint y: 47, distance: 469.3
click at [137, 47] on div "Q: 51 Patient name: JL Age: [DEMOGRAPHIC_DATA] years old [DEMOGRAPHIC_DATA] [ME…" at bounding box center [362, 155] width 559 height 229
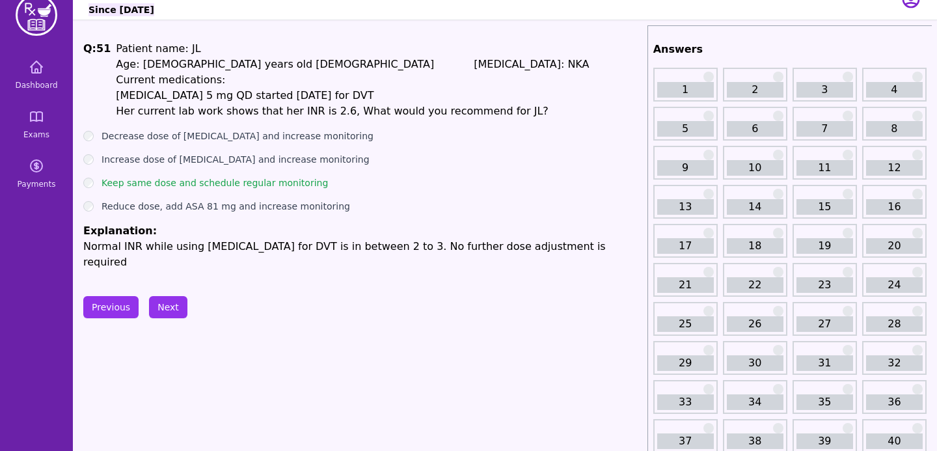
click at [120, 46] on p "Patient name: JL" at bounding box center [352, 49] width 473 height 16
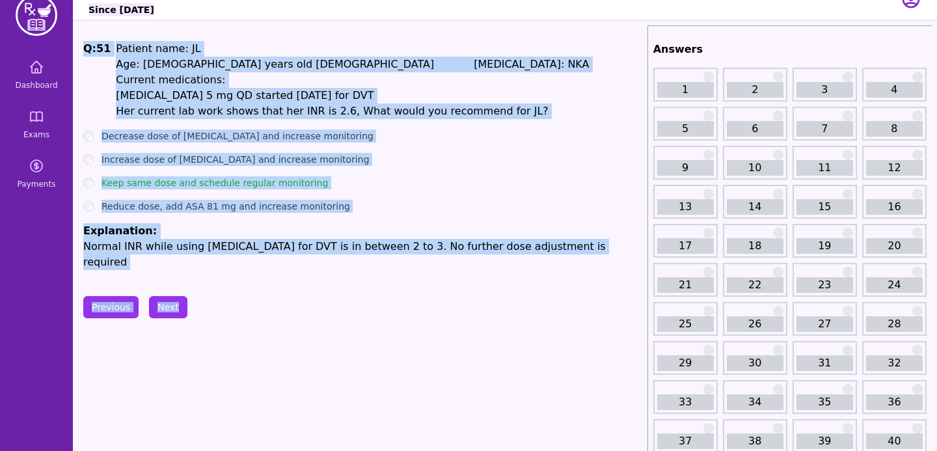
drag, startPoint x: 83, startPoint y: 46, endPoint x: 536, endPoint y: 286, distance: 513.7
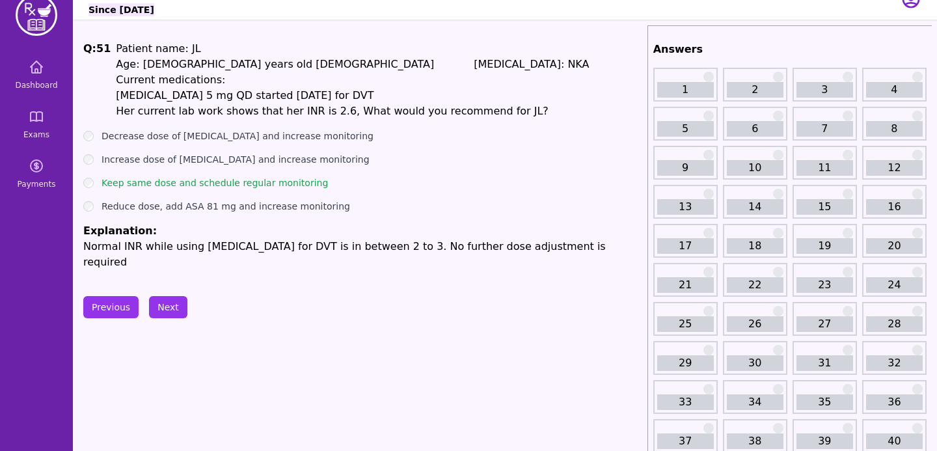
click at [536, 296] on div "Previous Next" at bounding box center [362, 307] width 559 height 22
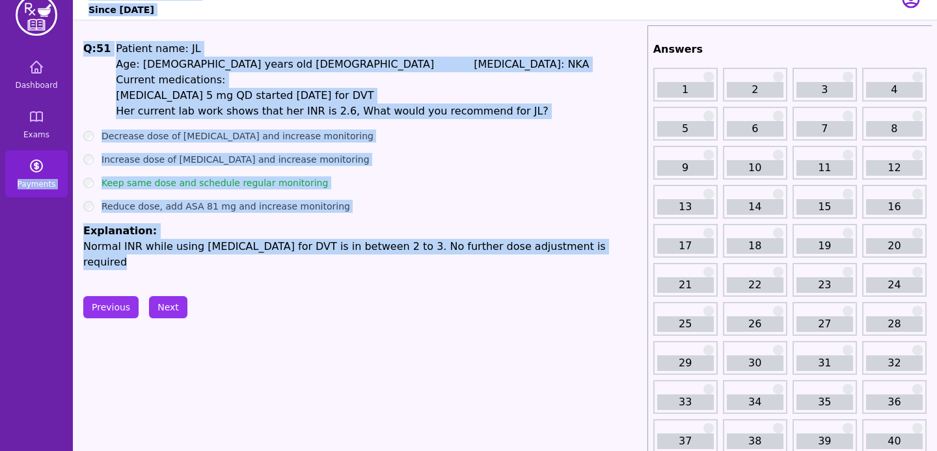
drag, startPoint x: 556, startPoint y: 258, endPoint x: 12, endPoint y: 167, distance: 551.3
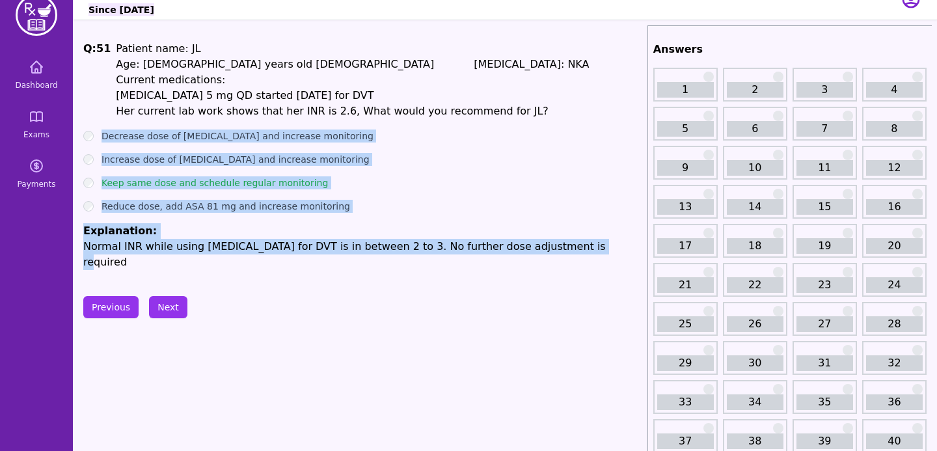
drag, startPoint x: 561, startPoint y: 246, endPoint x: 90, endPoint y: 129, distance: 485.0
click at [90, 129] on div "Q: 51 Patient name: JL Age: [DEMOGRAPHIC_DATA] years old [DEMOGRAPHIC_DATA] [ME…" at bounding box center [362, 155] width 559 height 229
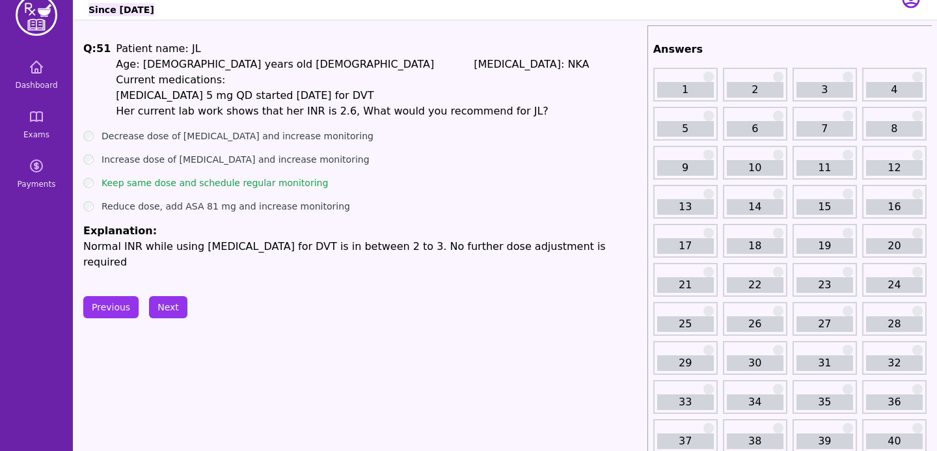
click at [430, 168] on ul "Decrease dose of [MEDICAL_DATA] and increase monitoring Increase dose of [MEDIC…" at bounding box center [362, 200] width 559 height 141
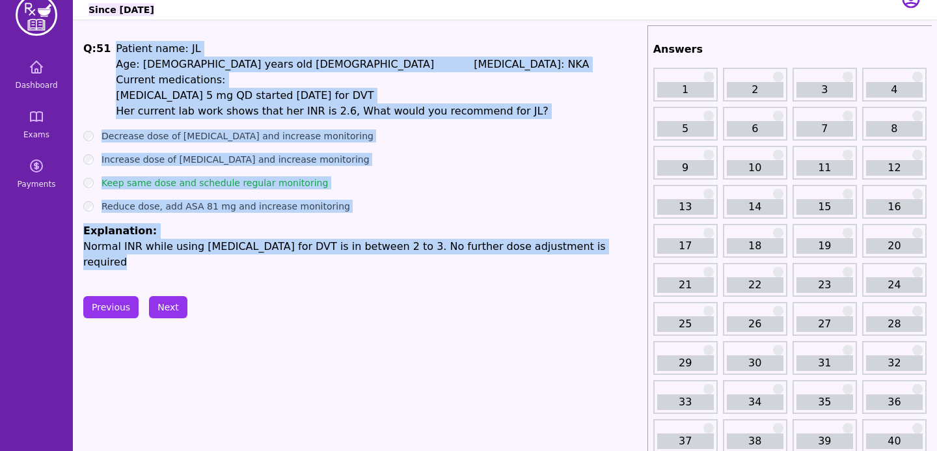
drag, startPoint x: 591, startPoint y: 255, endPoint x: 157, endPoint y: 35, distance: 487.1
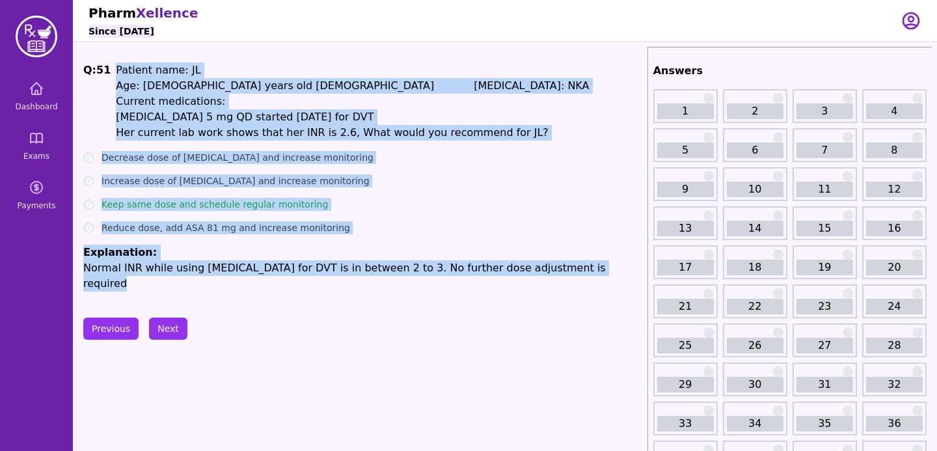
click at [150, 102] on p "Current medications:" at bounding box center [352, 102] width 473 height 16
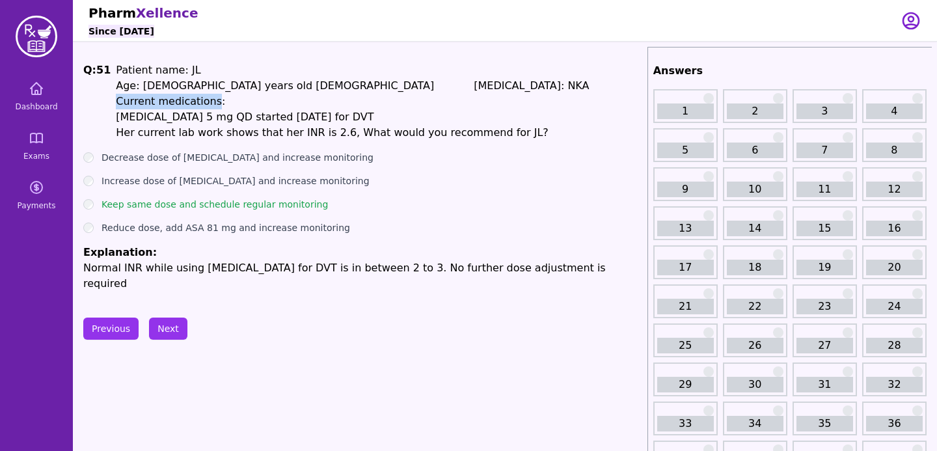
drag, startPoint x: 150, startPoint y: 102, endPoint x: 109, endPoint y: 102, distance: 41.0
click at [109, 102] on span "Q: 51 Patient name: JL Age: [DEMOGRAPHIC_DATA] years old [DEMOGRAPHIC_DATA] [ME…" at bounding box center [362, 101] width 559 height 78
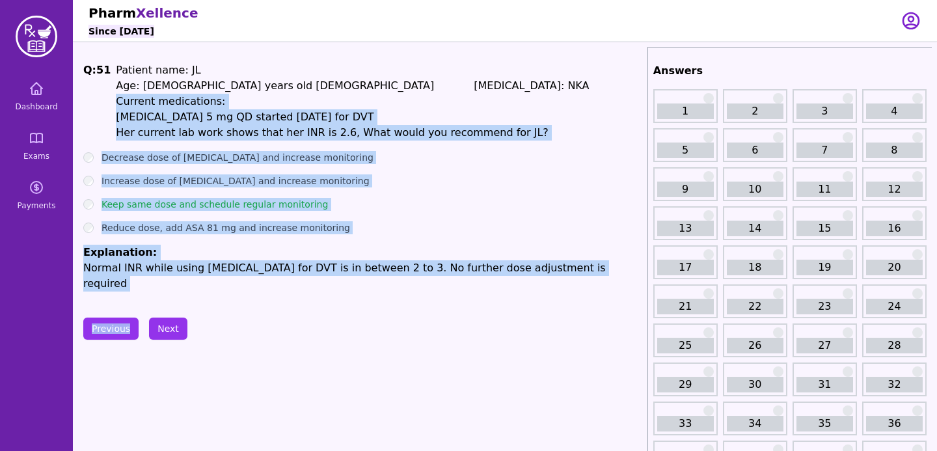
drag, startPoint x: 109, startPoint y: 102, endPoint x: 389, endPoint y: 294, distance: 339.1
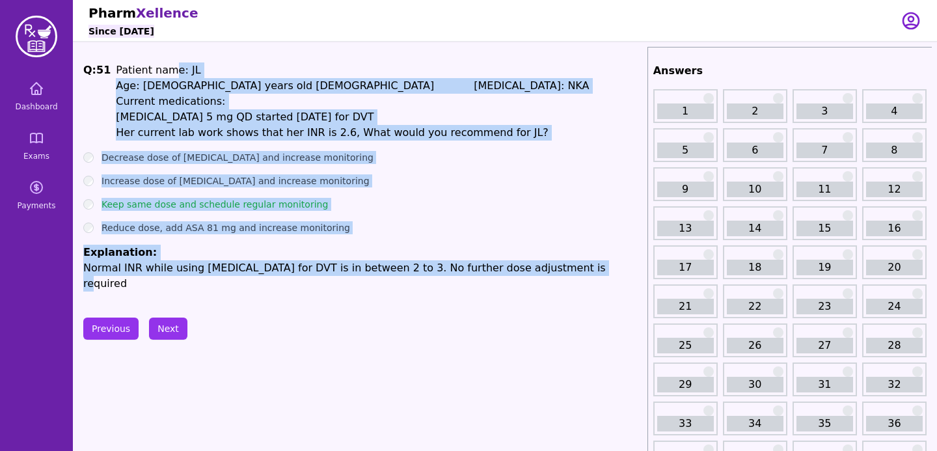
drag, startPoint x: 557, startPoint y: 270, endPoint x: 166, endPoint y: 73, distance: 437.9
click at [166, 73] on div "Q: 51 Patient name: JL Age: [DEMOGRAPHIC_DATA] years old [DEMOGRAPHIC_DATA] [ME…" at bounding box center [362, 176] width 559 height 229
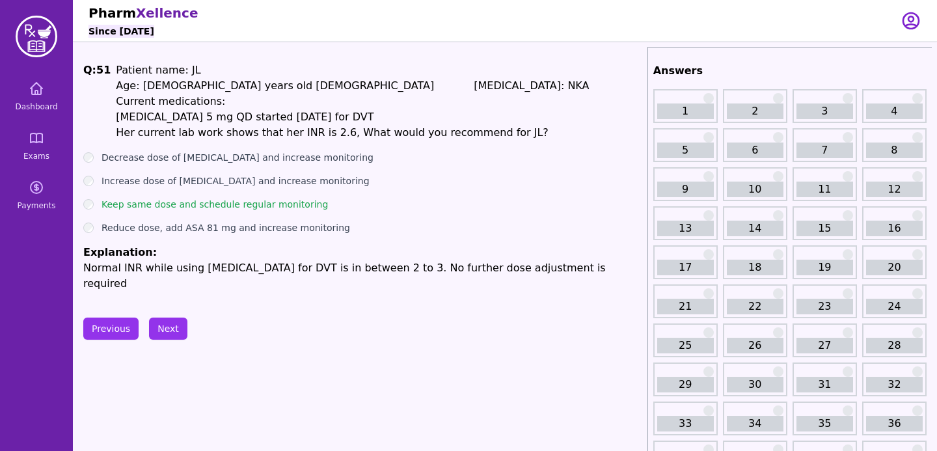
click at [104, 65] on h1 "Q: 51" at bounding box center [96, 101] width 27 height 78
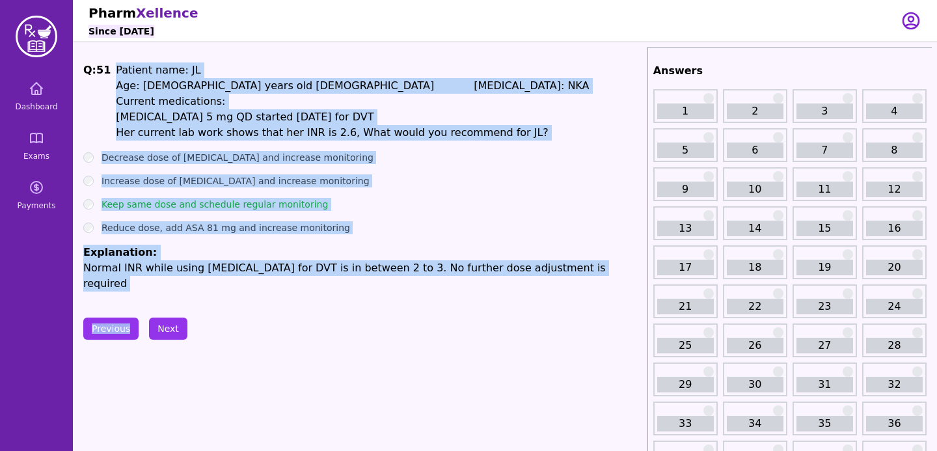
drag, startPoint x: 104, startPoint y: 65, endPoint x: 554, endPoint y: 299, distance: 506.9
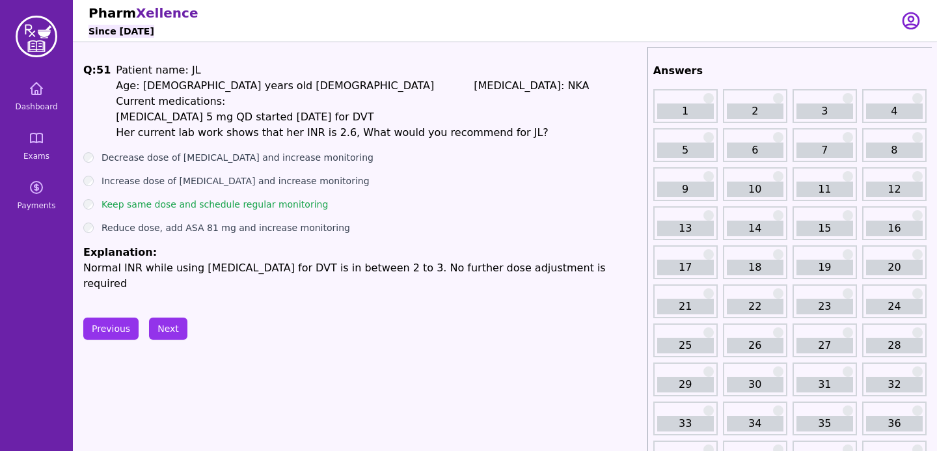
click at [386, 190] on ul "Decrease dose of [MEDICAL_DATA] and increase monitoring Increase dose of [MEDIC…" at bounding box center [362, 221] width 559 height 141
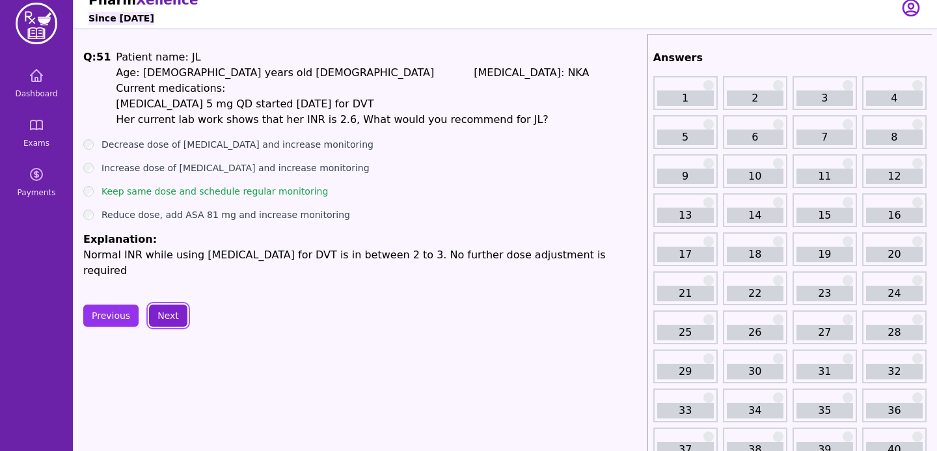
click at [181, 305] on button "Next" at bounding box center [168, 316] width 38 height 22
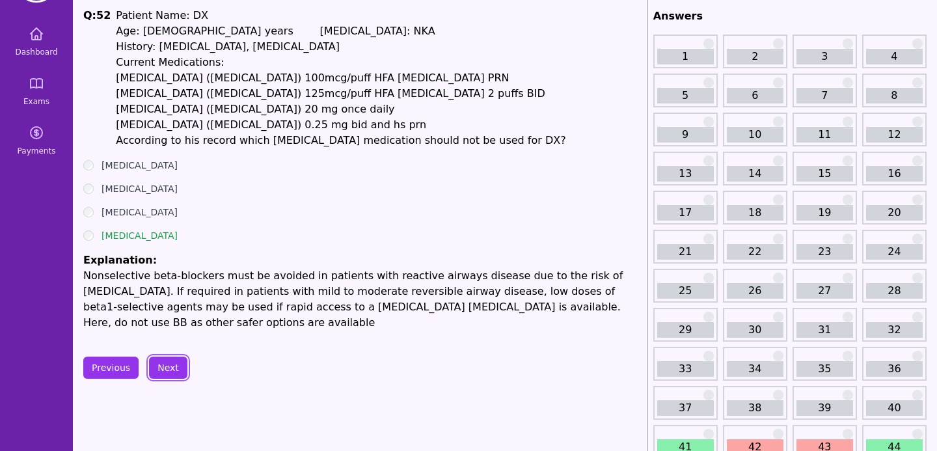
scroll to position [27, 0]
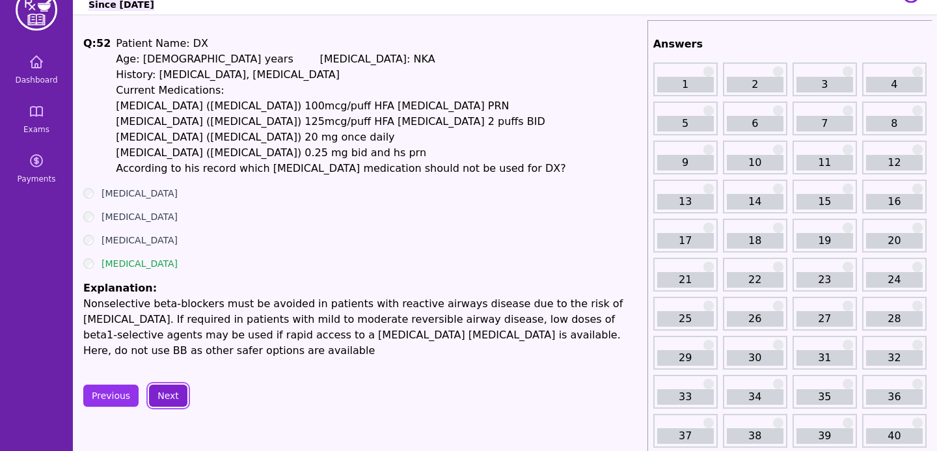
click at [178, 395] on button "Next" at bounding box center [168, 396] width 38 height 22
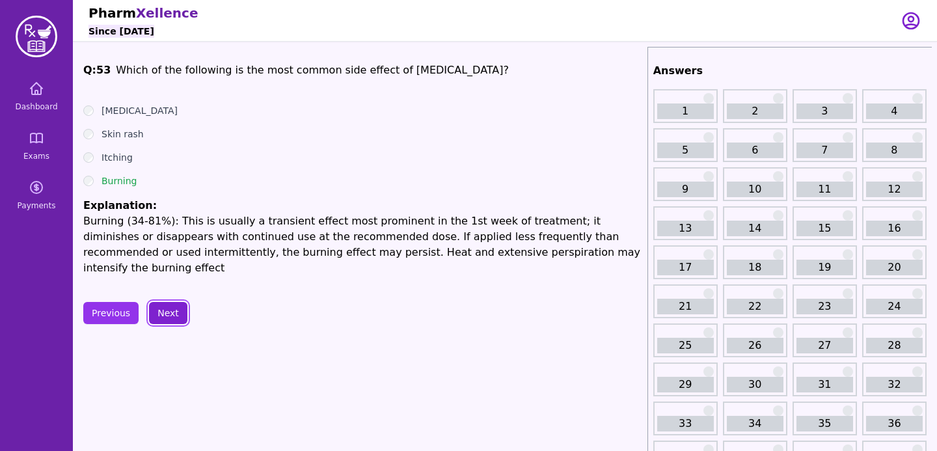
click at [175, 302] on button "Next" at bounding box center [168, 313] width 38 height 22
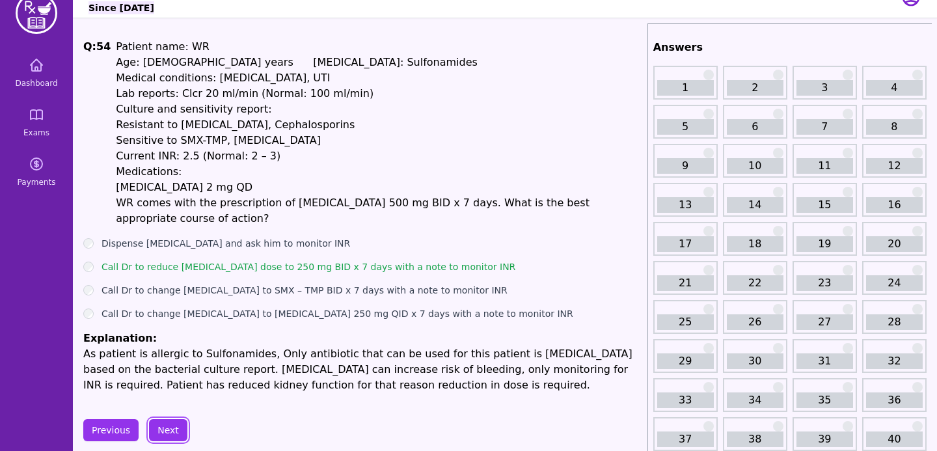
scroll to position [51, 0]
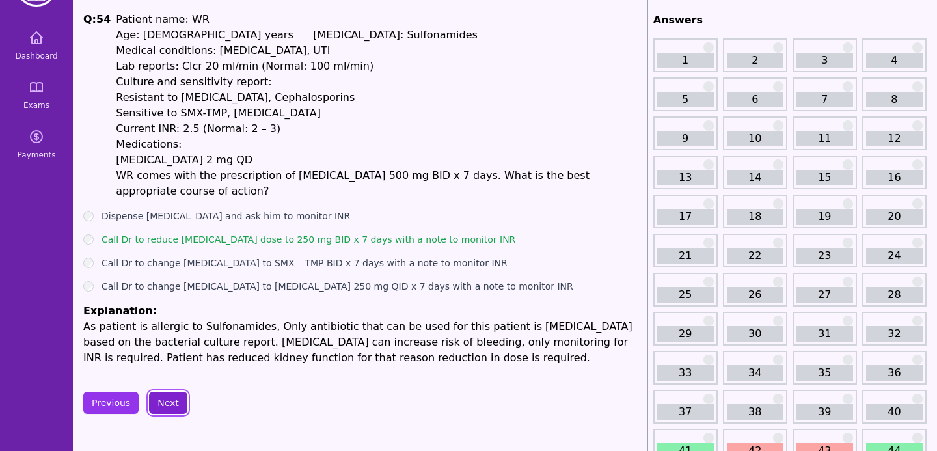
click at [171, 402] on button "Next" at bounding box center [168, 403] width 38 height 22
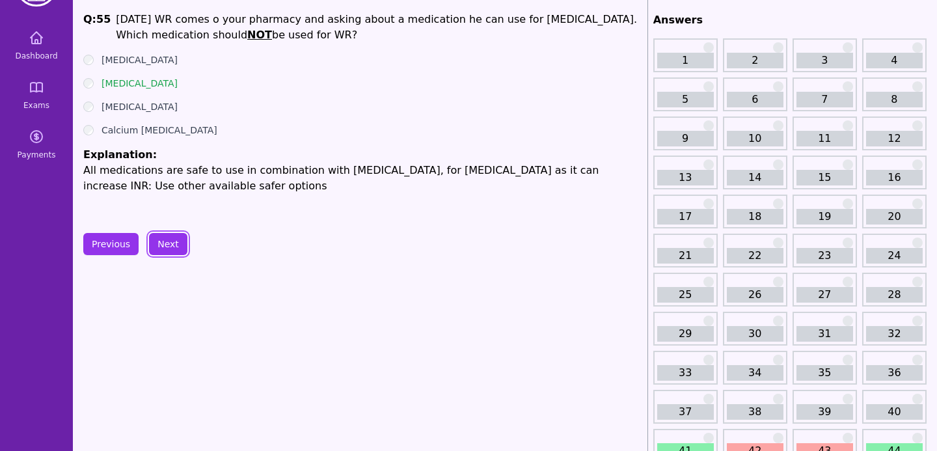
scroll to position [47, 0]
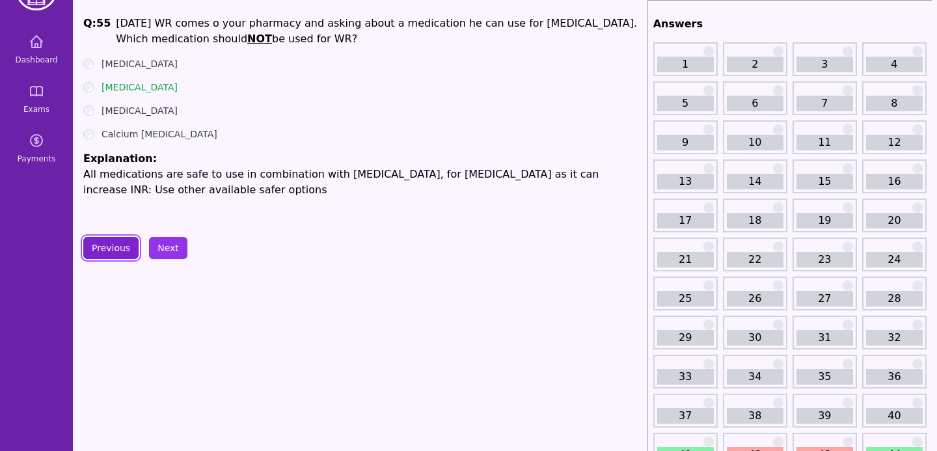
click at [110, 257] on button "Previous" at bounding box center [110, 248] width 55 height 22
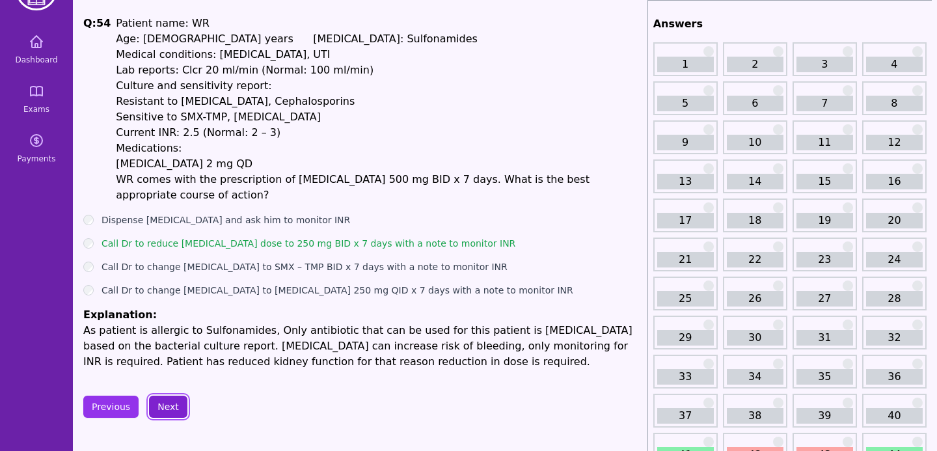
click at [163, 413] on button "Next" at bounding box center [168, 407] width 38 height 22
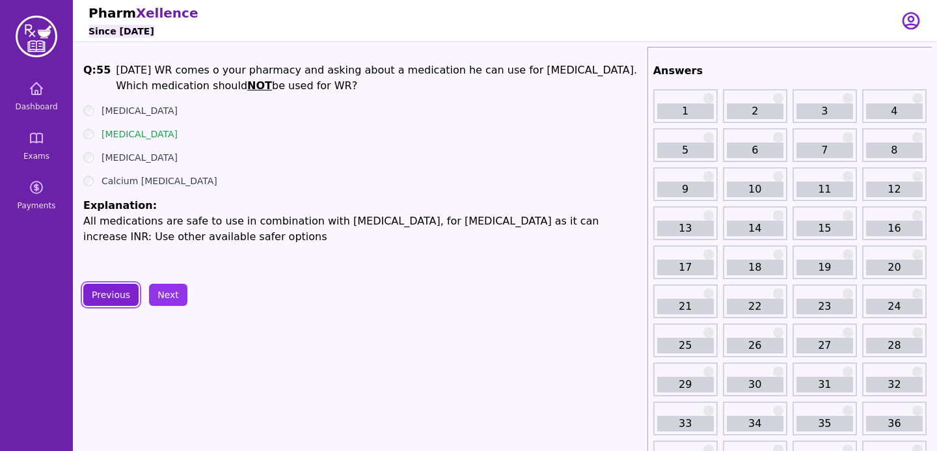
click at [120, 296] on button "Previous" at bounding box center [110, 295] width 55 height 22
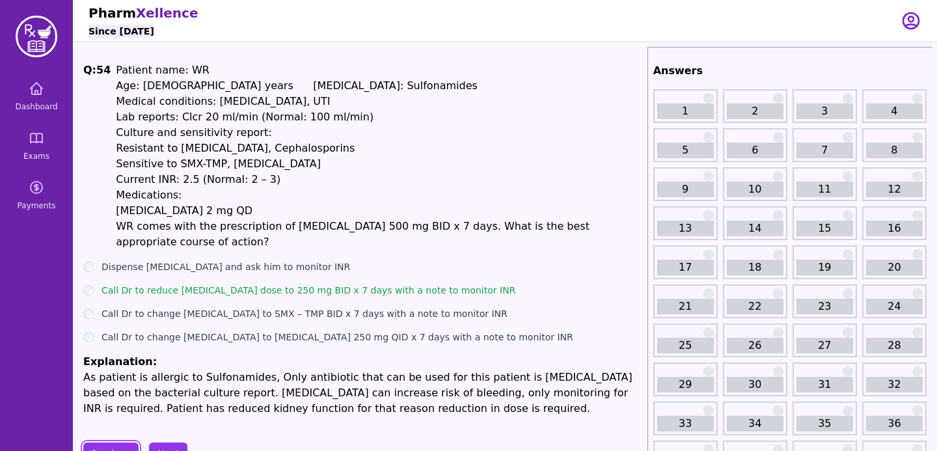
scroll to position [59, 0]
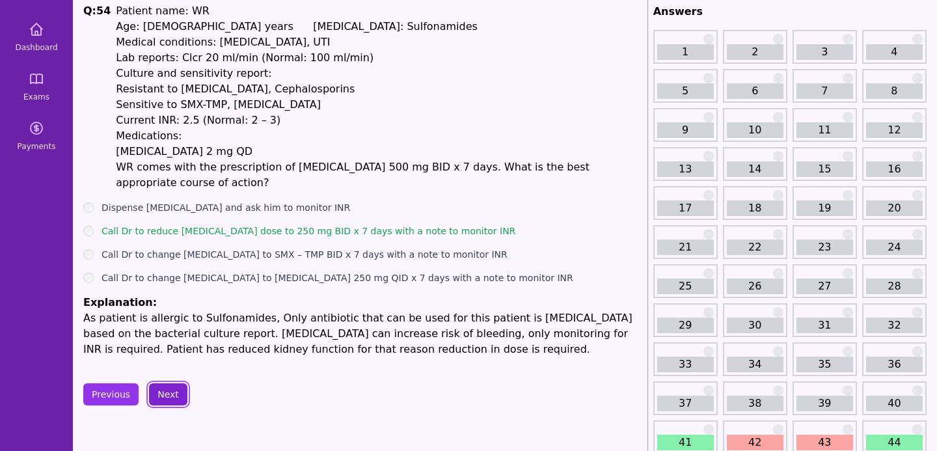
click at [173, 401] on button "Next" at bounding box center [168, 394] width 38 height 22
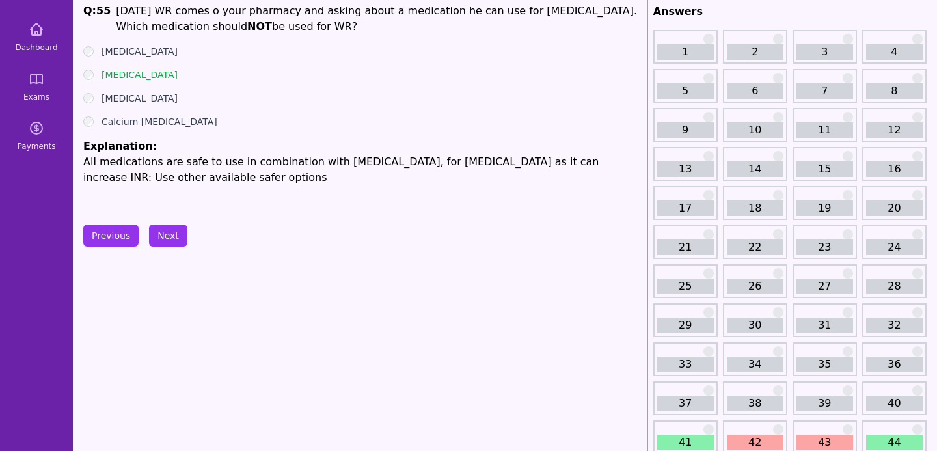
click at [165, 242] on button "Next" at bounding box center [168, 236] width 38 height 22
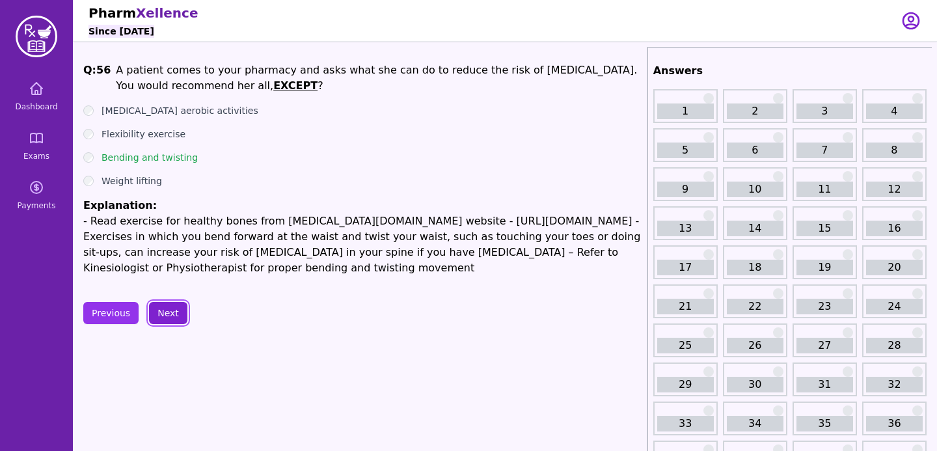
click at [169, 311] on button "Next" at bounding box center [168, 313] width 38 height 22
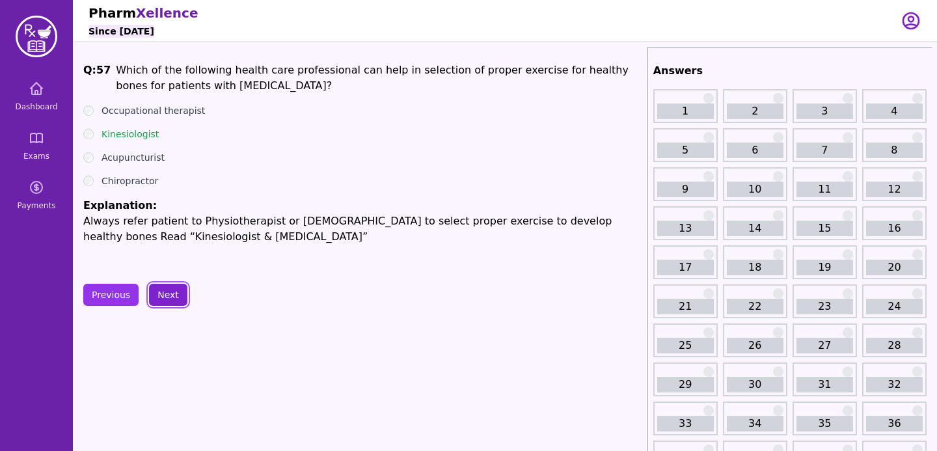
click at [174, 294] on button "Next" at bounding box center [168, 295] width 38 height 22
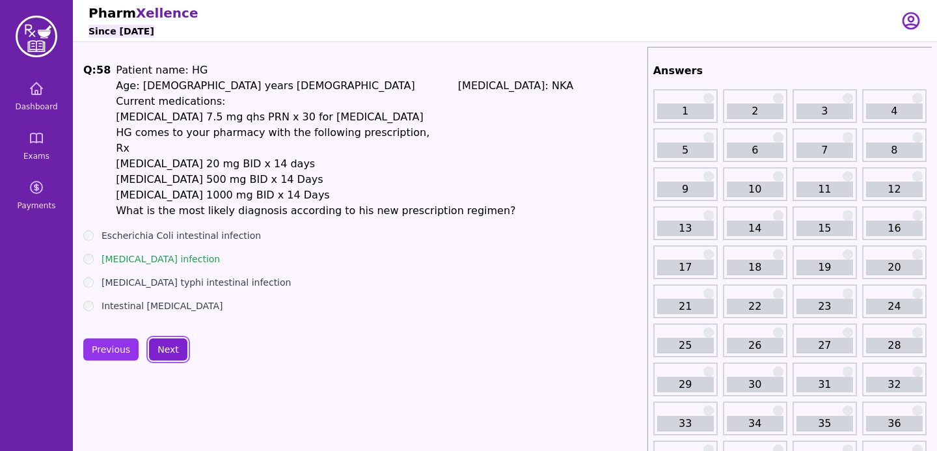
click at [167, 353] on button "Next" at bounding box center [168, 350] width 38 height 22
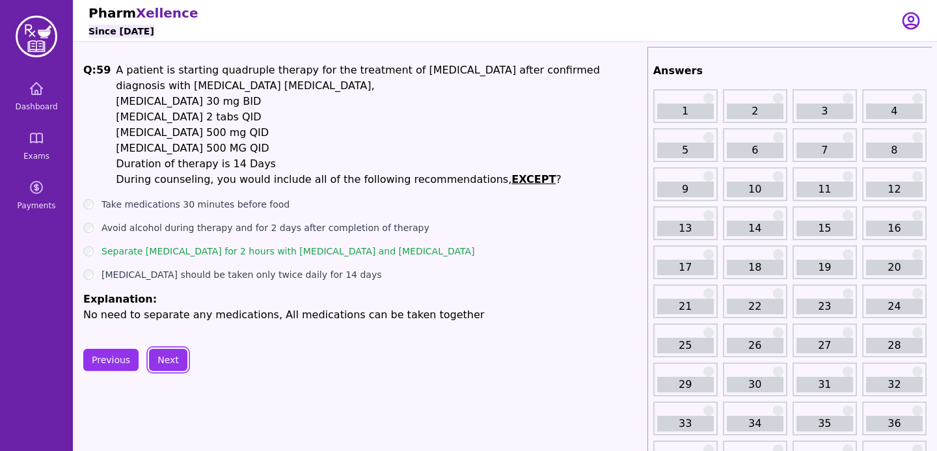
scroll to position [21, 0]
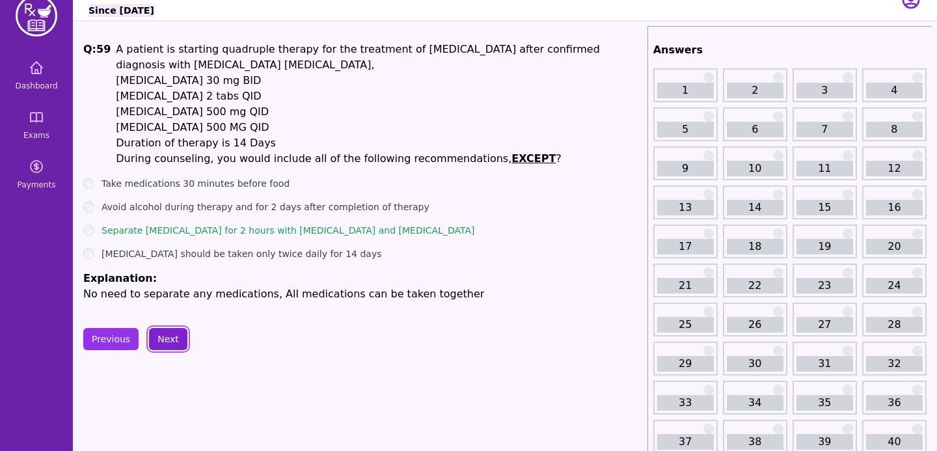
click at [173, 337] on button "Next" at bounding box center [168, 339] width 38 height 22
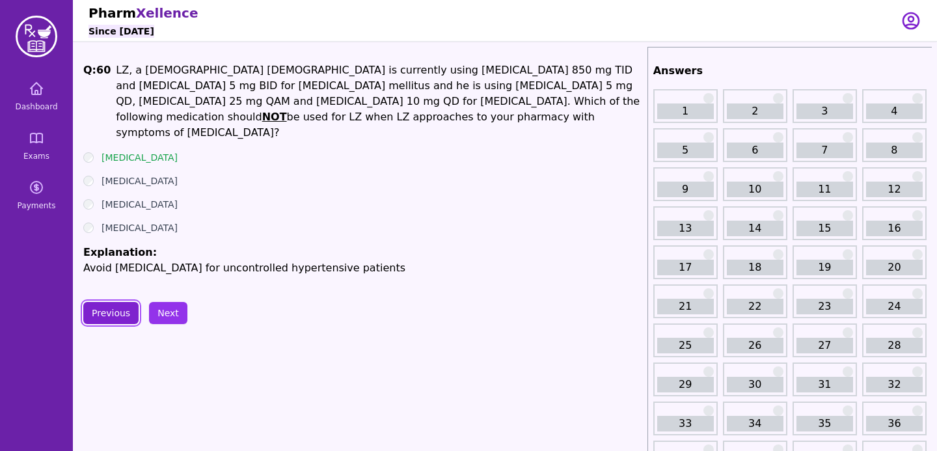
click at [126, 305] on button "Previous" at bounding box center [110, 313] width 55 height 22
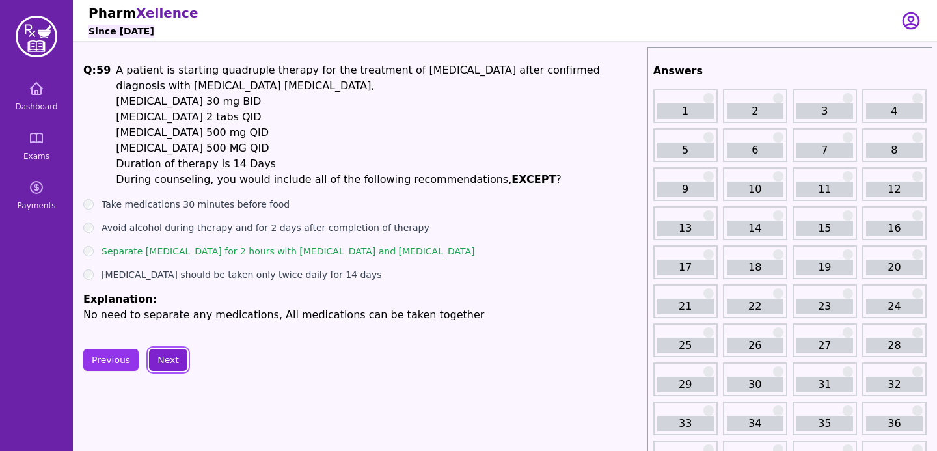
click at [170, 357] on button "Next" at bounding box center [168, 360] width 38 height 22
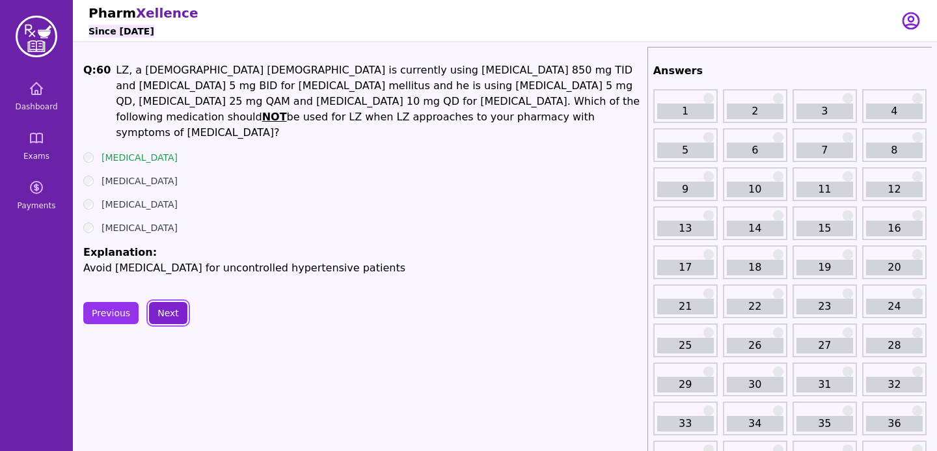
click at [162, 302] on button "Next" at bounding box center [168, 313] width 38 height 22
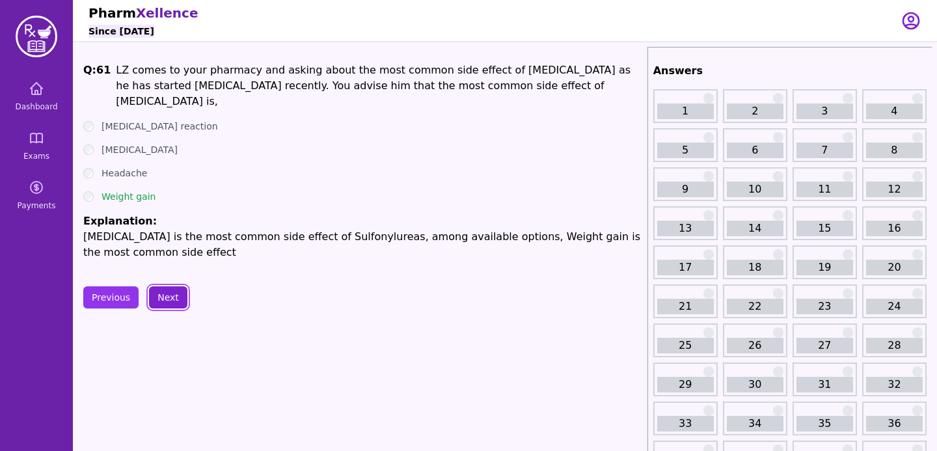
click at [162, 291] on button "Next" at bounding box center [168, 297] width 38 height 22
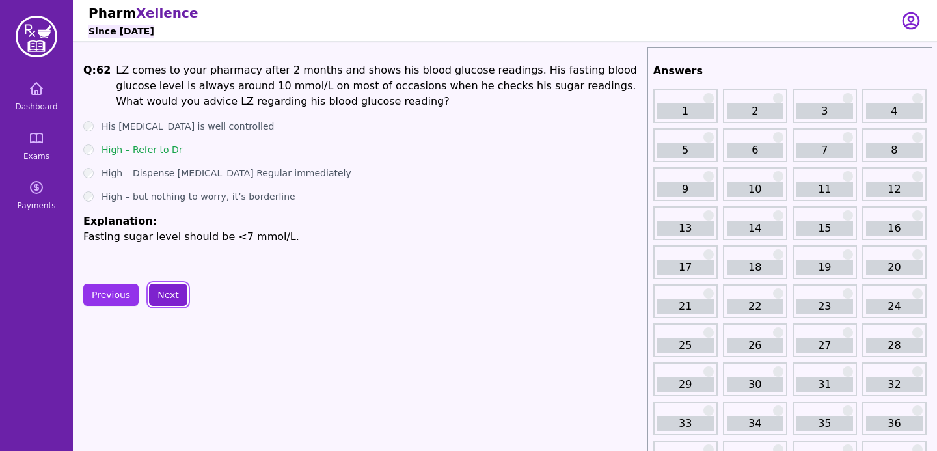
click at [152, 292] on button "Next" at bounding box center [168, 295] width 38 height 22
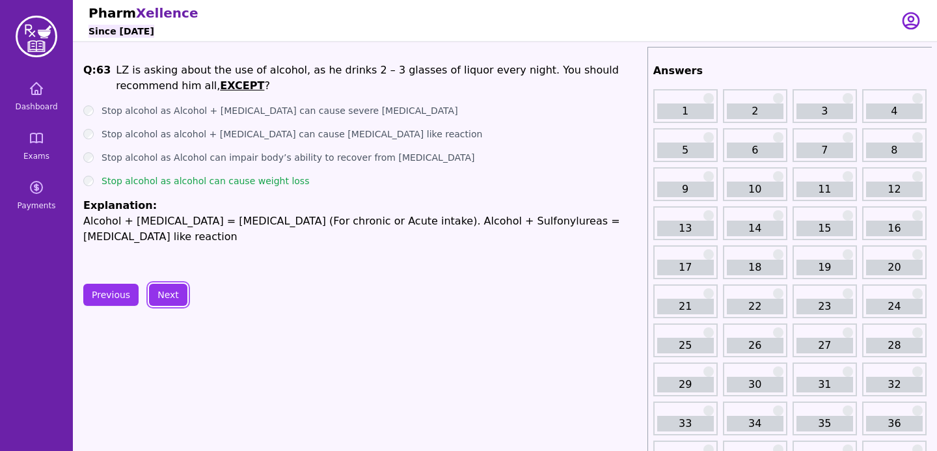
scroll to position [13, 0]
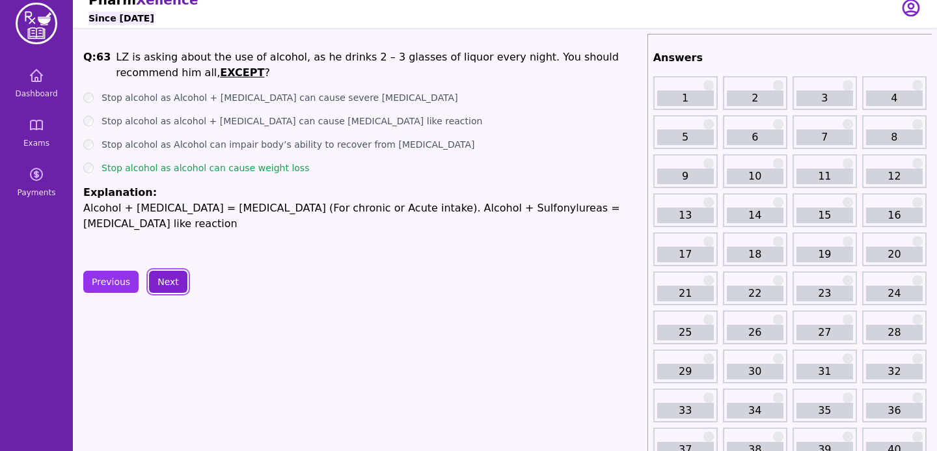
click at [167, 281] on button "Next" at bounding box center [168, 282] width 38 height 22
